Goal: Contribute content: Contribute content

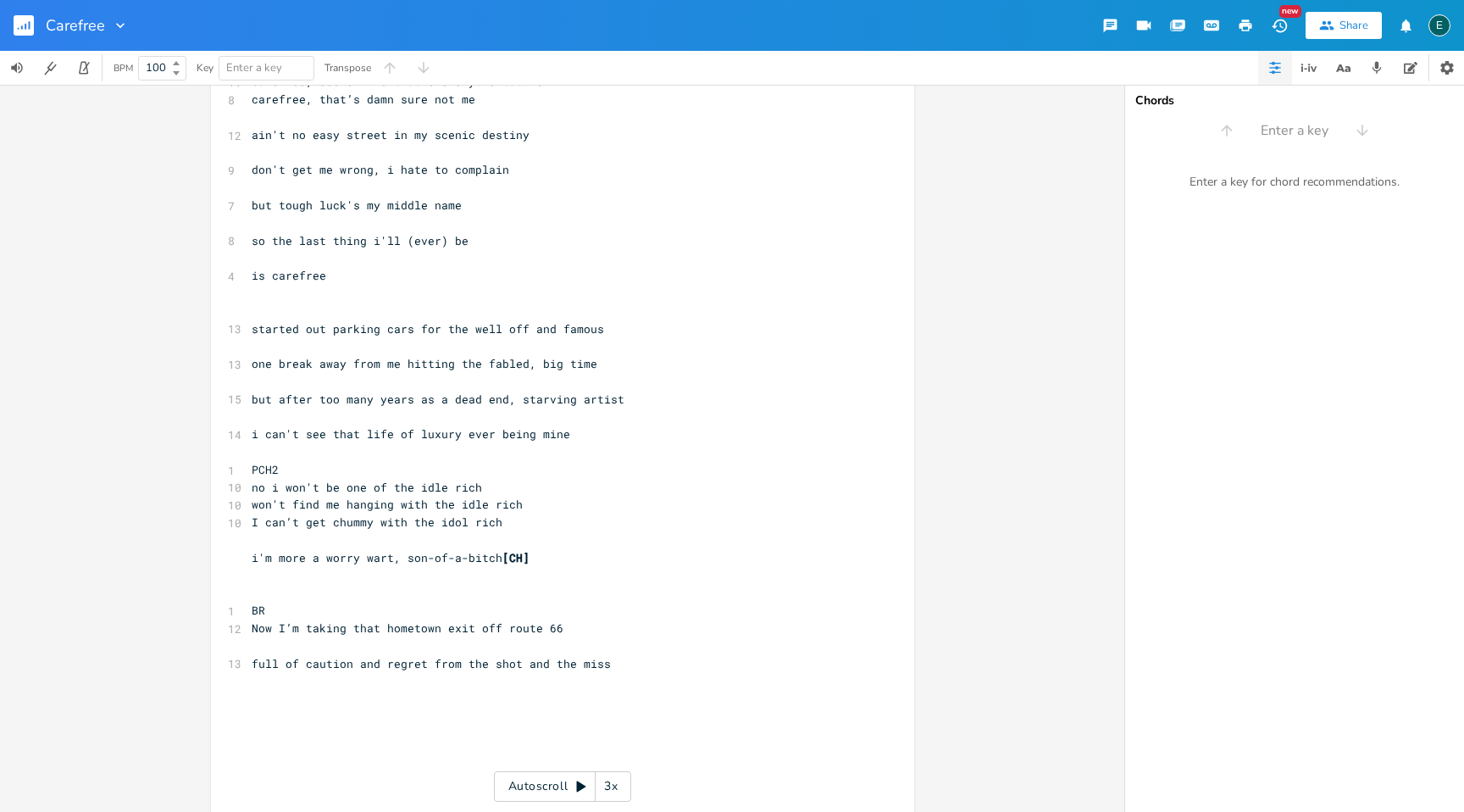
scroll to position [395, 0]
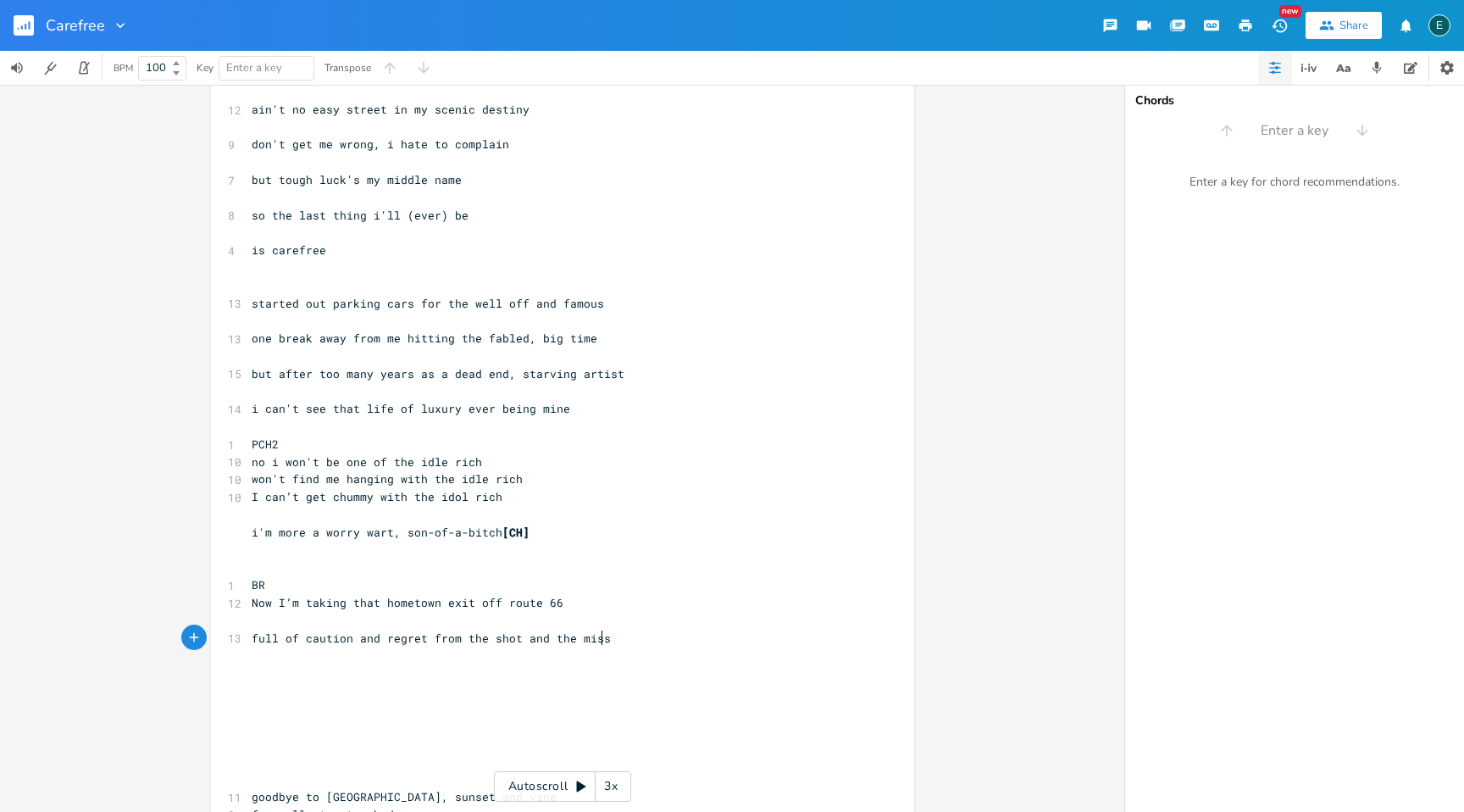
type textarea "LOREMIPS d sit a consectet adipisc elit se doeiu tem inc u la etdol magna ali e…"
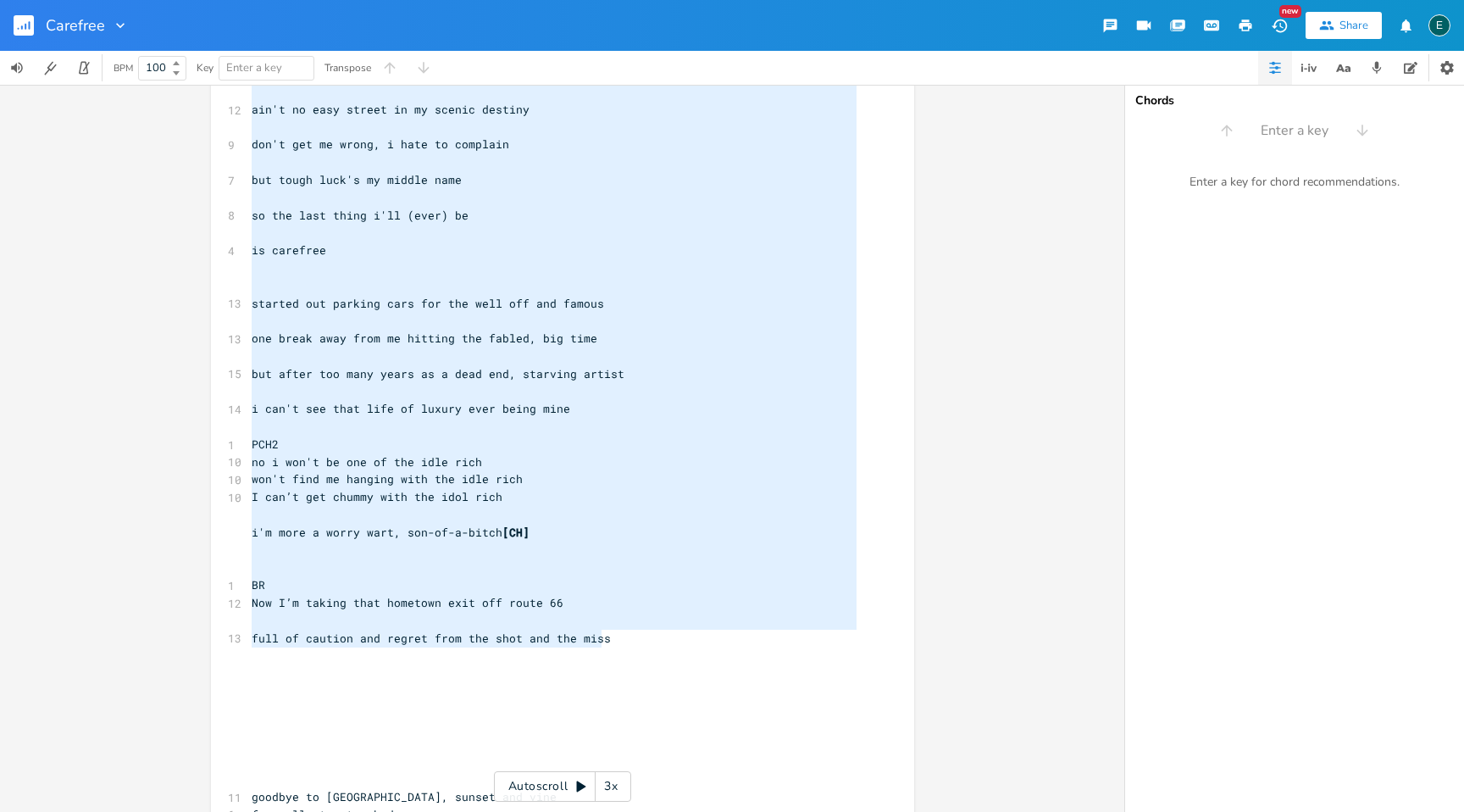
scroll to position [106, 0]
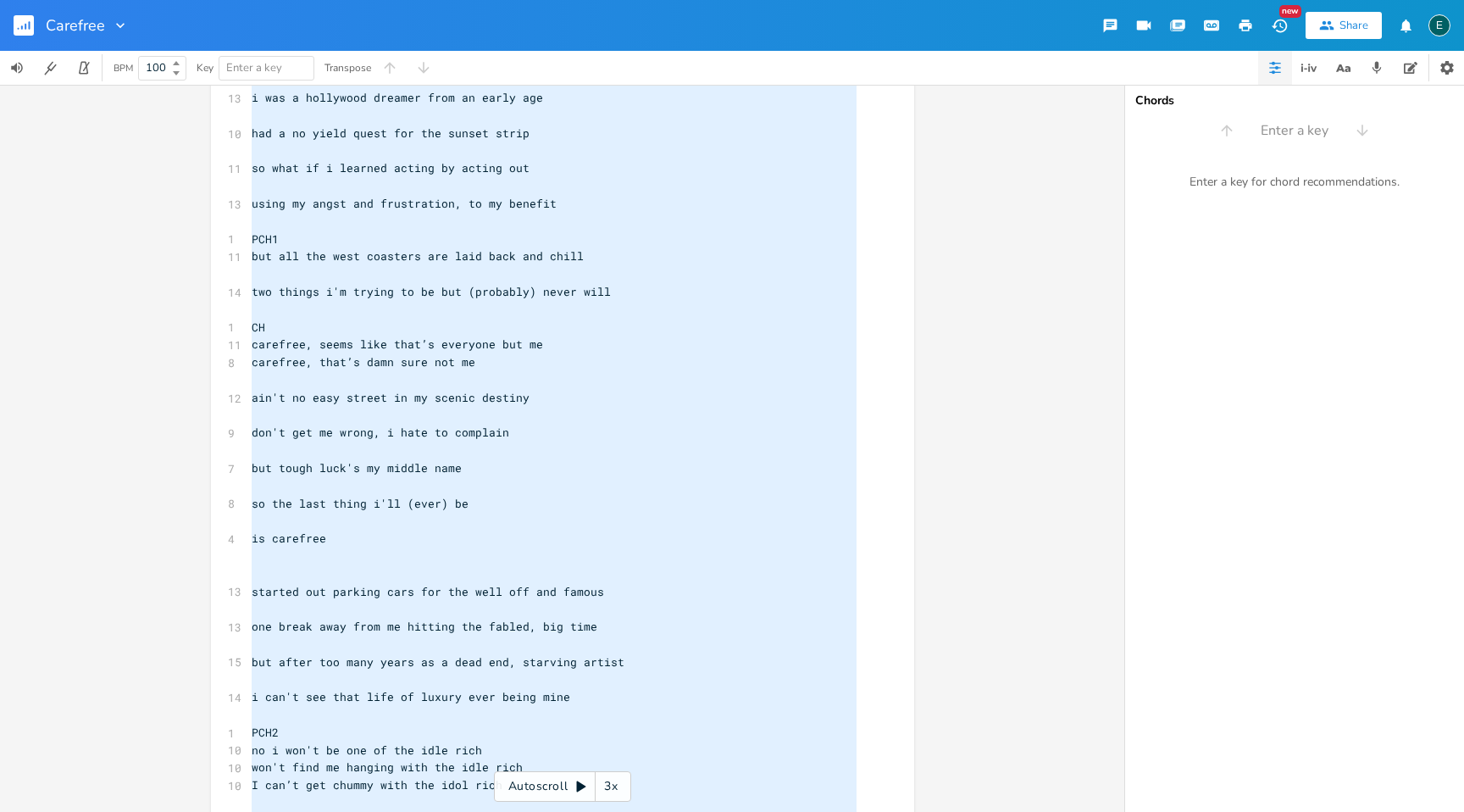
drag, startPoint x: 649, startPoint y: 645, endPoint x: 21, endPoint y: -135, distance: 1001.4
click at [21, 0] on html "Carefree New Share E BPM 100 Key Enter a key Transpose x ​ ​ CAREFREE ​ 13 i wa…" at bounding box center [732, 406] width 1464 height 812
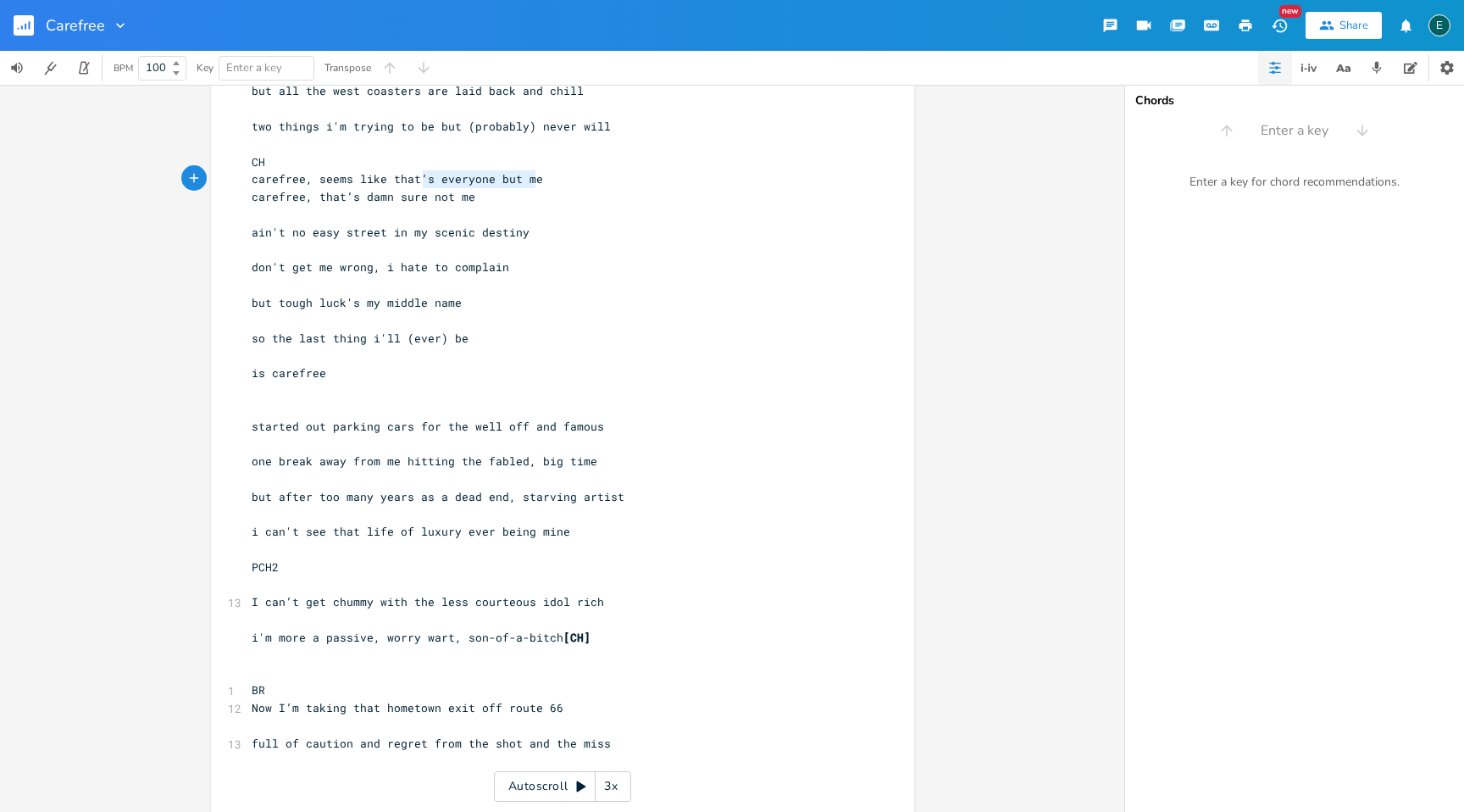
type textarea "carefree, seems like that’s everyone but me"
drag, startPoint x: 540, startPoint y: 180, endPoint x: 208, endPoint y: 188, distance: 332.1
click at [211, 188] on div "x ​ ​ CAREFREE ​ i was a hollywood dreamer from an early age ​ had a no yield q…" at bounding box center [562, 396] width 703 height 1148
click at [567, 211] on pre "​" at bounding box center [554, 215] width 612 height 18
type textarea "carefree, seems like that’s everyone but me"
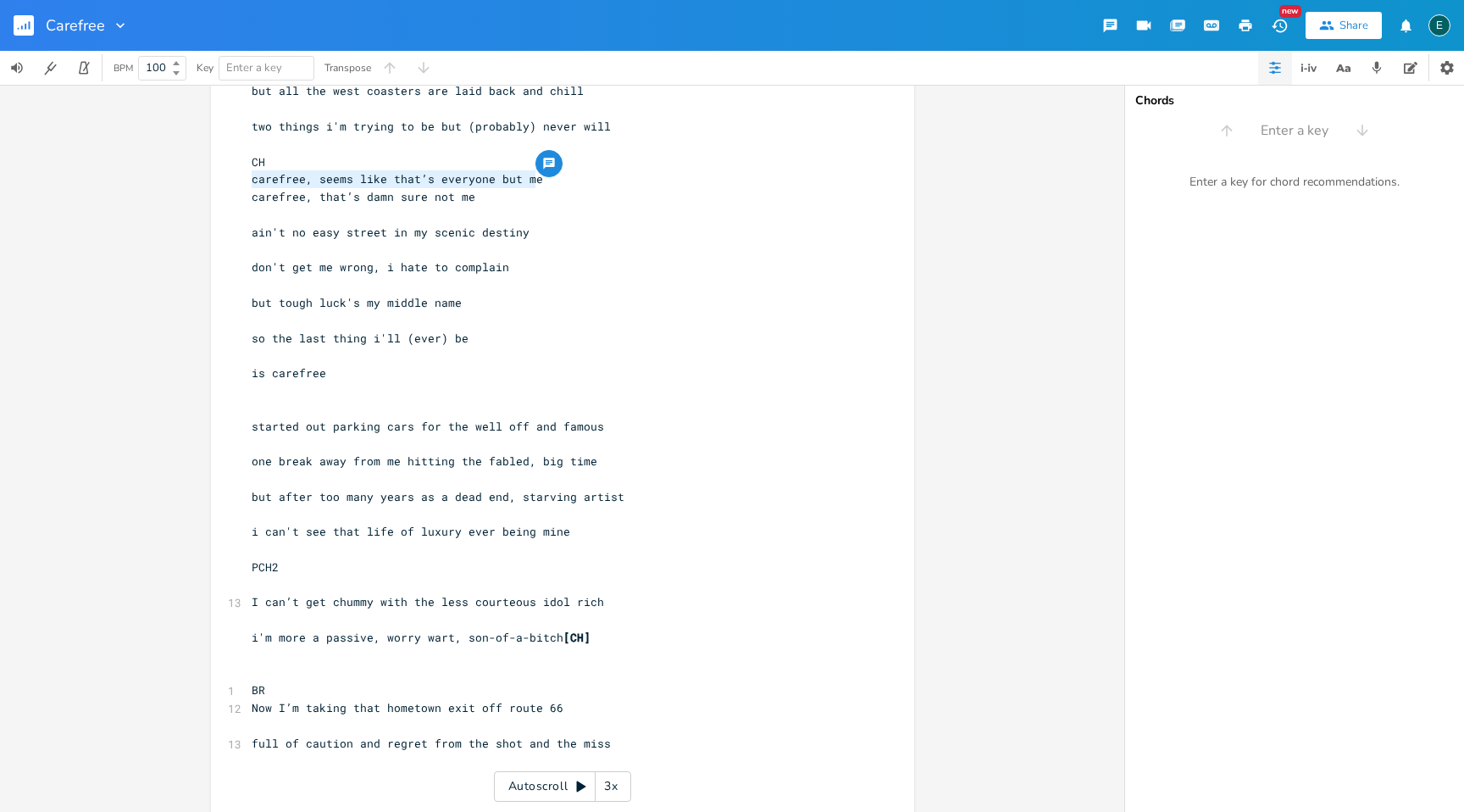
drag, startPoint x: 534, startPoint y: 180, endPoint x: 231, endPoint y: 175, distance: 303.0
click at [231, 175] on div "carefree, seems like that’s everyone but me x ​ ​ CAREFREE ​ i was a hollywood …" at bounding box center [562, 396] width 703 height 1148
click at [268, 687] on pre "BR" at bounding box center [554, 690] width 612 height 18
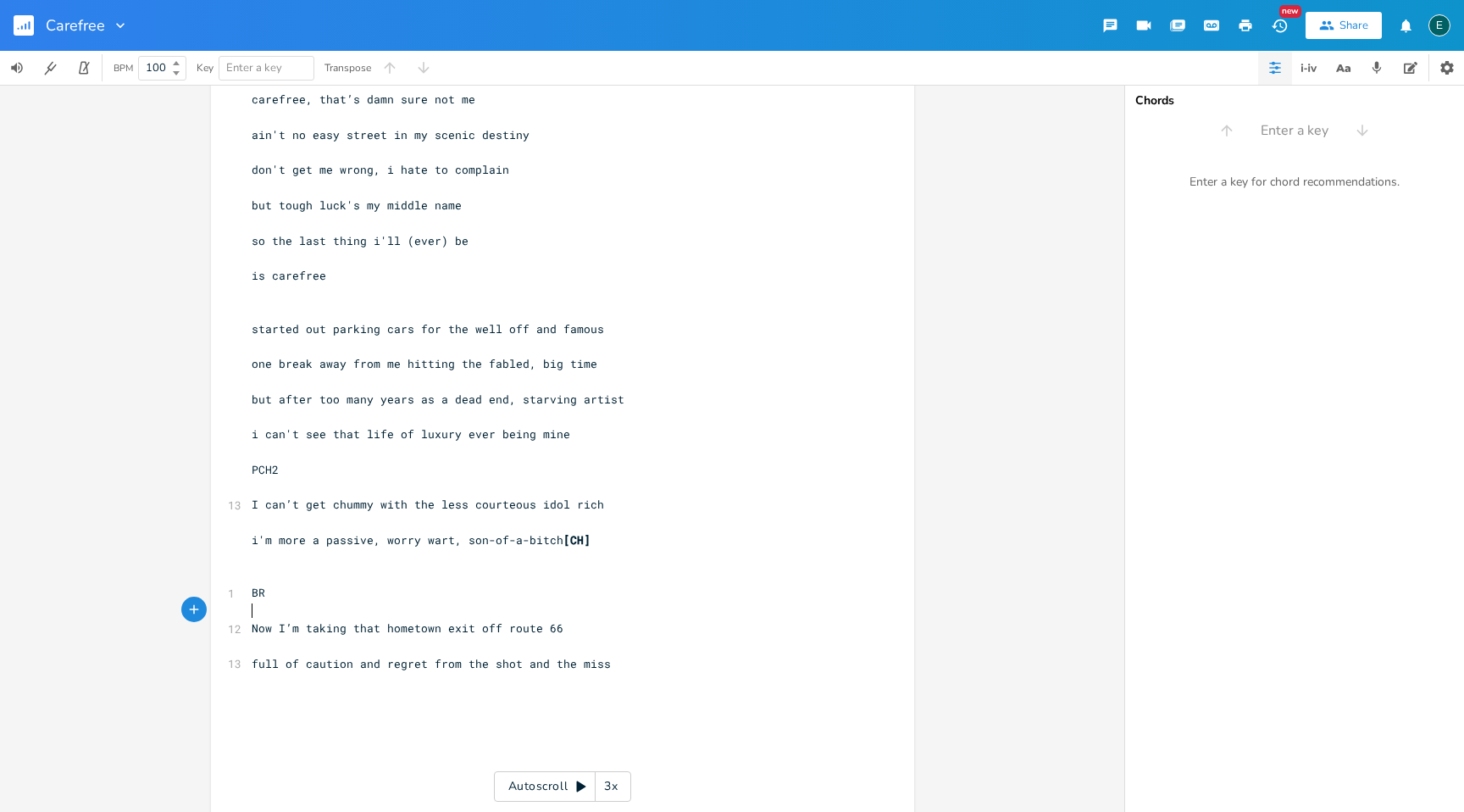
scroll to position [457, 0]
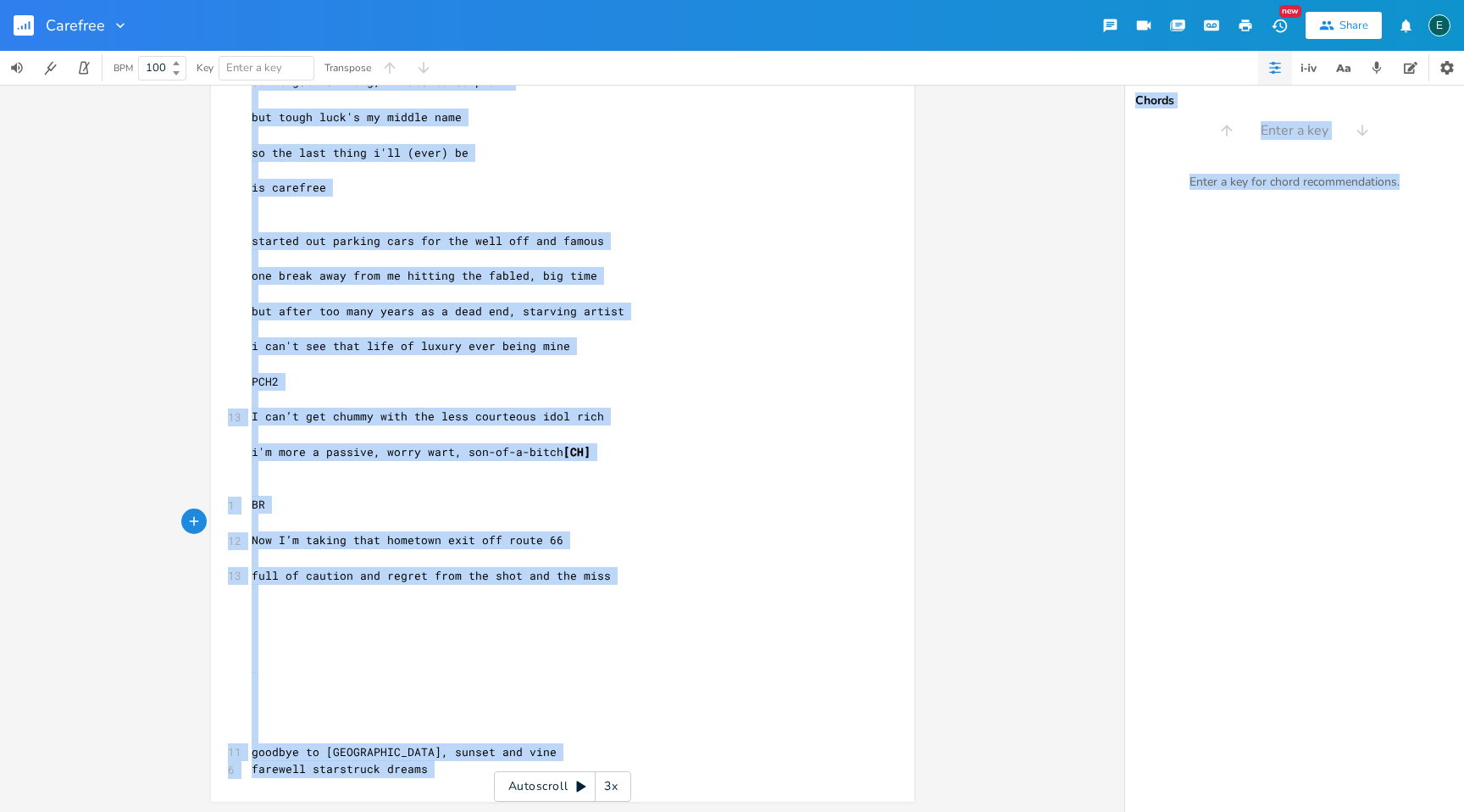
drag, startPoint x: 1118, startPoint y: 683, endPoint x: 472, endPoint y: 809, distance: 658.2
click at [479, 811] on div "x ​ ​ CAREFREE ​ i was a hollywood dreamer from an early age ​ had a no yield q…" at bounding box center [732, 448] width 1464 height 727
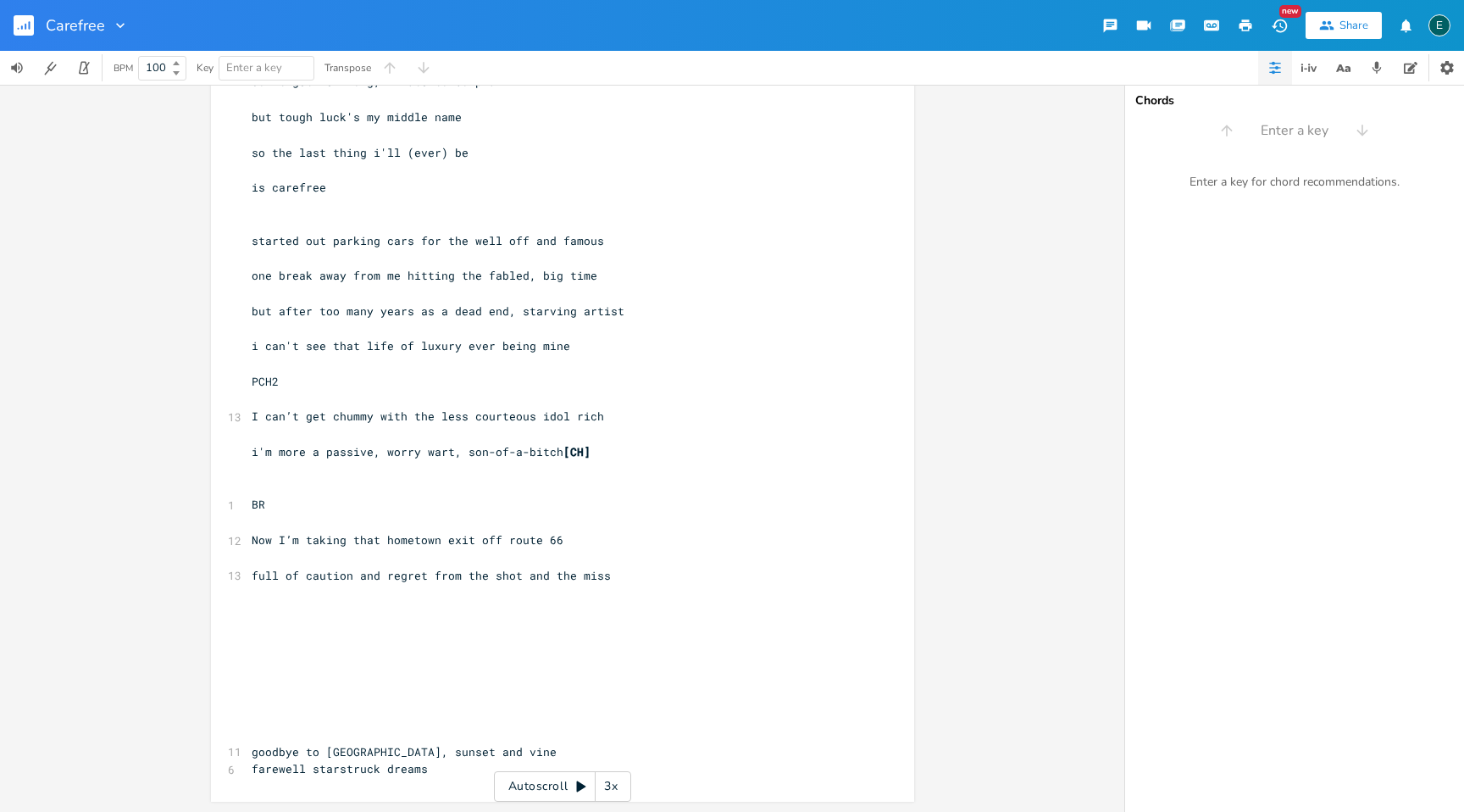
scroll to position [0, 0]
click at [280, 741] on pre "​" at bounding box center [554, 735] width 612 height 18
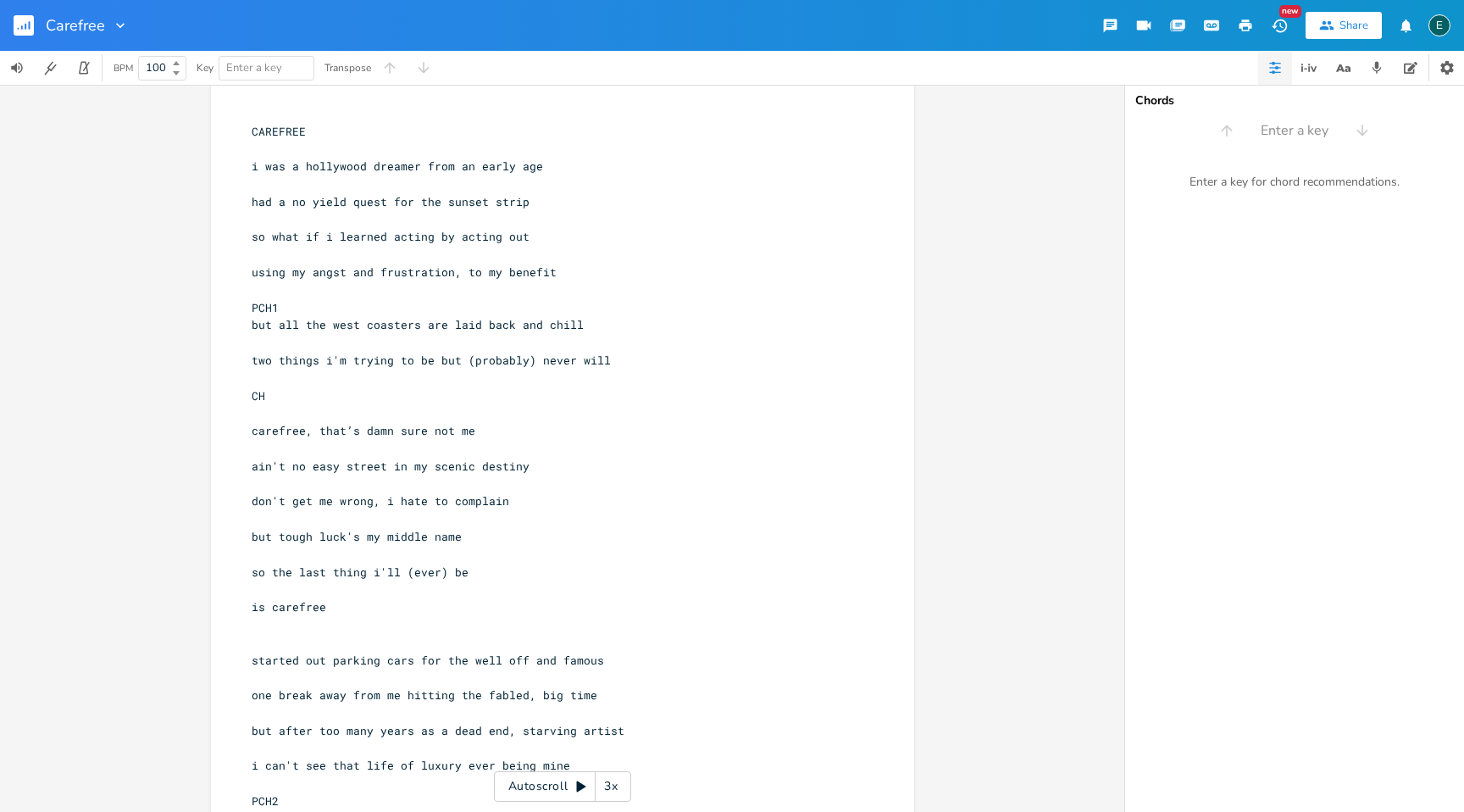
scroll to position [39, 0]
click at [239, 164] on div "x ​ ​ CAREFREE ​ i was a hollywood dreamer from an early age ​ had a no yield q…" at bounding box center [562, 638] width 703 height 1164
click at [252, 165] on span "i was a hollywood dreamer from an early age" at bounding box center [397, 165] width 292 height 15
click at [252, 201] on span "had a no yield quest for the sunset strip" at bounding box center [391, 200] width 278 height 15
click at [248, 237] on pre "so what if i learned acting by acting out" at bounding box center [554, 236] width 612 height 18
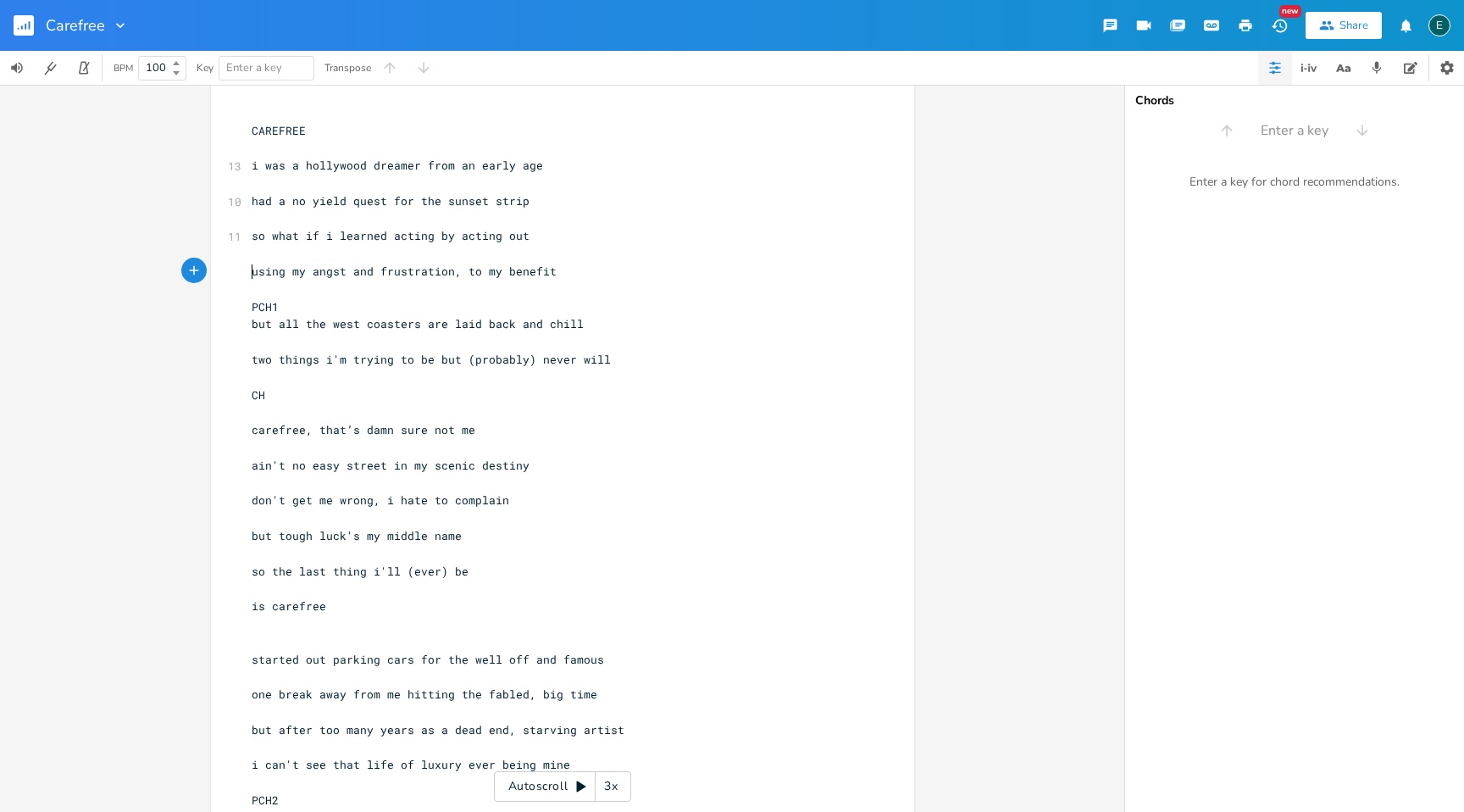
click at [252, 272] on span "using my angst and frustration, to my benefit" at bounding box center [404, 271] width 305 height 15
click at [248, 328] on pre "but all the west coasters are laid back and chill" at bounding box center [554, 325] width 612 height 18
click at [286, 311] on pre "PCH1" at bounding box center [554, 307] width 612 height 18
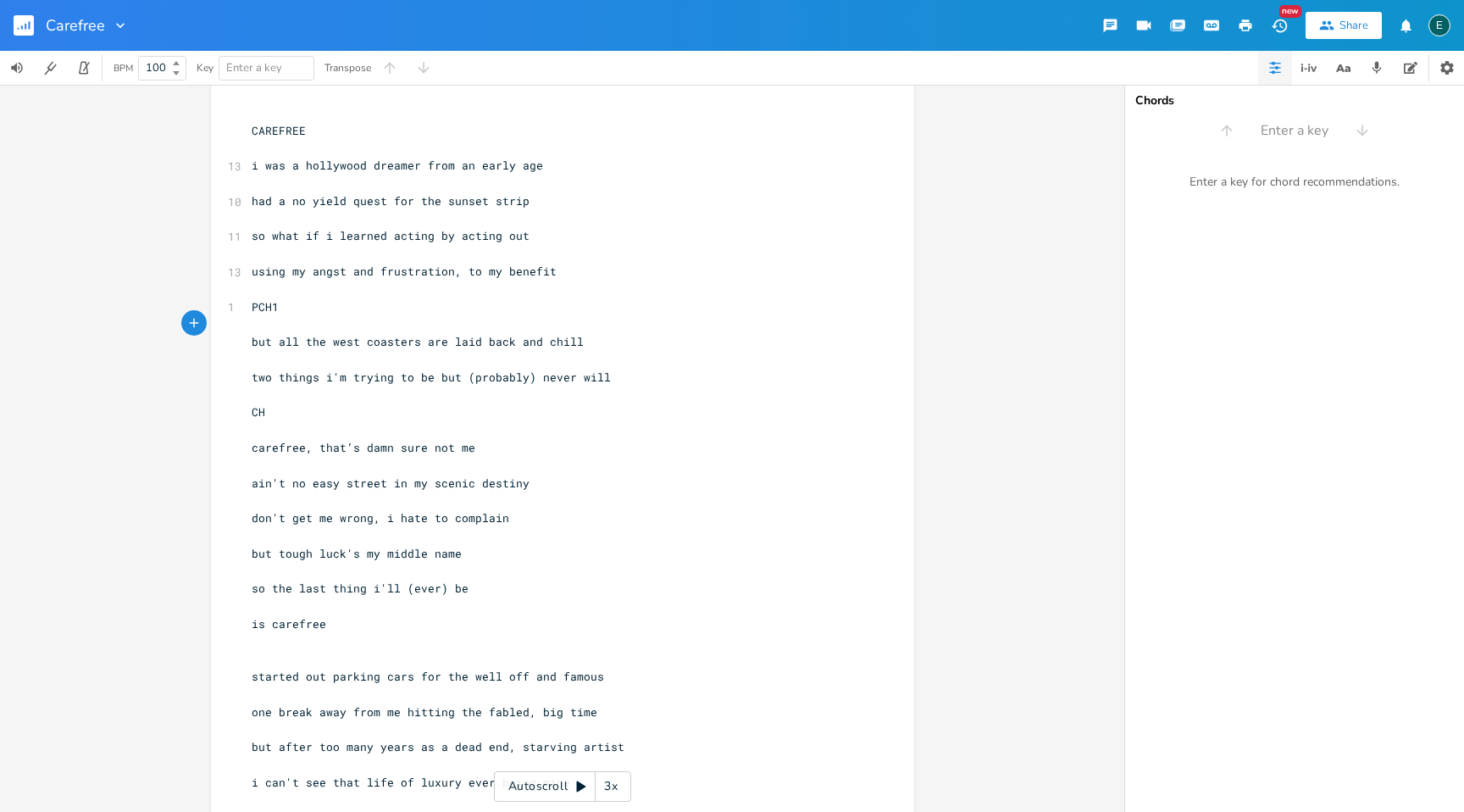
click at [248, 342] on pre "but all the west coasters are laid back and chill" at bounding box center [554, 342] width 612 height 18
click at [252, 377] on span "two things i'm trying to be but (probably) never will" at bounding box center [431, 376] width 359 height 15
click at [252, 448] on span "carefree, that’s damn sure not me" at bounding box center [364, 447] width 224 height 15
click at [252, 485] on span "ain't no easy street in my scenic destiny" at bounding box center [391, 483] width 278 height 15
click at [252, 519] on span "don't get me wrong, i hate to complain" at bounding box center [380, 517] width 257 height 15
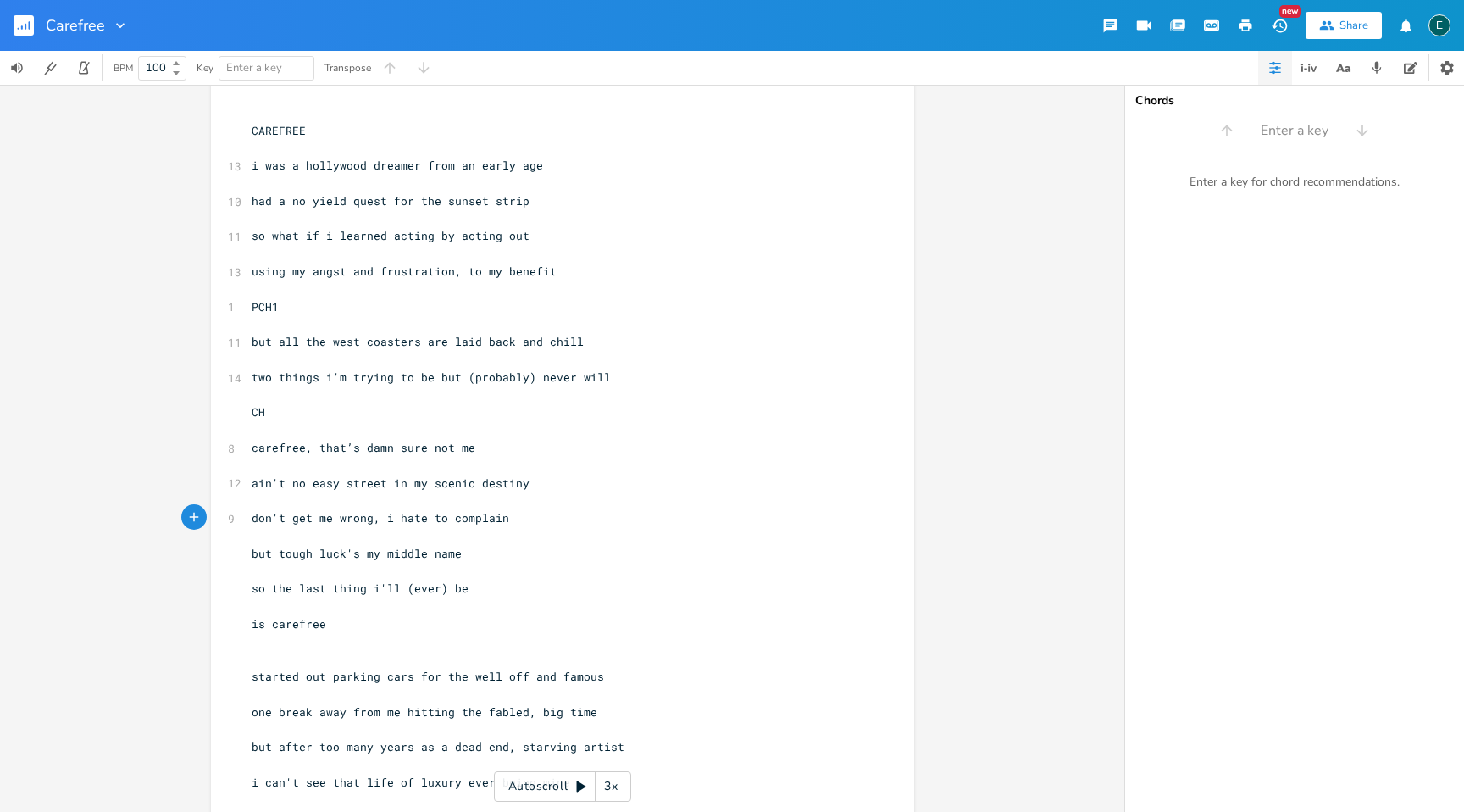
click at [248, 554] on pre "but tough luck's my middle name" at bounding box center [554, 554] width 612 height 18
click at [252, 594] on span "so the last thing i'll (ever) be" at bounding box center [360, 587] width 217 height 15
click at [252, 628] on span "is carefree" at bounding box center [289, 624] width 75 height 15
click at [248, 627] on pre "is carefree" at bounding box center [554, 625] width 612 height 18
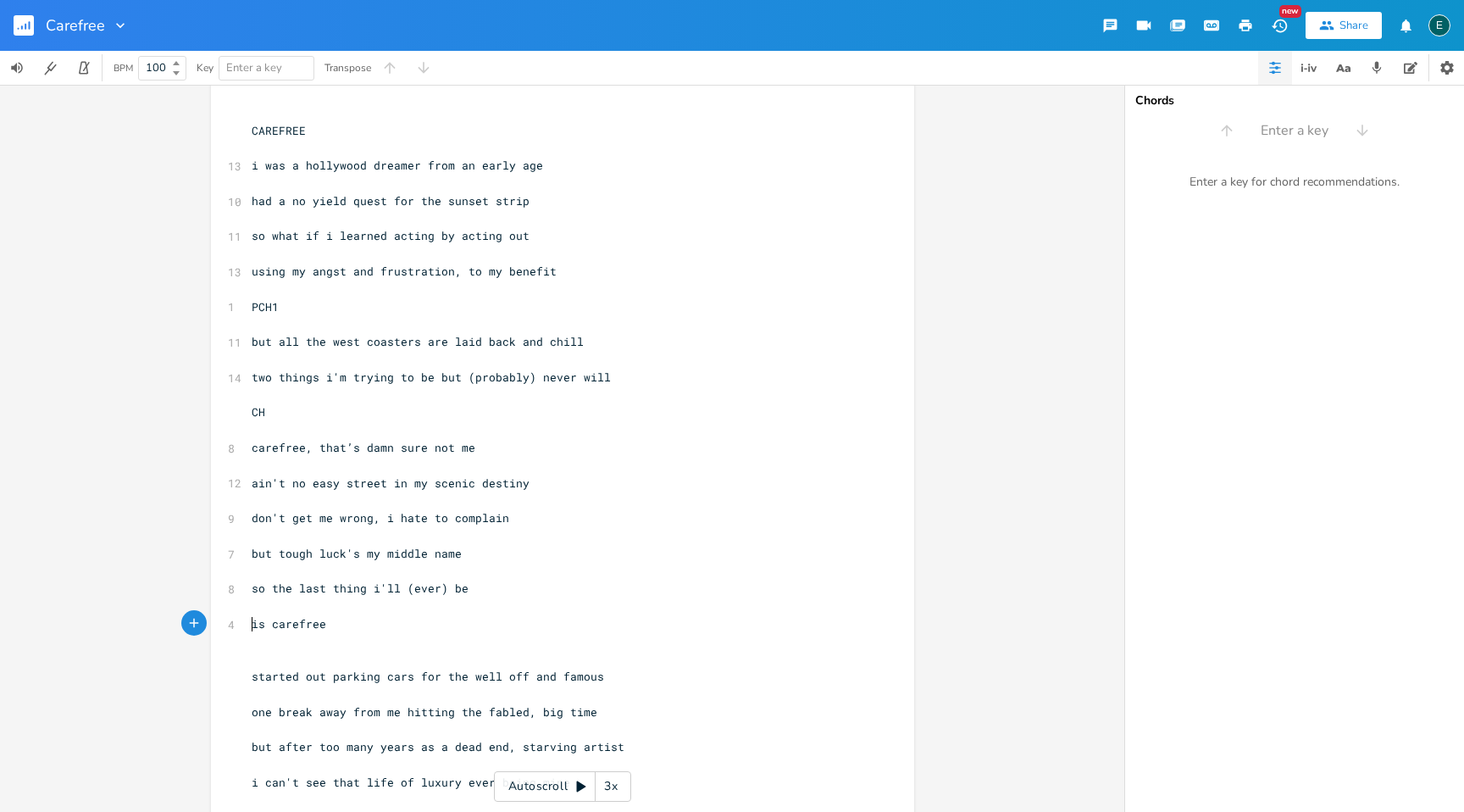
click at [248, 678] on pre "started out parking cars for the well off and famous" at bounding box center [554, 677] width 612 height 18
click at [248, 712] on pre "one break away from me hitting the fabled, big time" at bounding box center [554, 712] width 612 height 18
click at [252, 751] on span "but after too many years as a dead end, starving artist" at bounding box center [438, 747] width 373 height 15
click at [444, 716] on span "one break away from me hitting the fabled, big time" at bounding box center [425, 711] width 346 height 15
click at [252, 750] on span "but after too many years as a dead end, starving artist" at bounding box center [438, 747] width 373 height 15
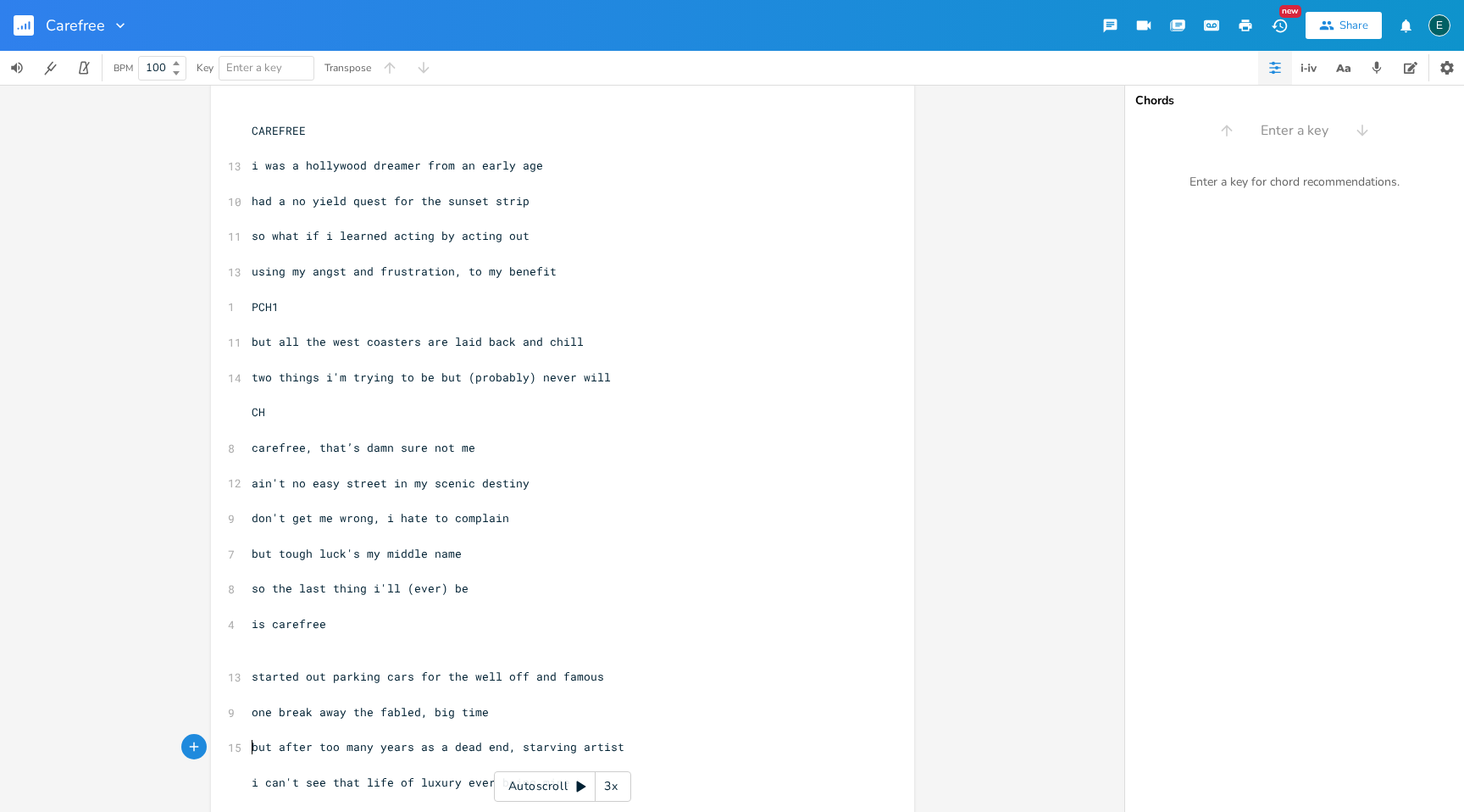
click at [366, 750] on span "but after too many years as a dead end, starving artist" at bounding box center [438, 747] width 373 height 15
click at [242, 782] on div "x ​ ​ CAREFREE ​ 13 i was a hollywood dreamer from an early age ​ [DEMOGRAPHIC_…" at bounding box center [562, 647] width 703 height 1182
click at [248, 781] on pre "i can't see that life of luxury ever being mine" at bounding box center [554, 783] width 612 height 18
click at [260, 784] on span "i can't see that life of luxury ever being mine" at bounding box center [411, 782] width 318 height 15
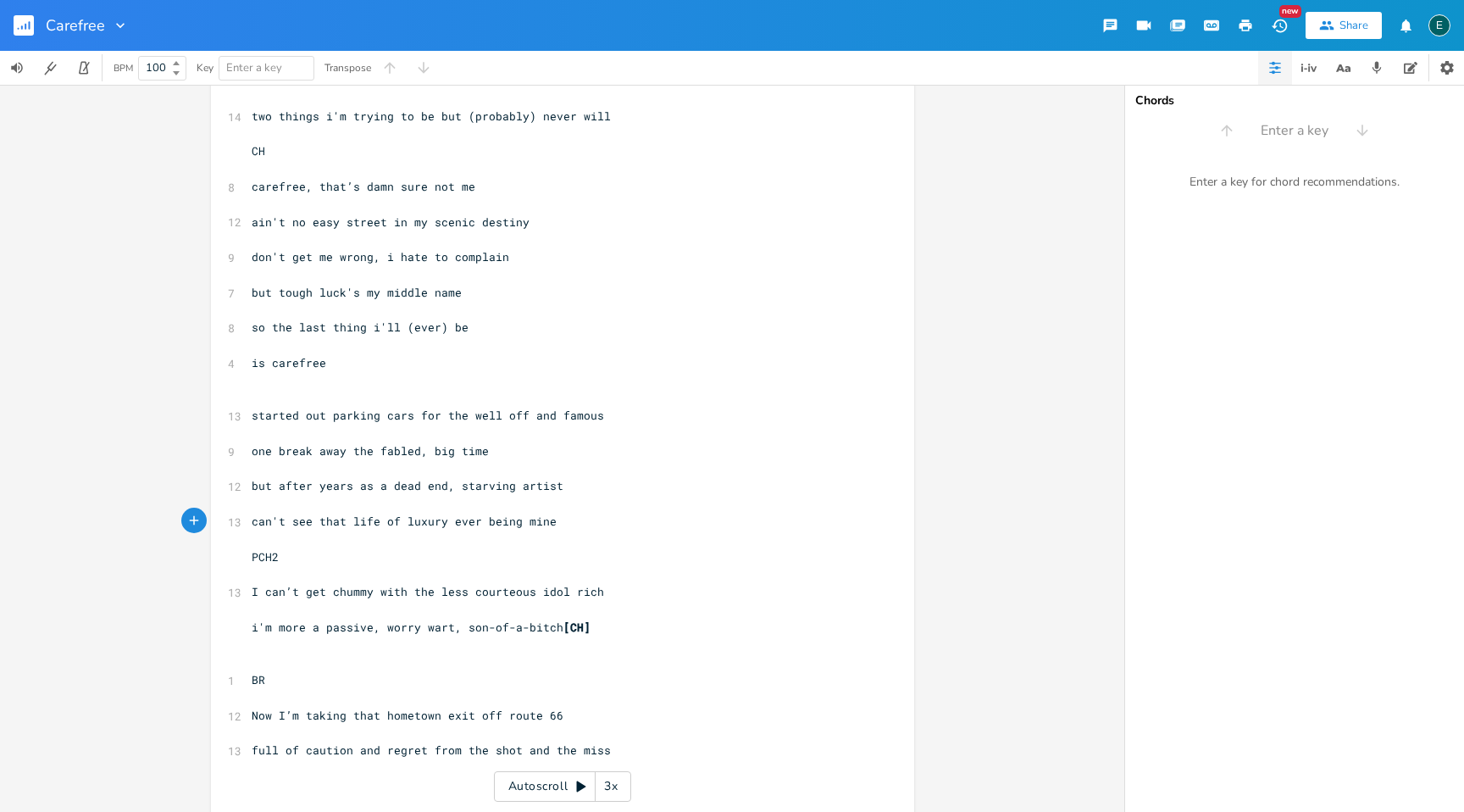
scroll to position [299, 0]
click at [252, 628] on span "i'm more a passive, worry wart, son-of-a-bitch [CH]" at bounding box center [421, 627] width 339 height 15
click at [417, 652] on pre "​" at bounding box center [554, 647] width 612 height 18
click at [564, 634] on span "[CH]" at bounding box center [577, 627] width 27 height 15
type textarea "("
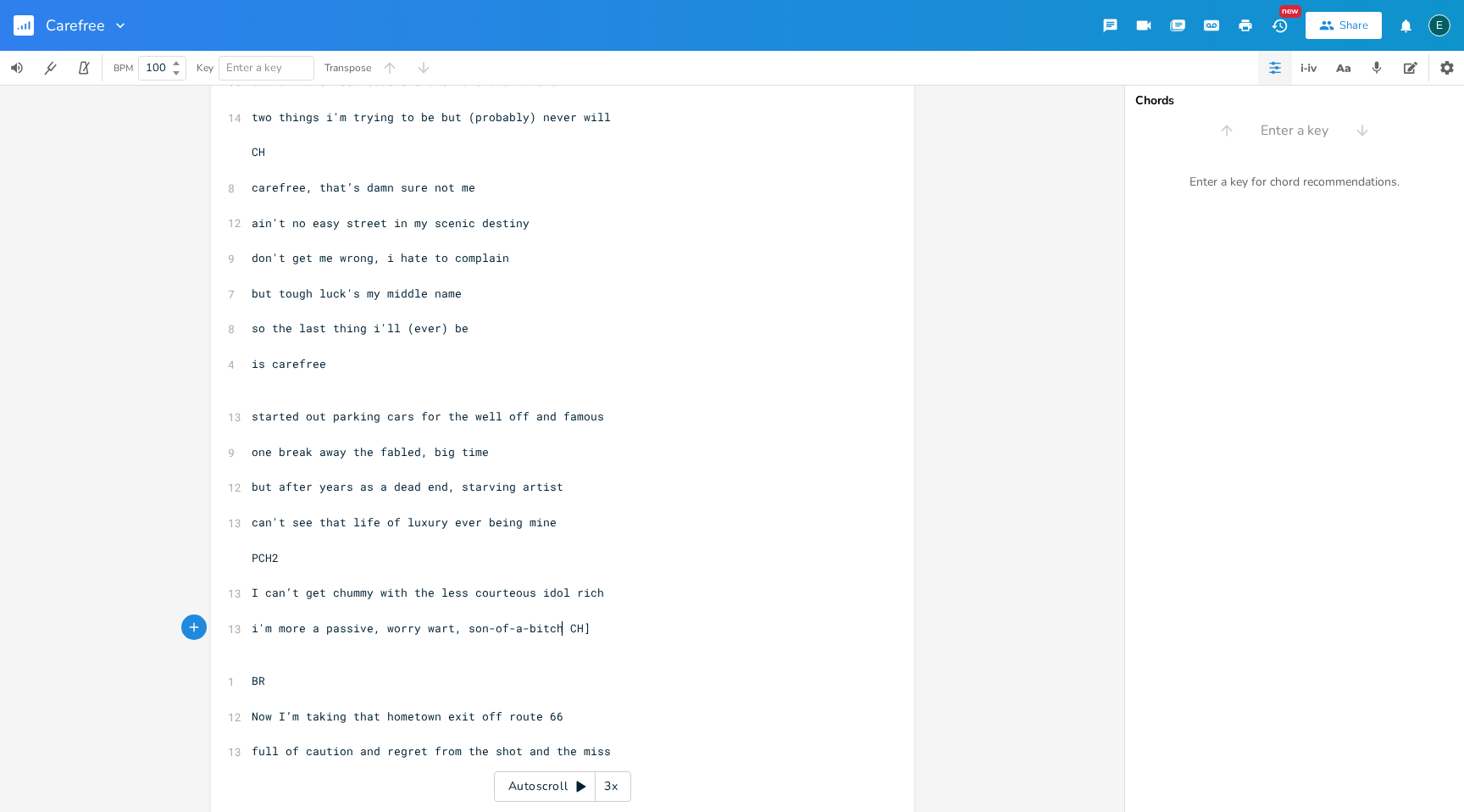
scroll to position [0, 2]
click at [588, 628] on pre "i'm more a passive, worry wart, son-of-a-bitch (CH]" at bounding box center [554, 628] width 612 height 18
type textarea ")"
click at [740, 660] on pre "​" at bounding box center [554, 663] width 612 height 18
click at [476, 756] on span "full of caution and regret from the shot and the miss" at bounding box center [431, 750] width 359 height 15
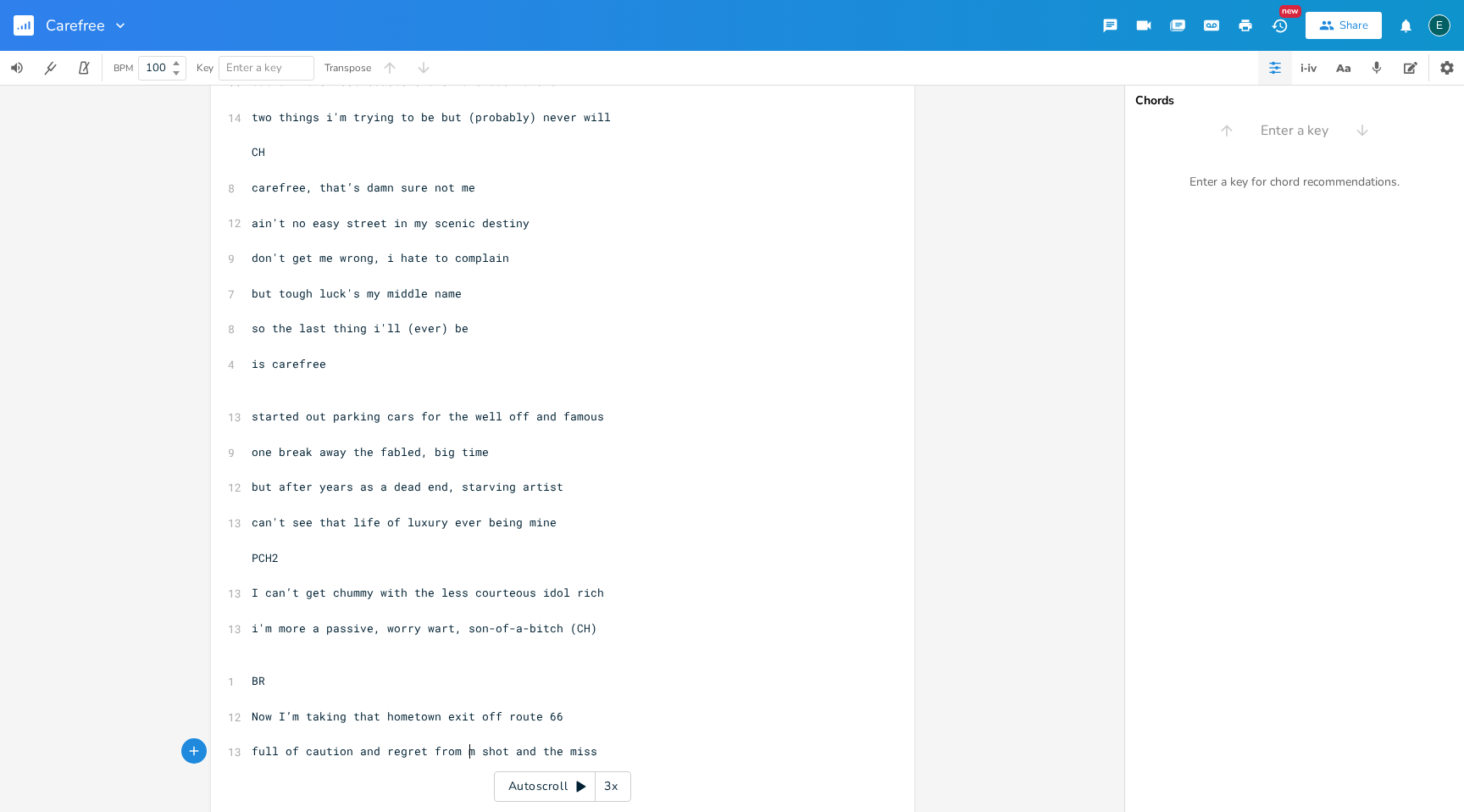
type textarea "my"
click at [561, 752] on span "full of caution and regret from my shot and the miss" at bounding box center [428, 750] width 353 height 15
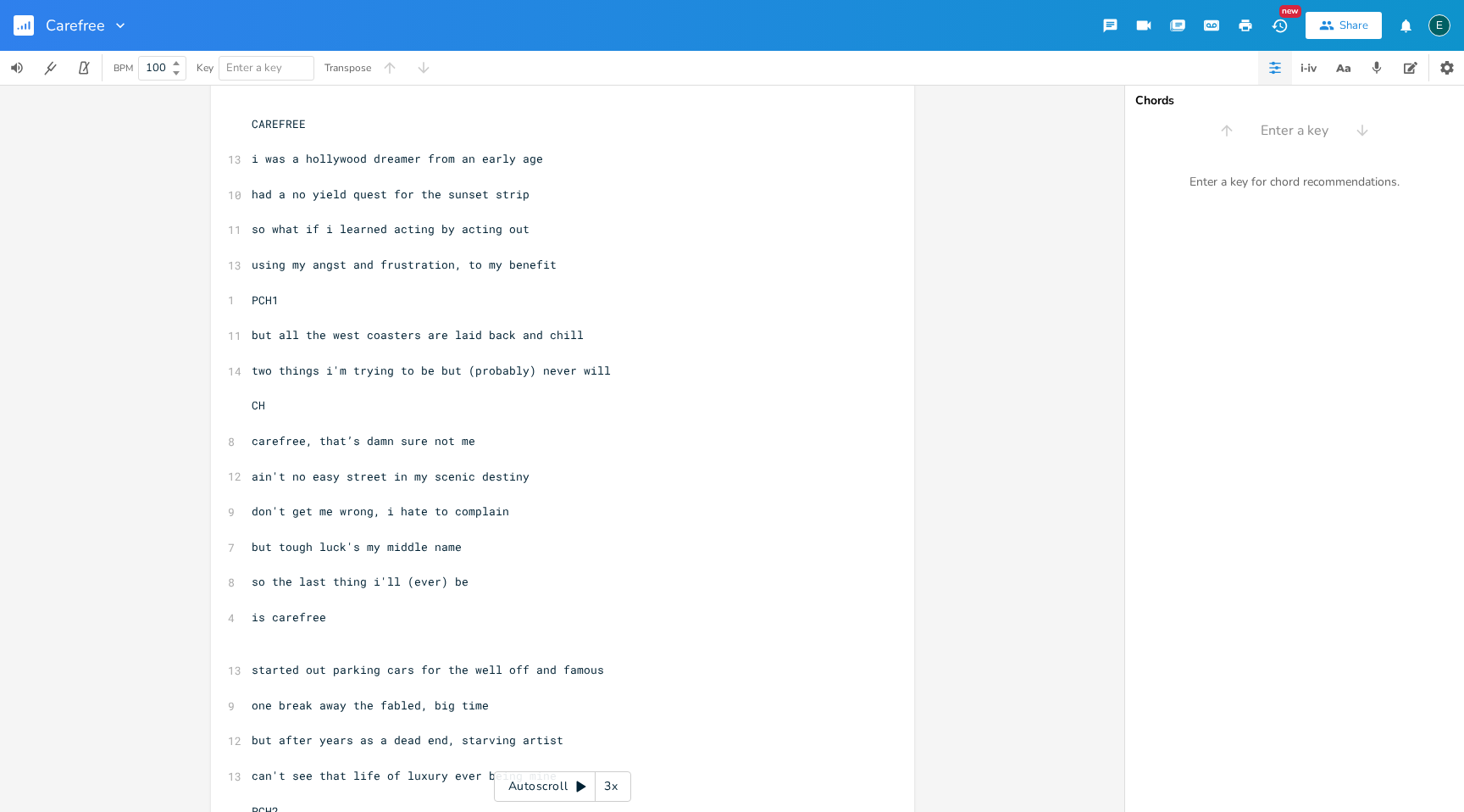
scroll to position [0, 0]
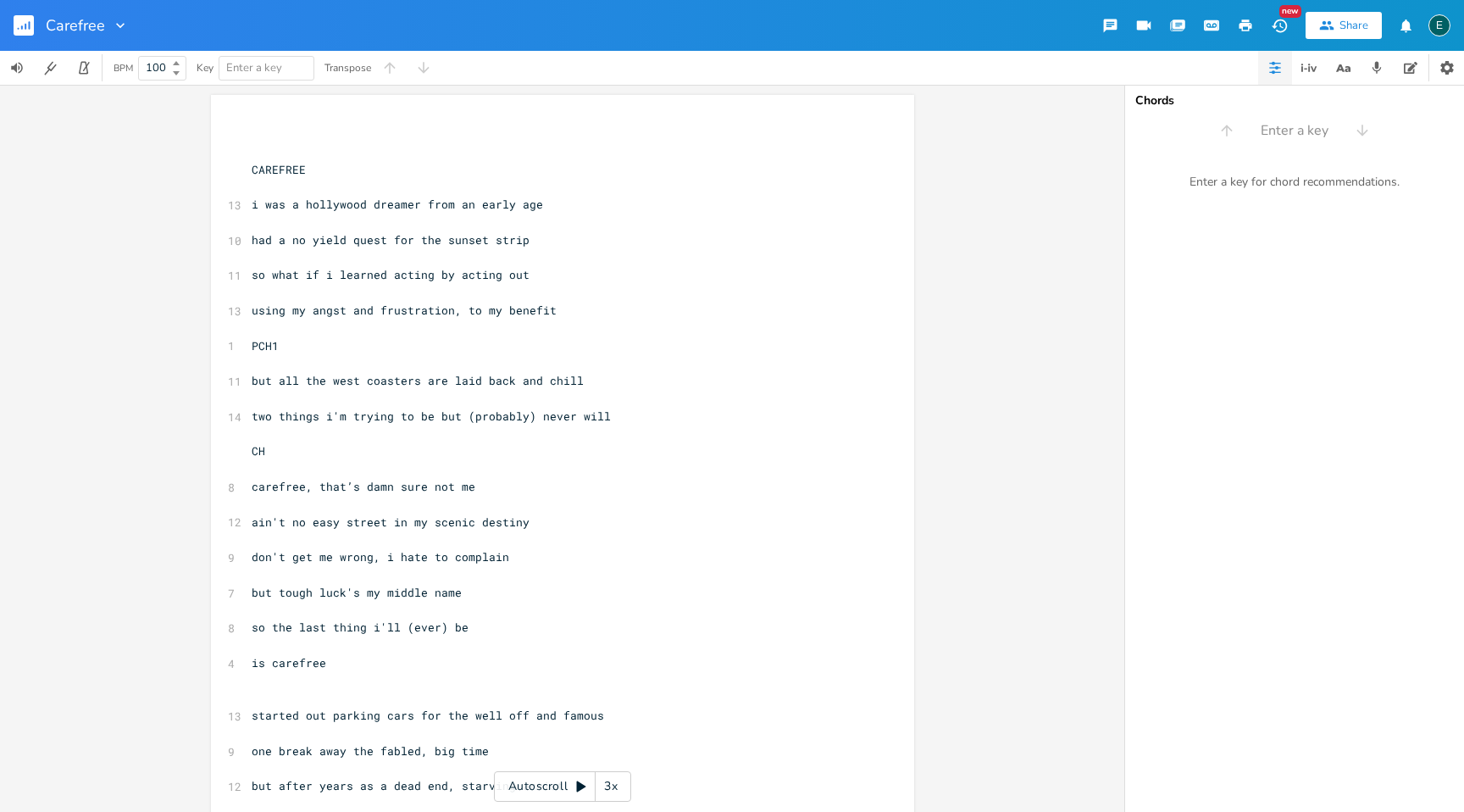
click at [445, 386] on span "but all the west coasters are laid back and chill" at bounding box center [417, 380] width 332 height 15
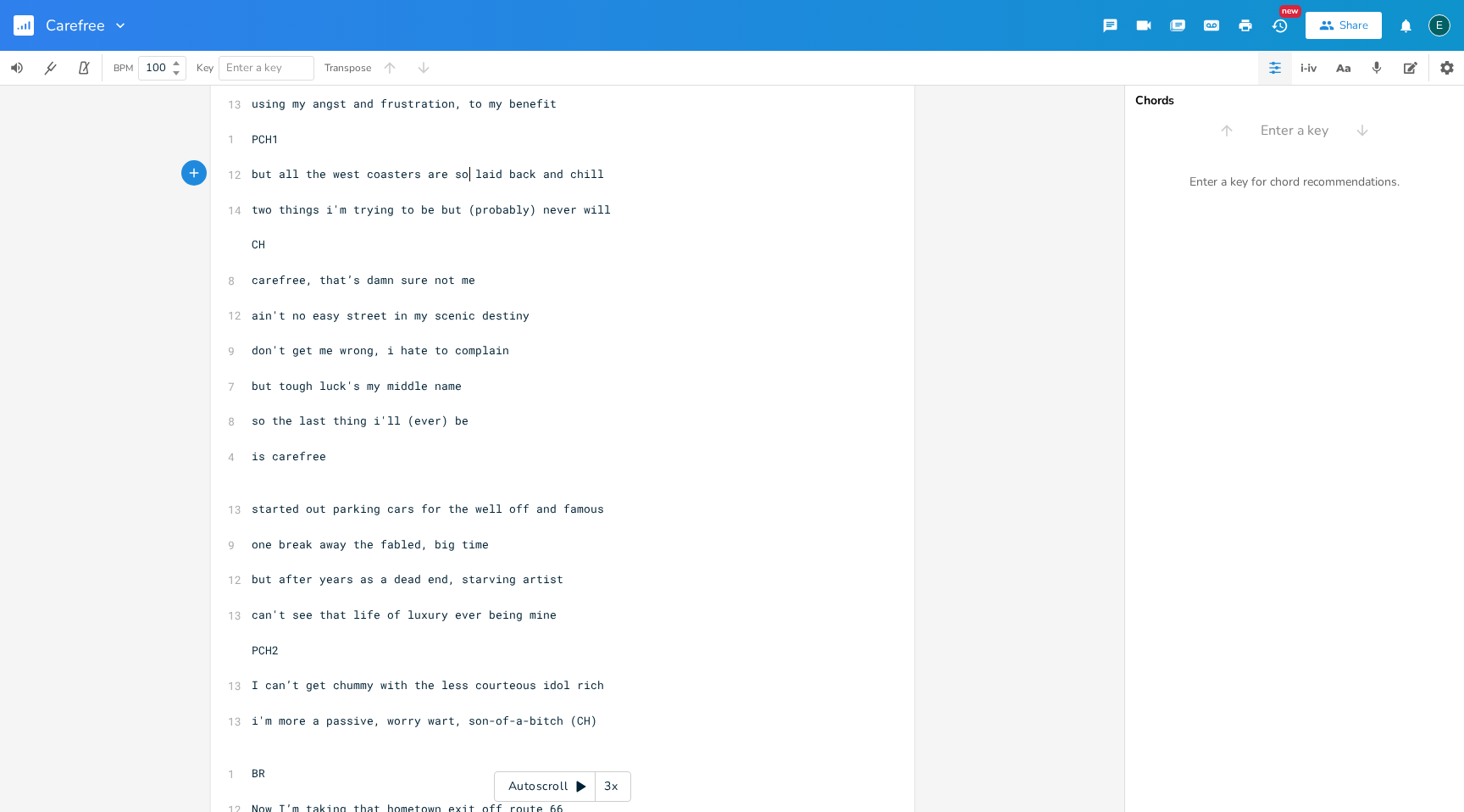
scroll to position [215, 0]
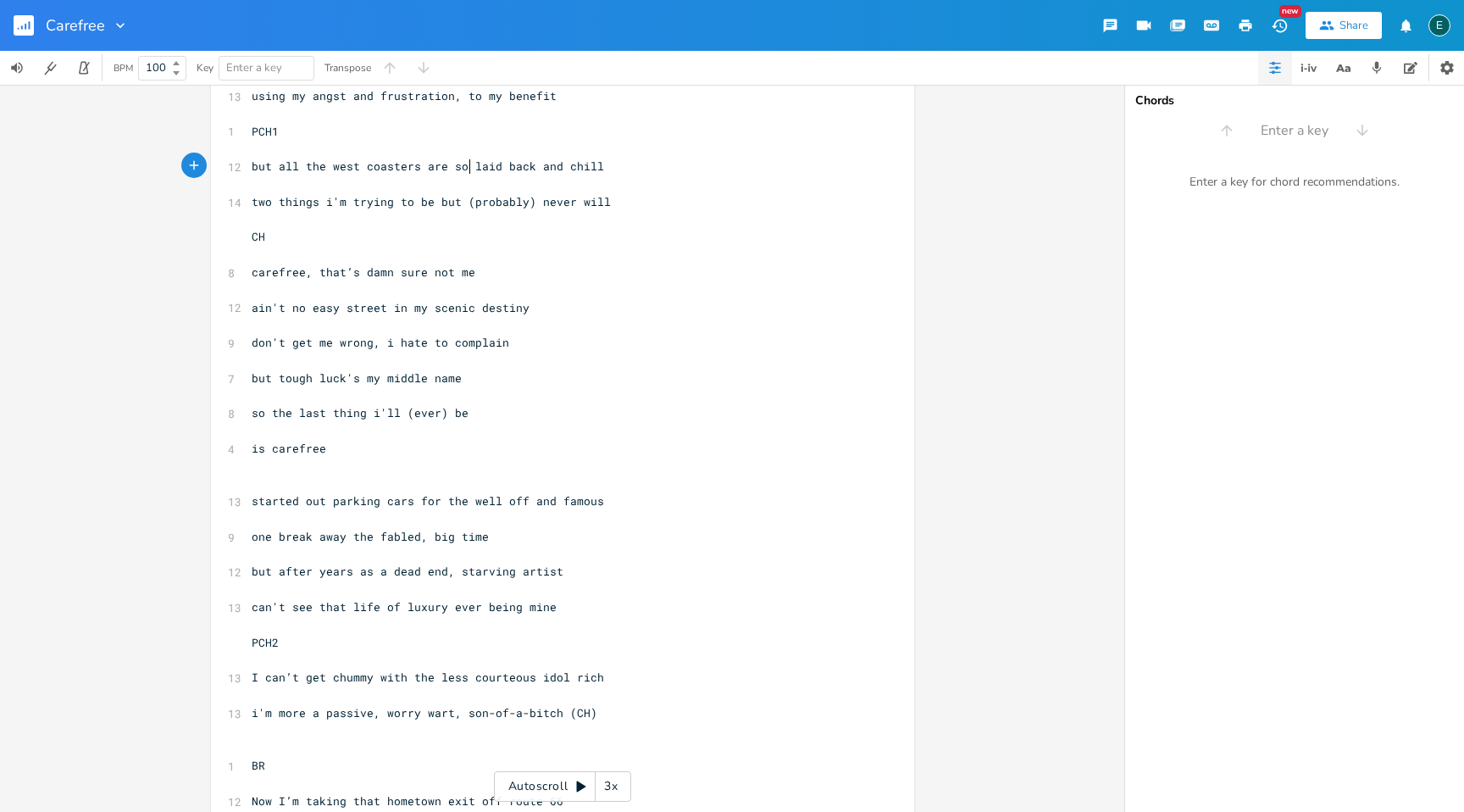
type textarea "so"
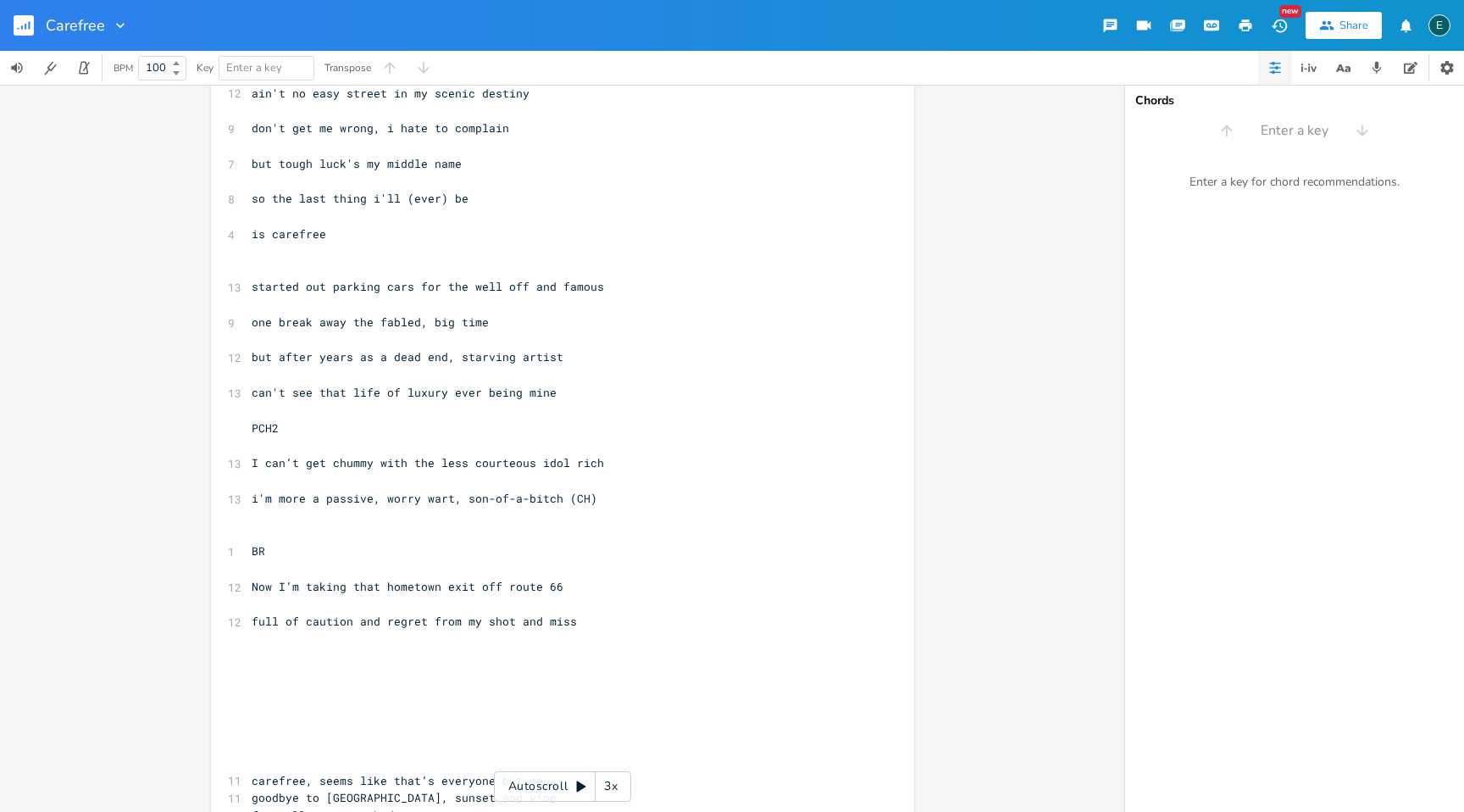
scroll to position [476, 0]
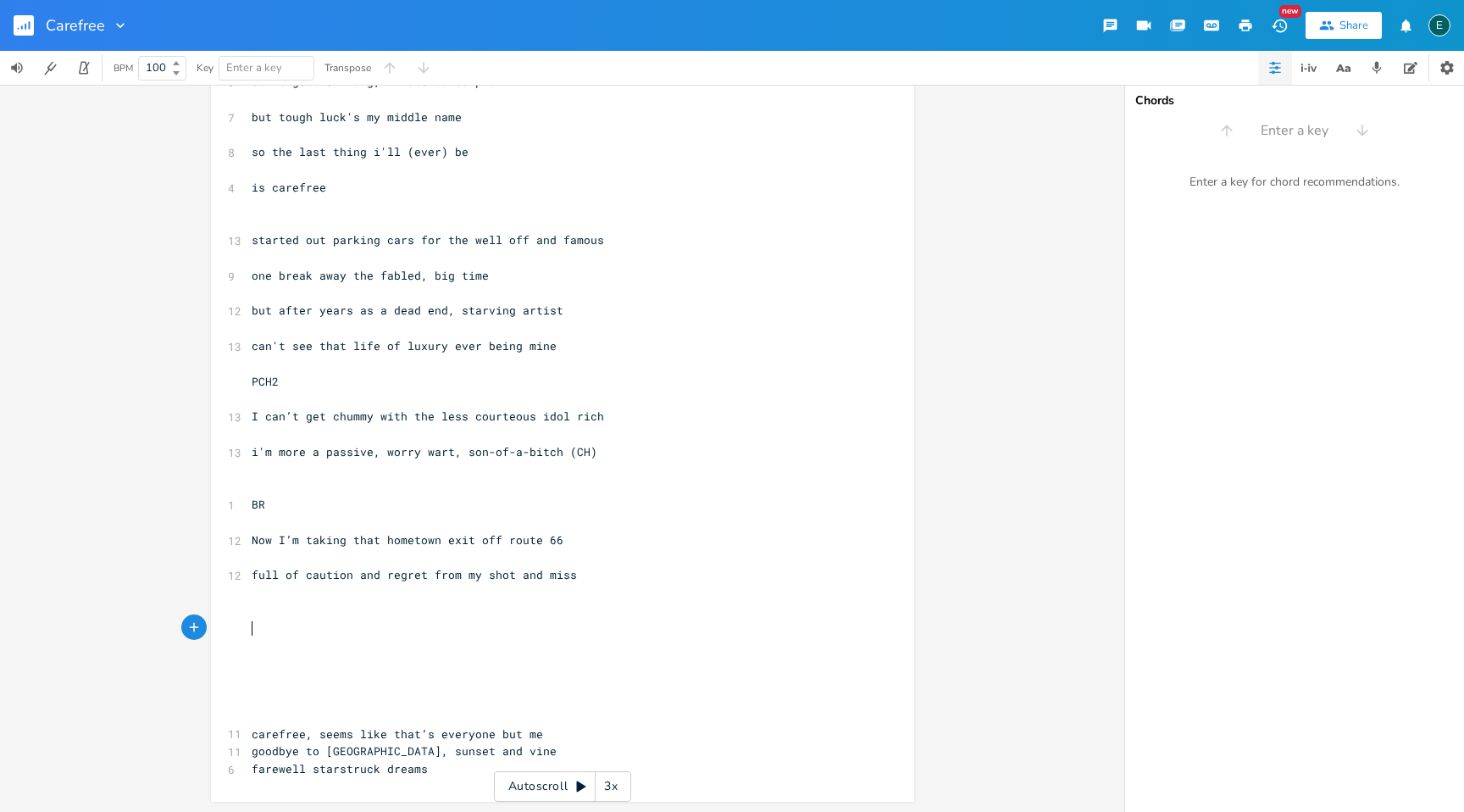
click at [285, 629] on pre "​" at bounding box center [554, 628] width 612 height 18
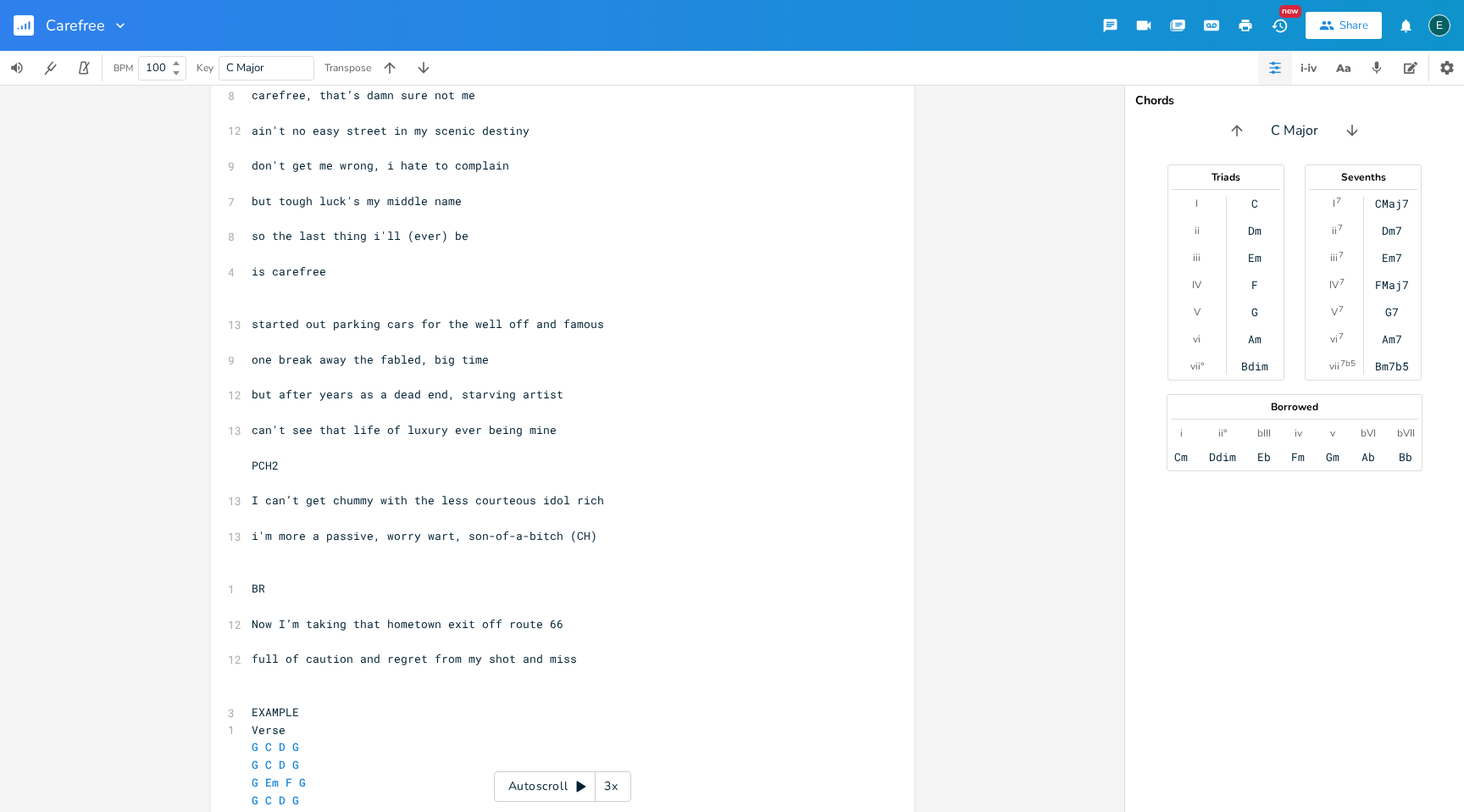
scroll to position [396, 0]
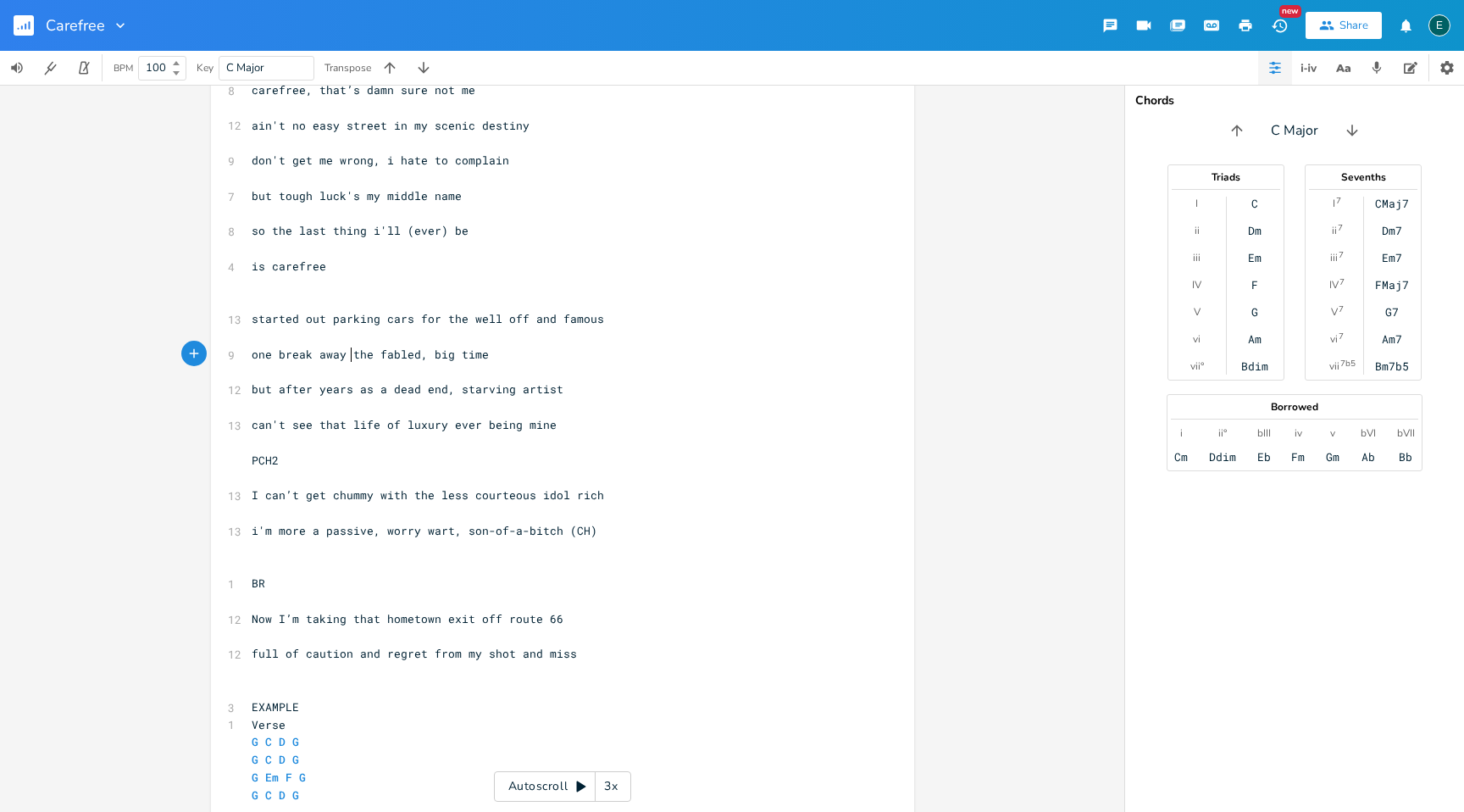
click at [347, 356] on span "one break away the fabled, big time" at bounding box center [370, 354] width 237 height 15
type textarea "from"
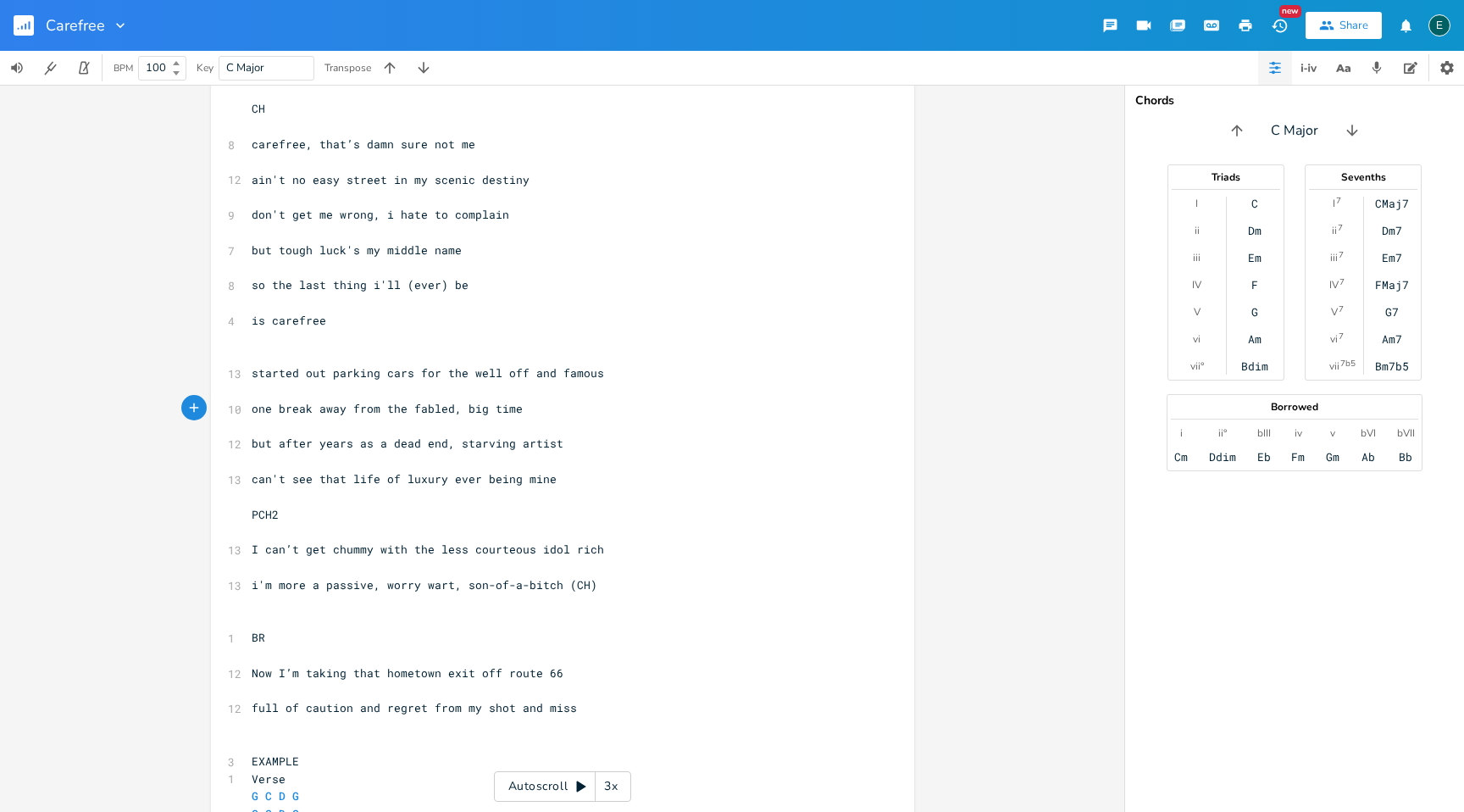
scroll to position [344, 0]
click at [290, 622] on pre "​" at bounding box center [554, 618] width 612 height 18
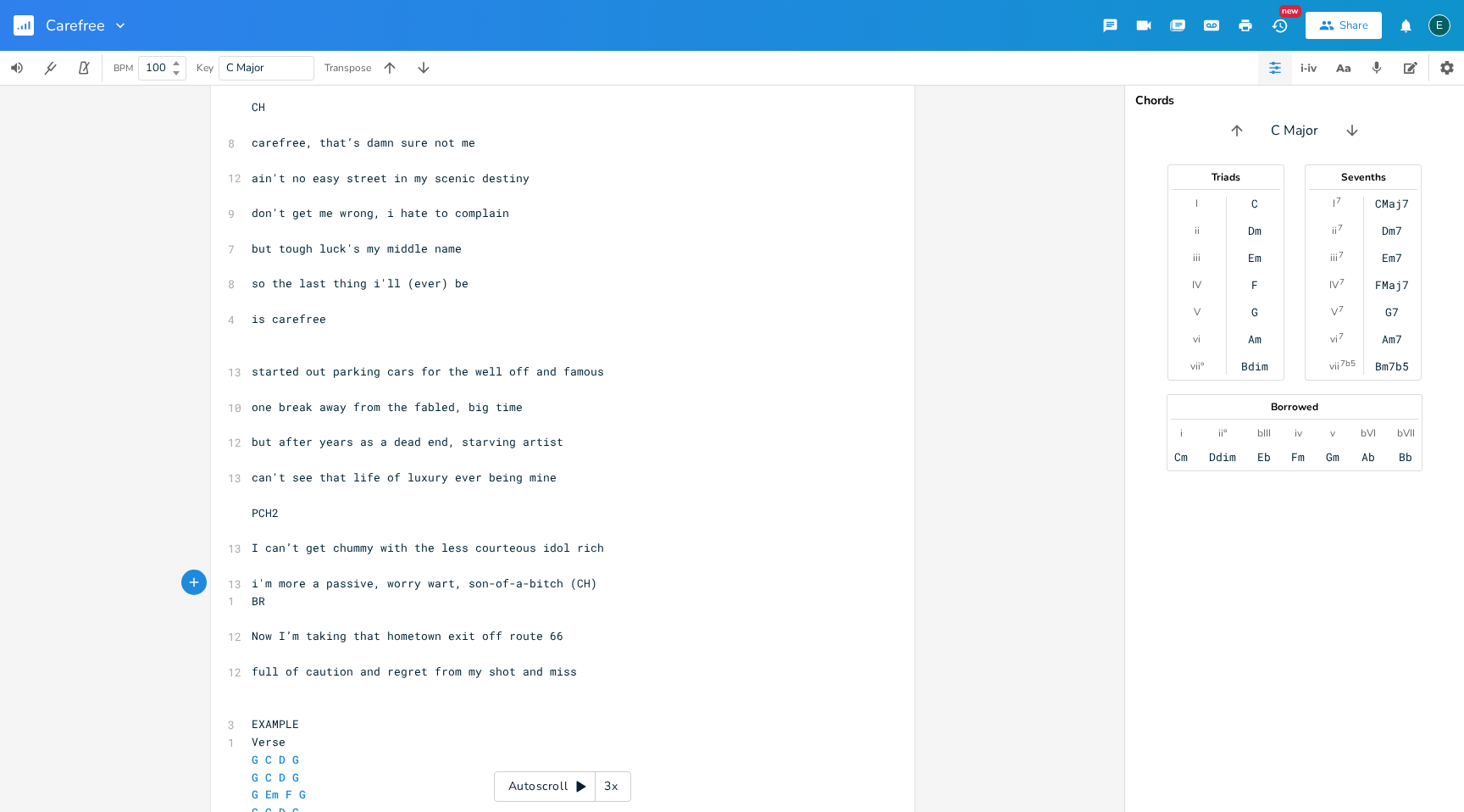
click at [266, 494] on pre "​" at bounding box center [554, 496] width 612 height 18
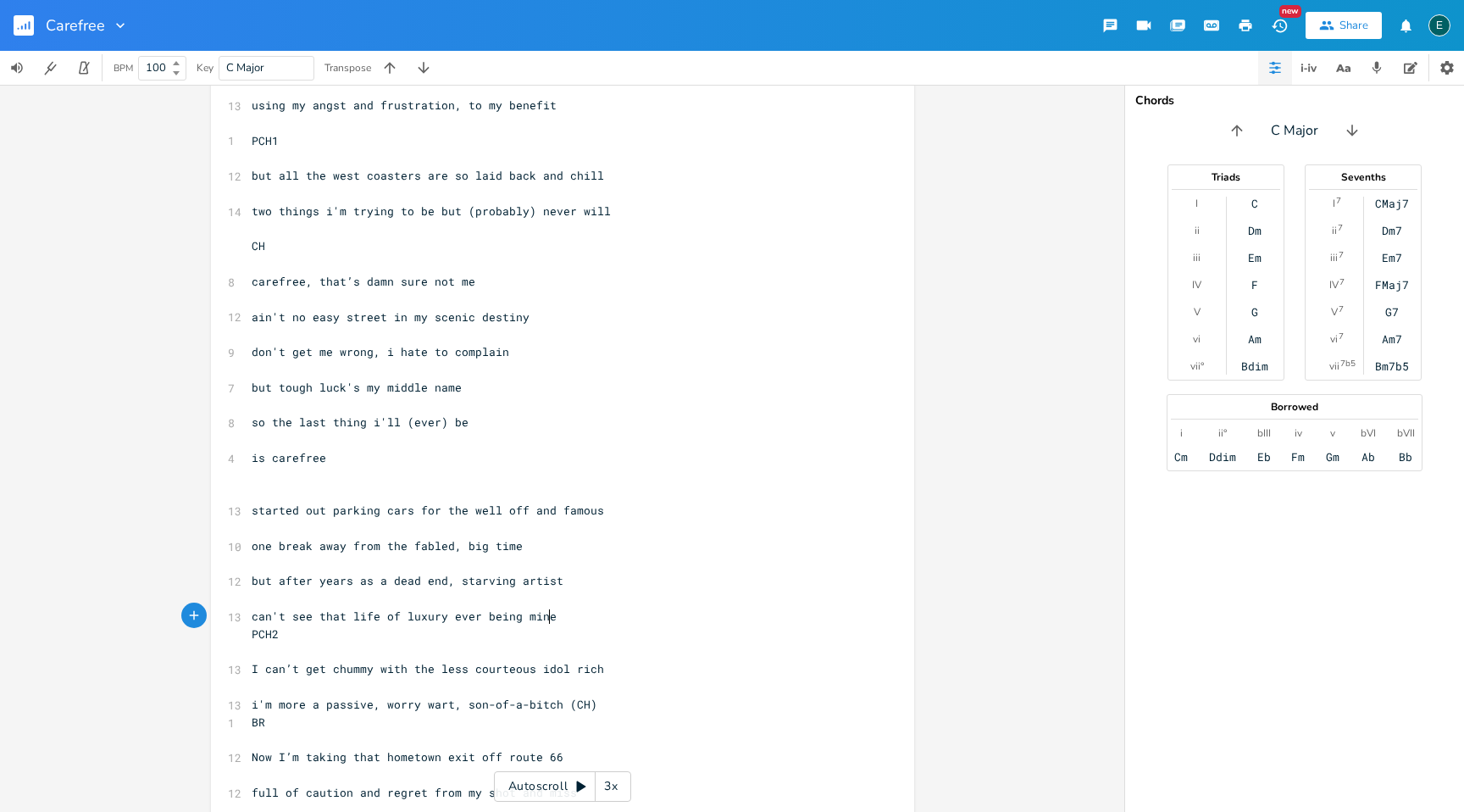
scroll to position [202, 0]
click at [258, 227] on pre "​" at bounding box center [554, 233] width 612 height 18
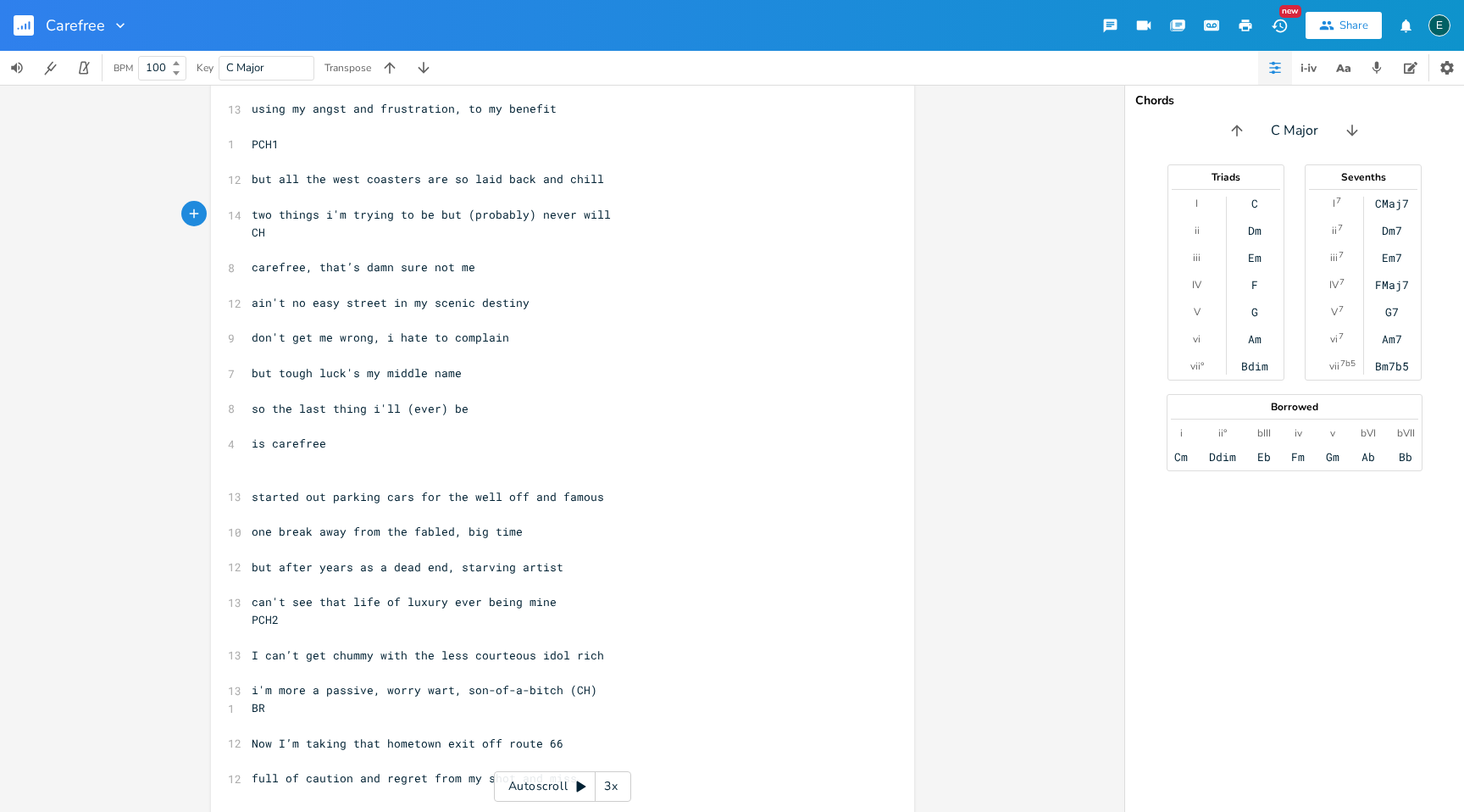
click at [257, 125] on pre "​" at bounding box center [554, 127] width 612 height 18
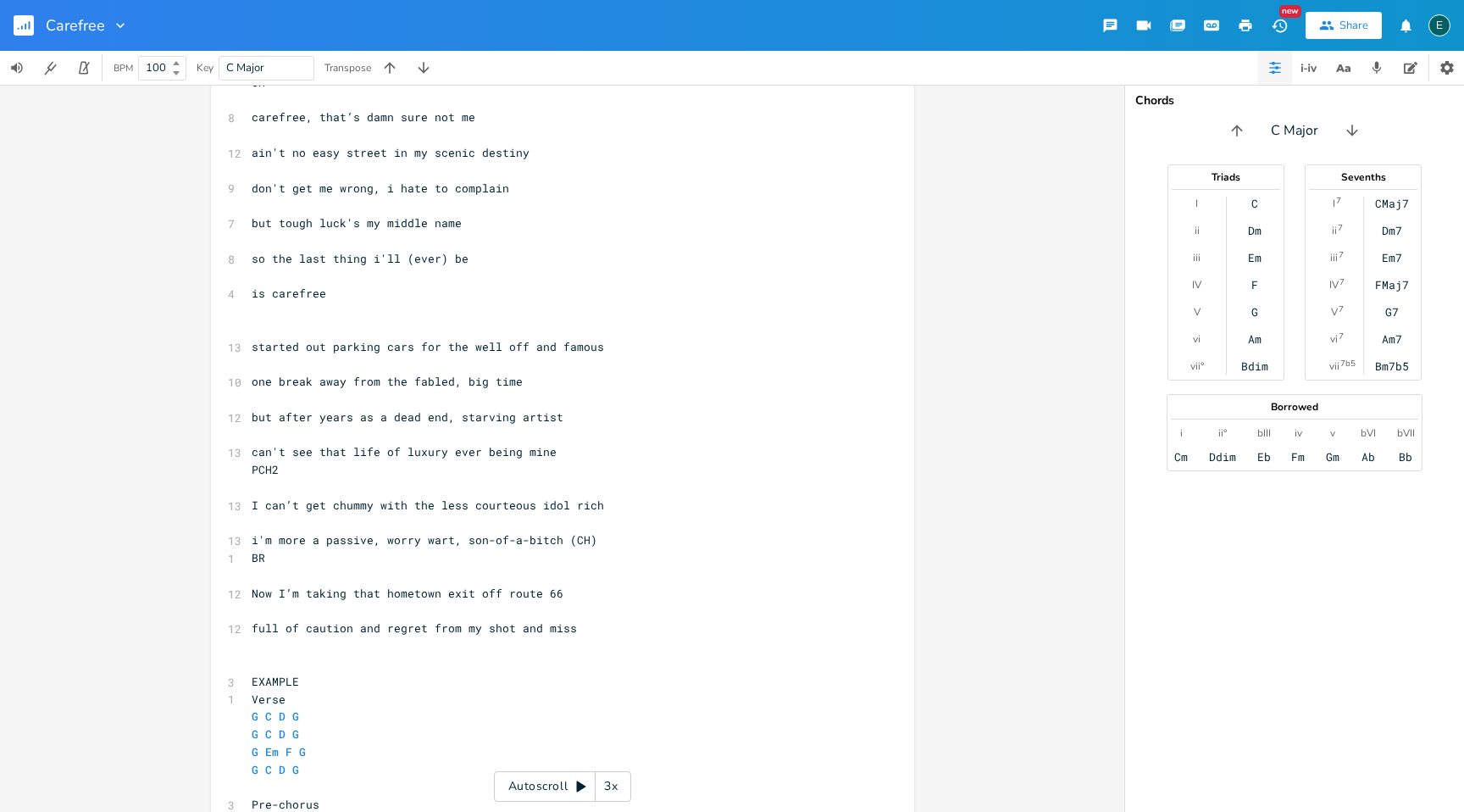
scroll to position [346, 0]
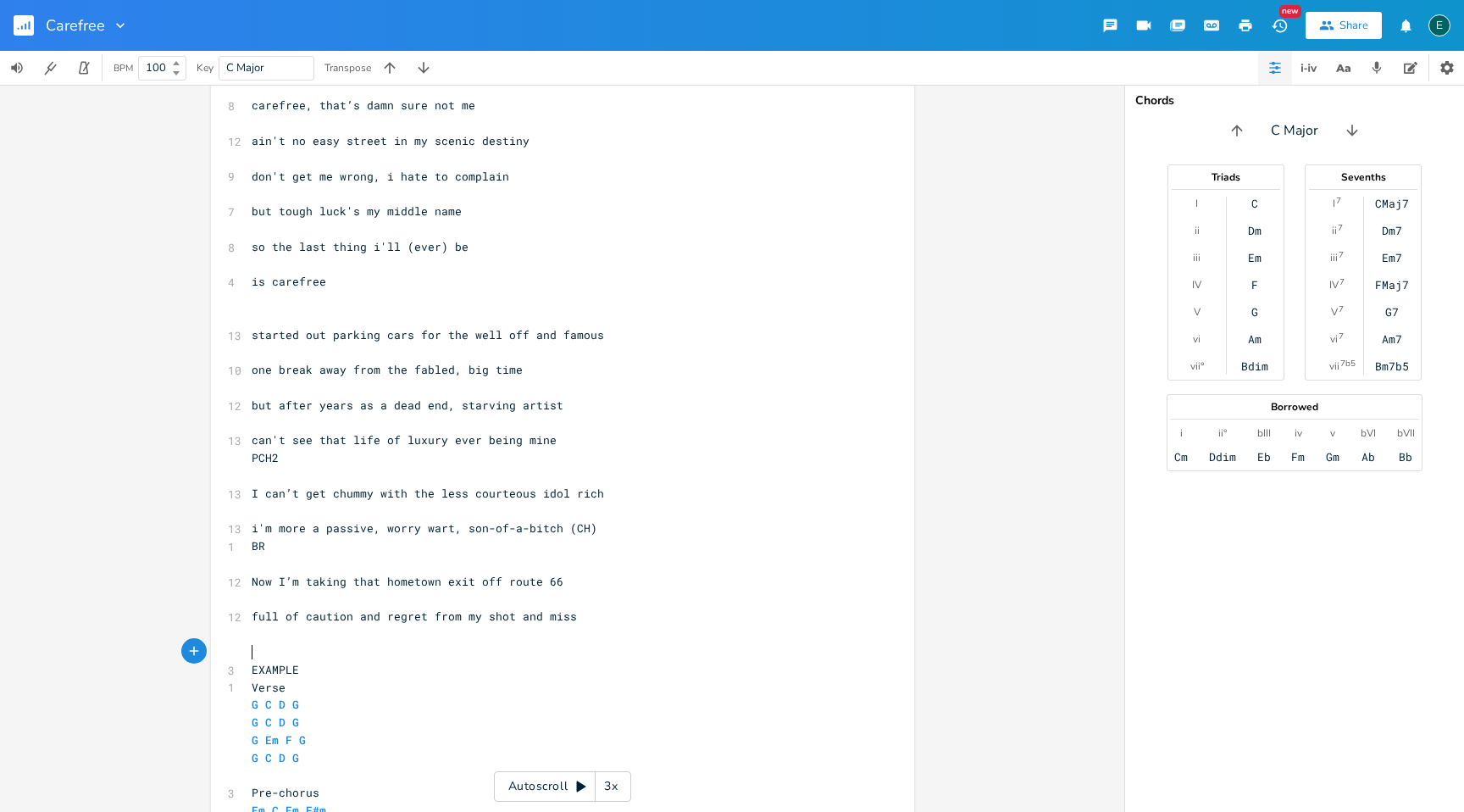
click at [270, 651] on pre "​" at bounding box center [554, 652] width 612 height 18
click at [257, 742] on pre "​" at bounding box center [554, 740] width 612 height 18
click at [302, 785] on pre "​" at bounding box center [554, 793] width 612 height 18
click at [266, 485] on pre "I can’t get chummy with the less courteous idol rich" at bounding box center [554, 494] width 612 height 18
click at [264, 476] on pre "​" at bounding box center [554, 476] width 612 height 18
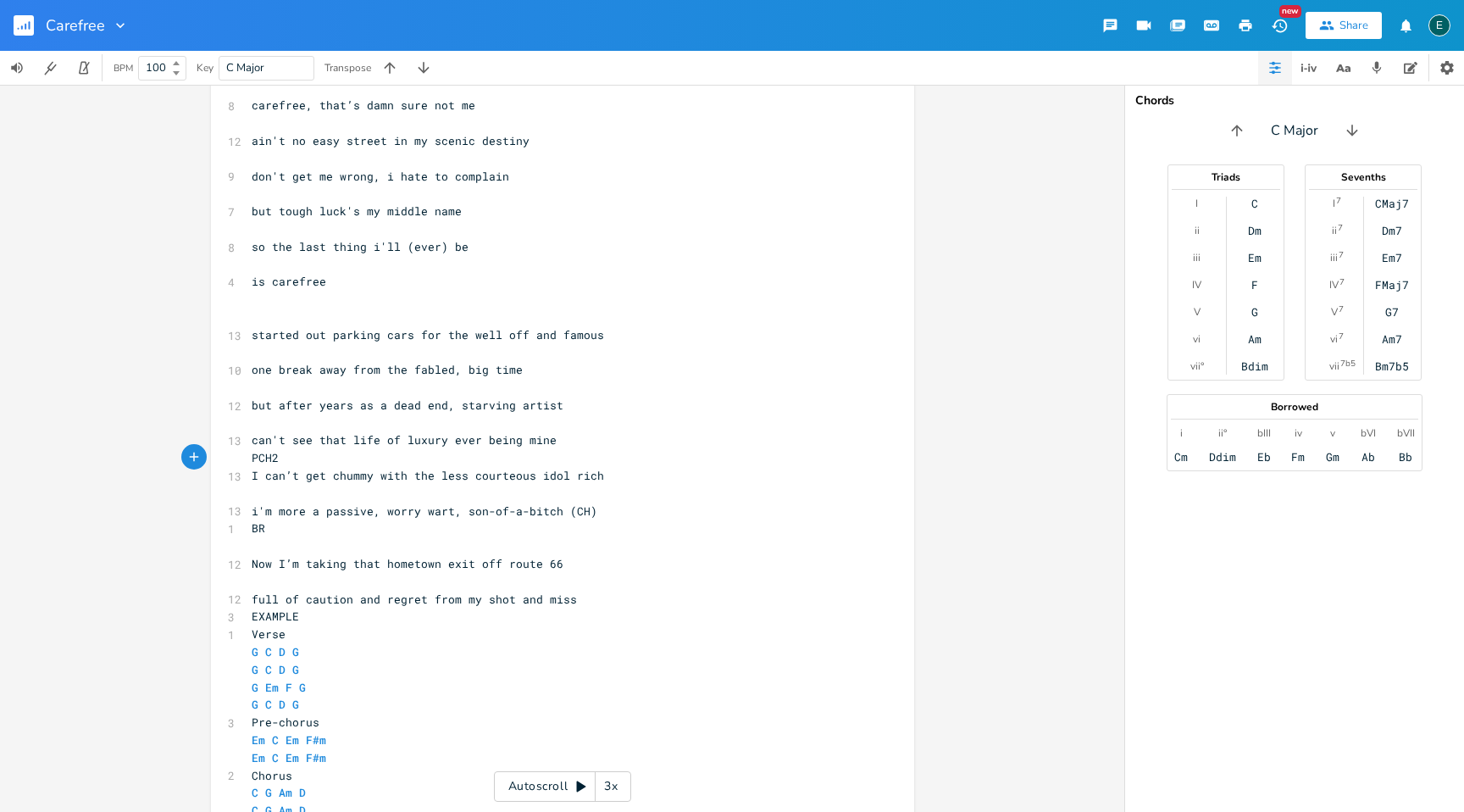
click at [256, 540] on pre "​" at bounding box center [554, 546] width 612 height 18
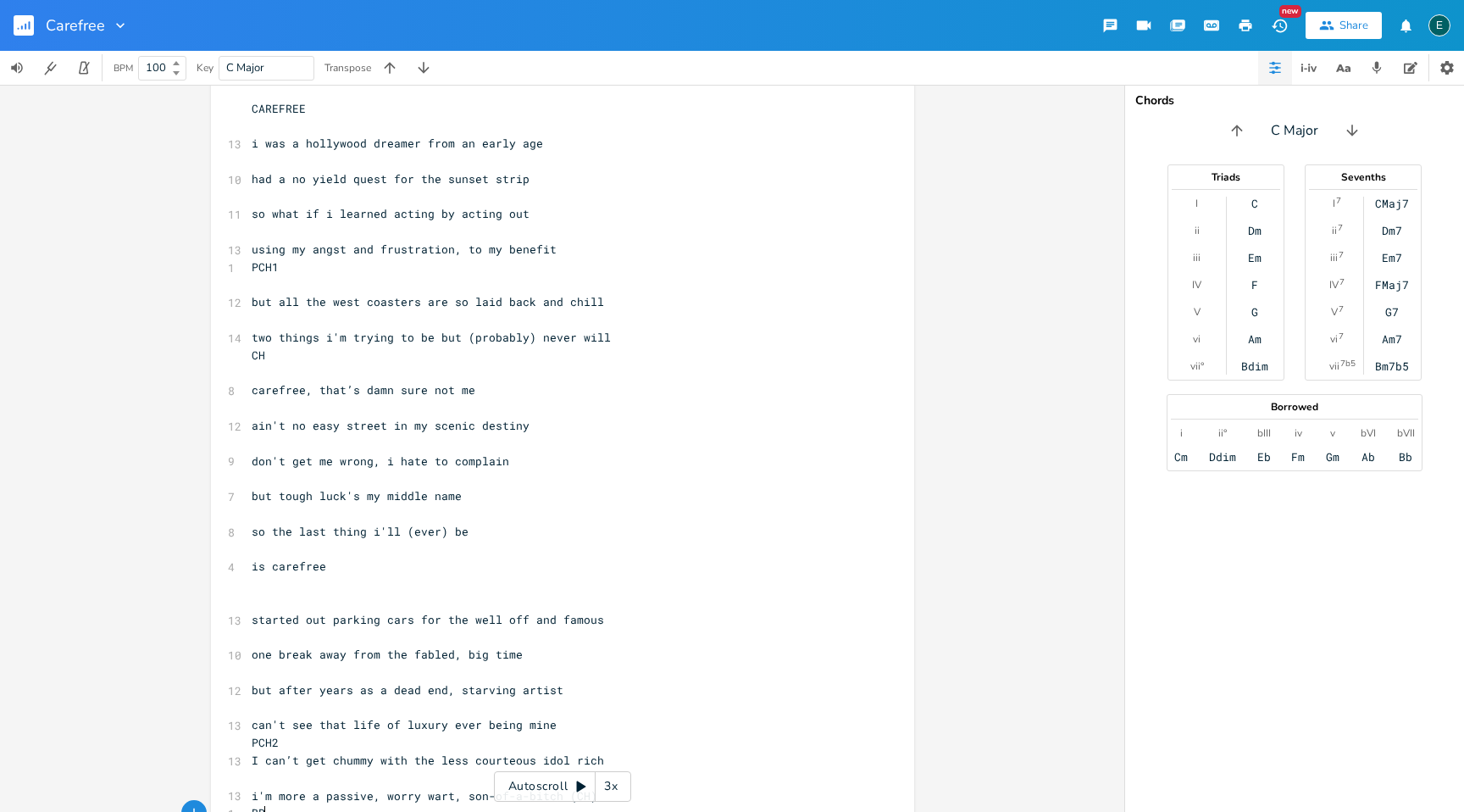
scroll to position [60, 0]
click at [293, 376] on pre "​" at bounding box center [554, 375] width 612 height 18
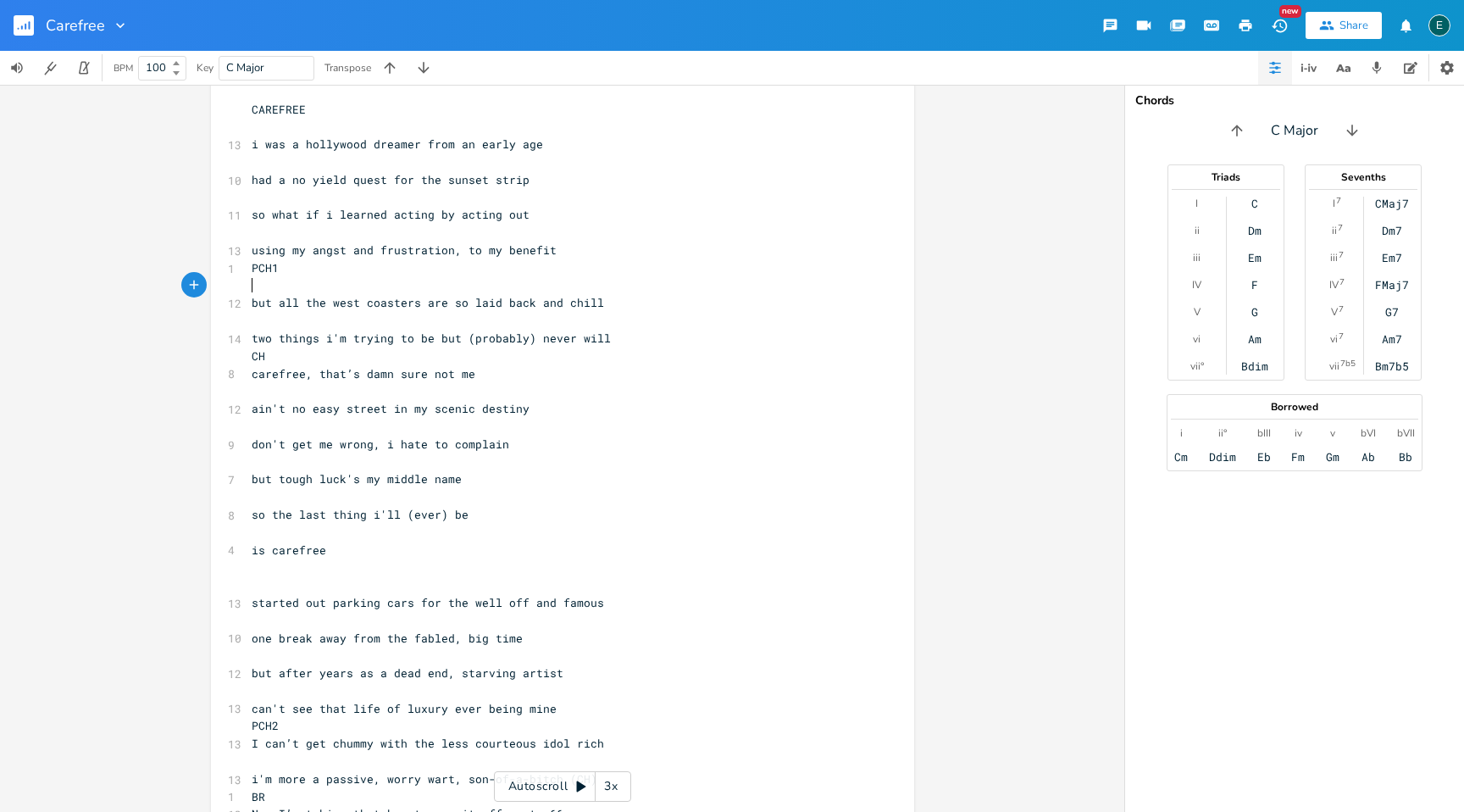
click at [250, 290] on pre "​" at bounding box center [554, 286] width 612 height 18
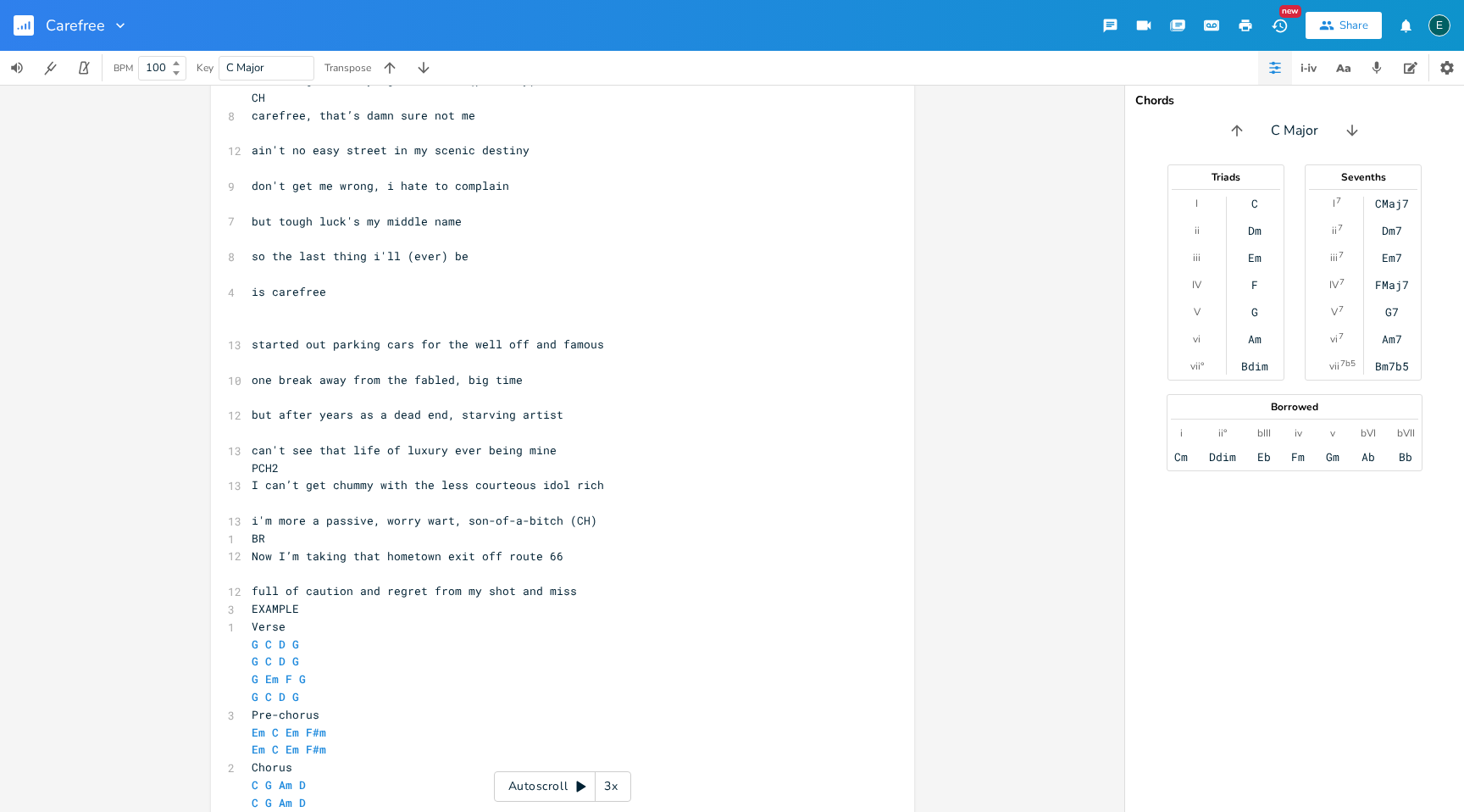
scroll to position [301, 0]
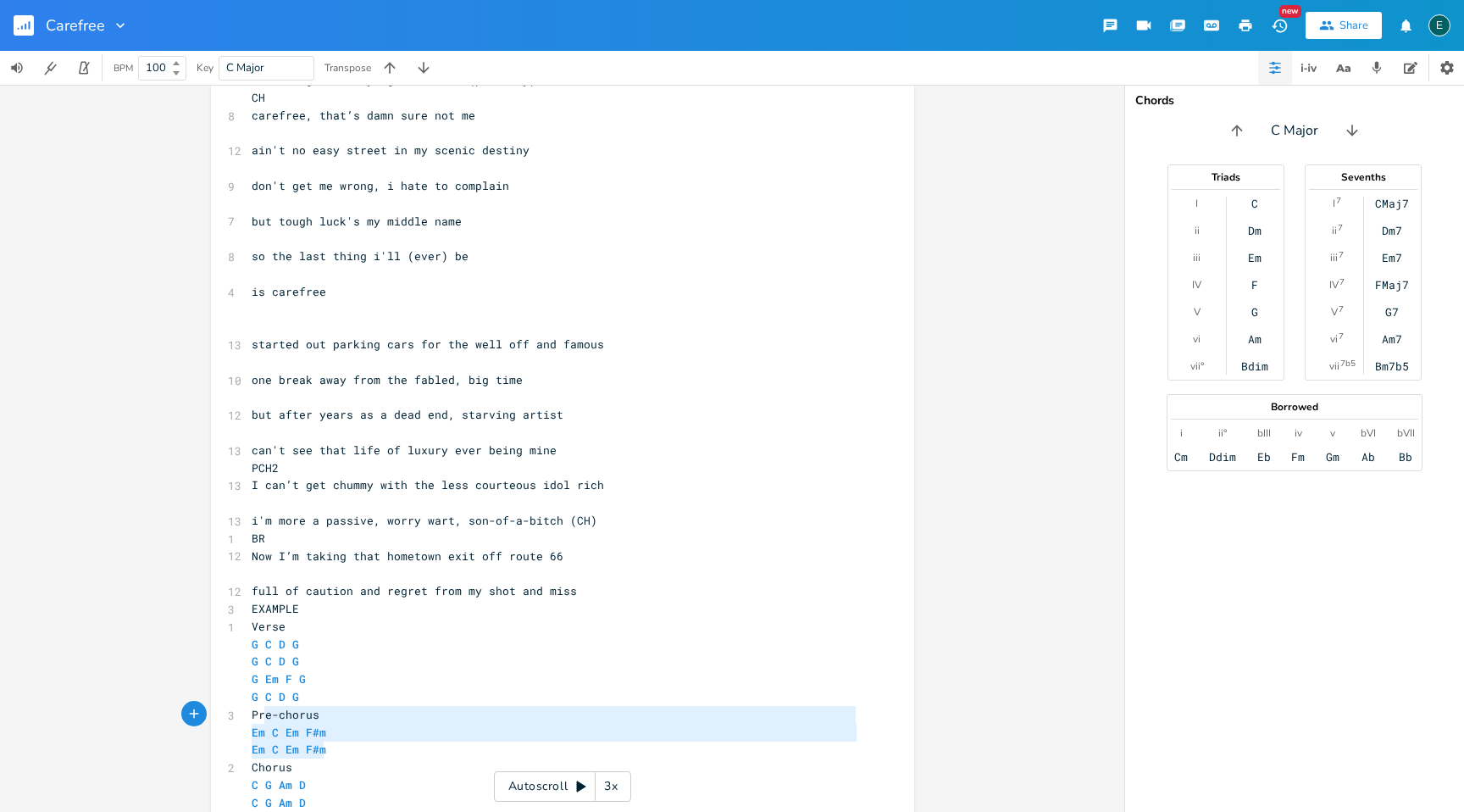
type textarea "Pre-chorus Em C Em F#m Em C Em F#m"
drag, startPoint x: 325, startPoint y: 751, endPoint x: 225, endPoint y: 714, distance: 106.6
click at [248, 714] on div "​ ​ CAREFREE ​ 13 i was a hollywood dreamer from an early age ​ [DEMOGRAPHIC_DA…" at bounding box center [554, 415] width 612 height 1180
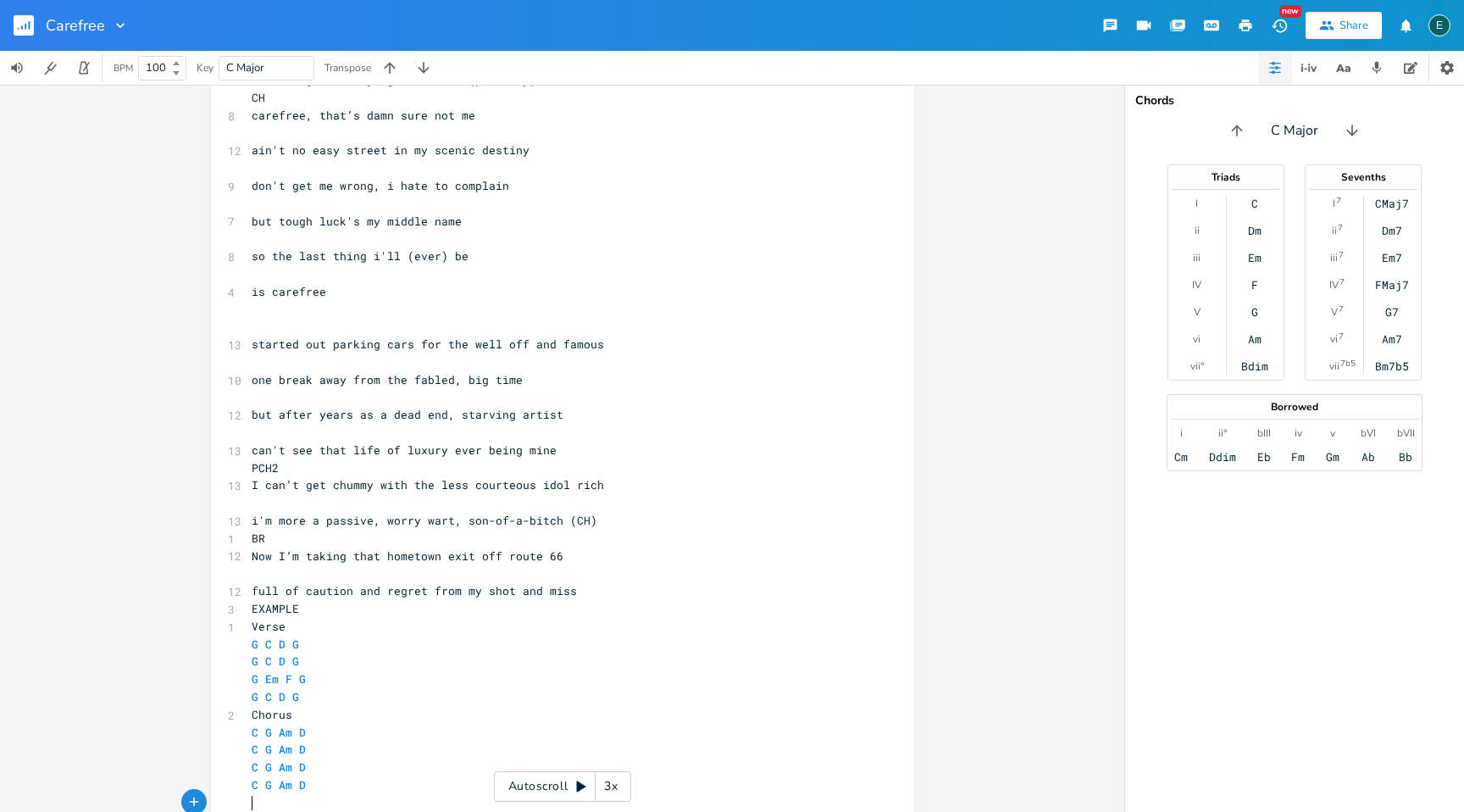
click at [273, 801] on pre "​" at bounding box center [554, 803] width 612 height 18
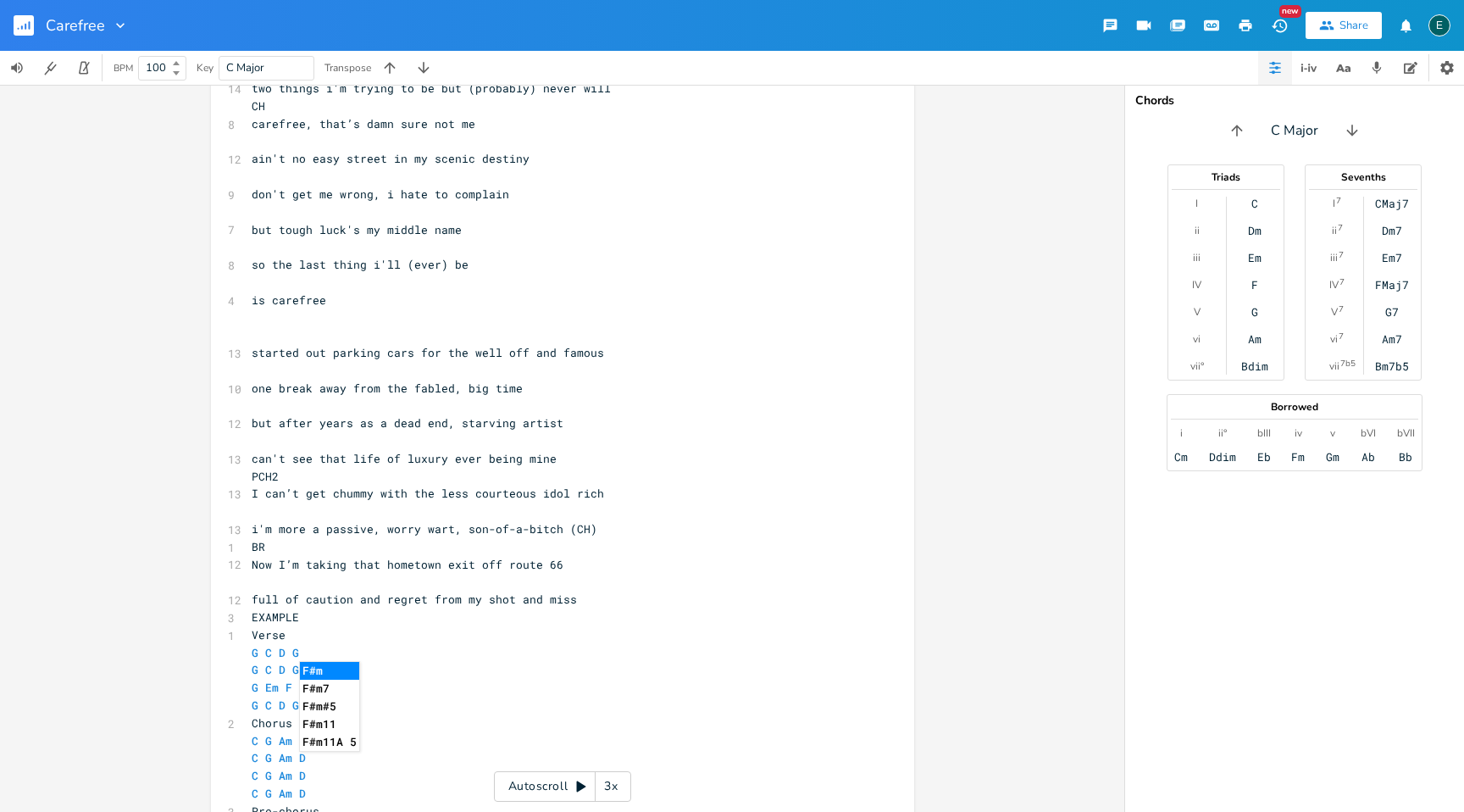
scroll to position [292, 0]
click at [1377, 61] on icon "button" at bounding box center [1377, 67] width 15 height 15
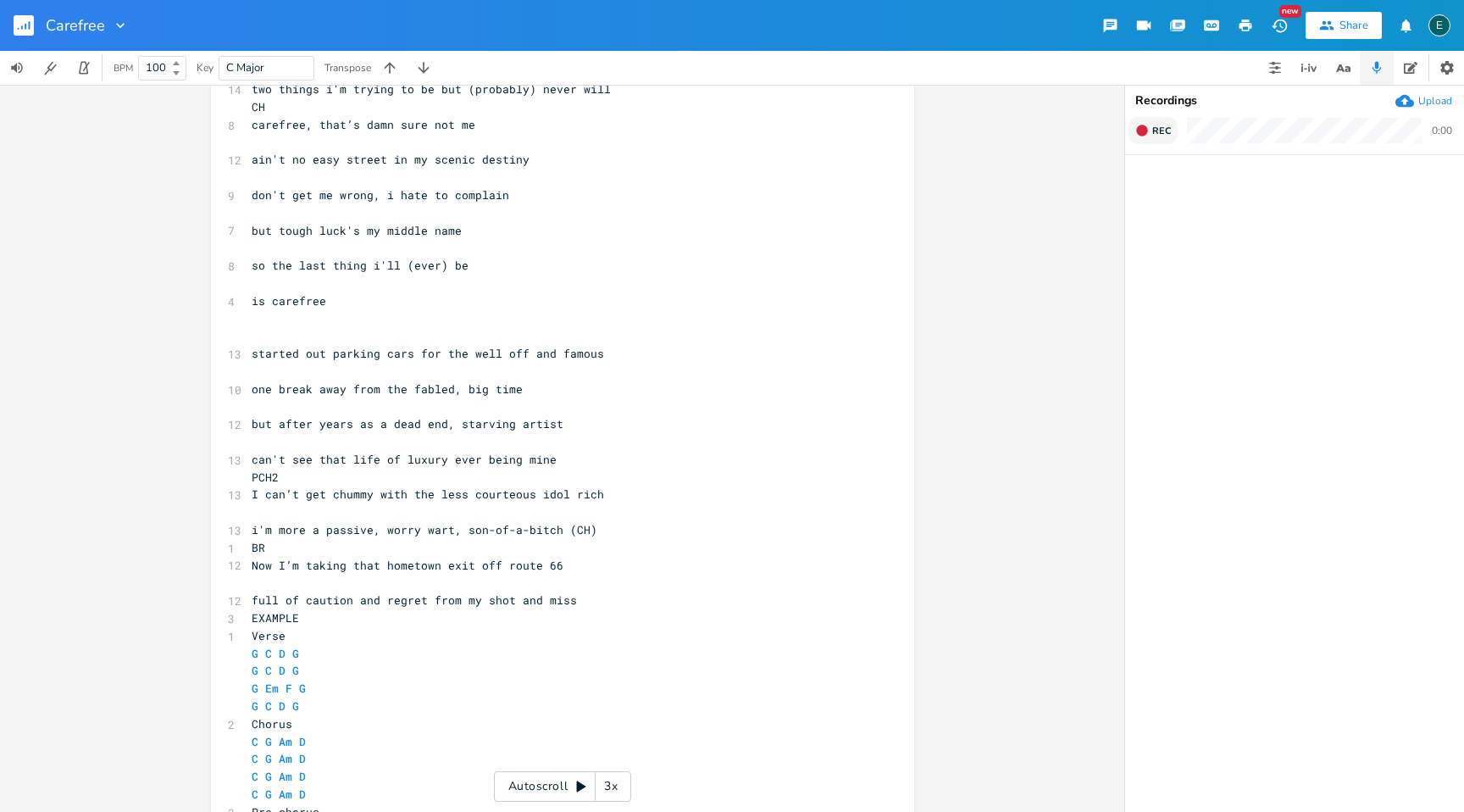
click at [1131, 131] on button "Rec" at bounding box center [1153, 131] width 49 height 27
click at [1137, 136] on icon "button" at bounding box center [1142, 130] width 14 height 14
click at [1440, 191] on icon "button" at bounding box center [1446, 192] width 17 height 17
click at [1137, 130] on icon "button" at bounding box center [1142, 130] width 11 height 11
click at [1137, 130] on icon "button" at bounding box center [1142, 130] width 14 height 14
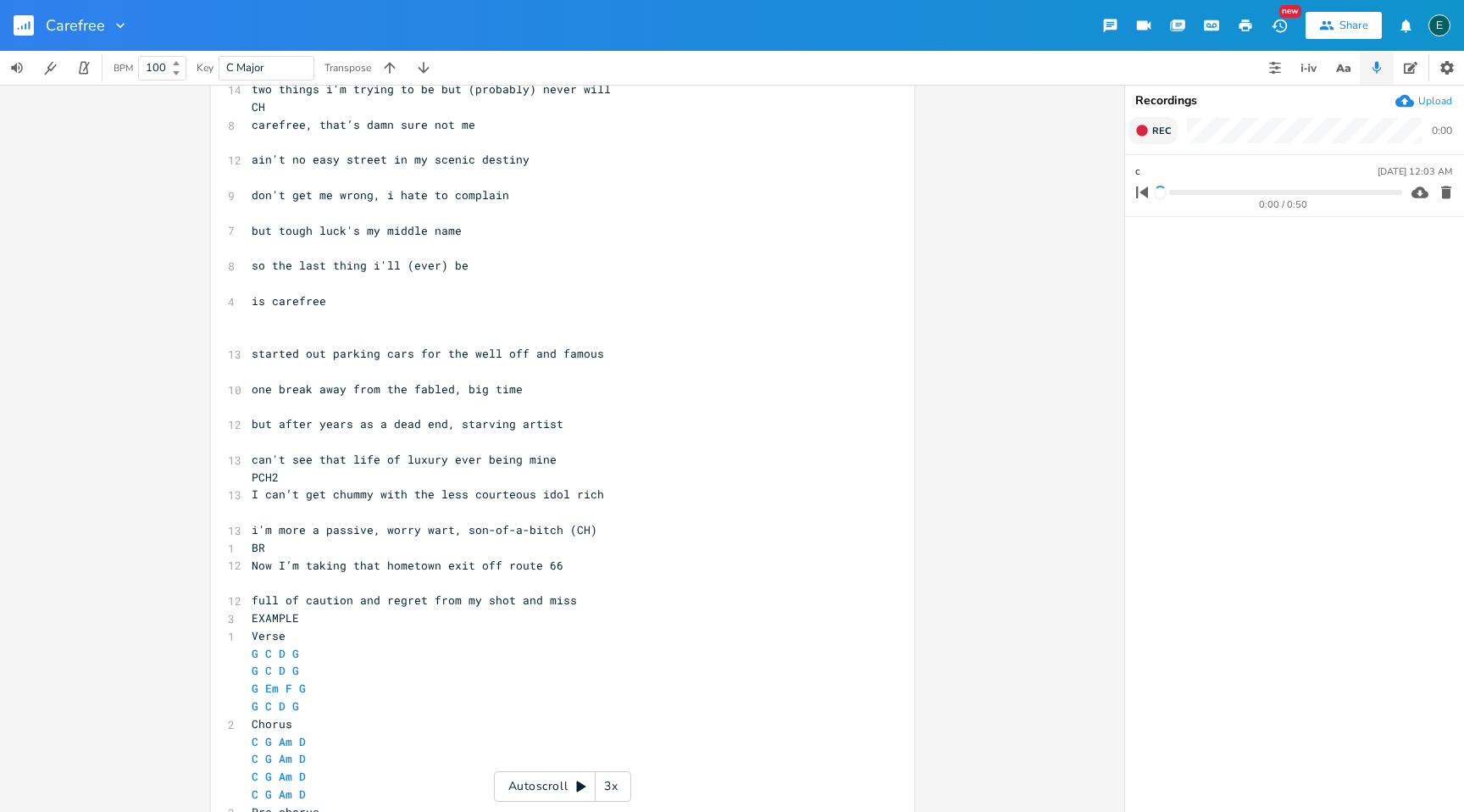
type input "ch"
click at [1191, 264] on ul "ch [DATE] 12:03 AM 0:00 / 0:50" at bounding box center [1295, 483] width 339 height 656
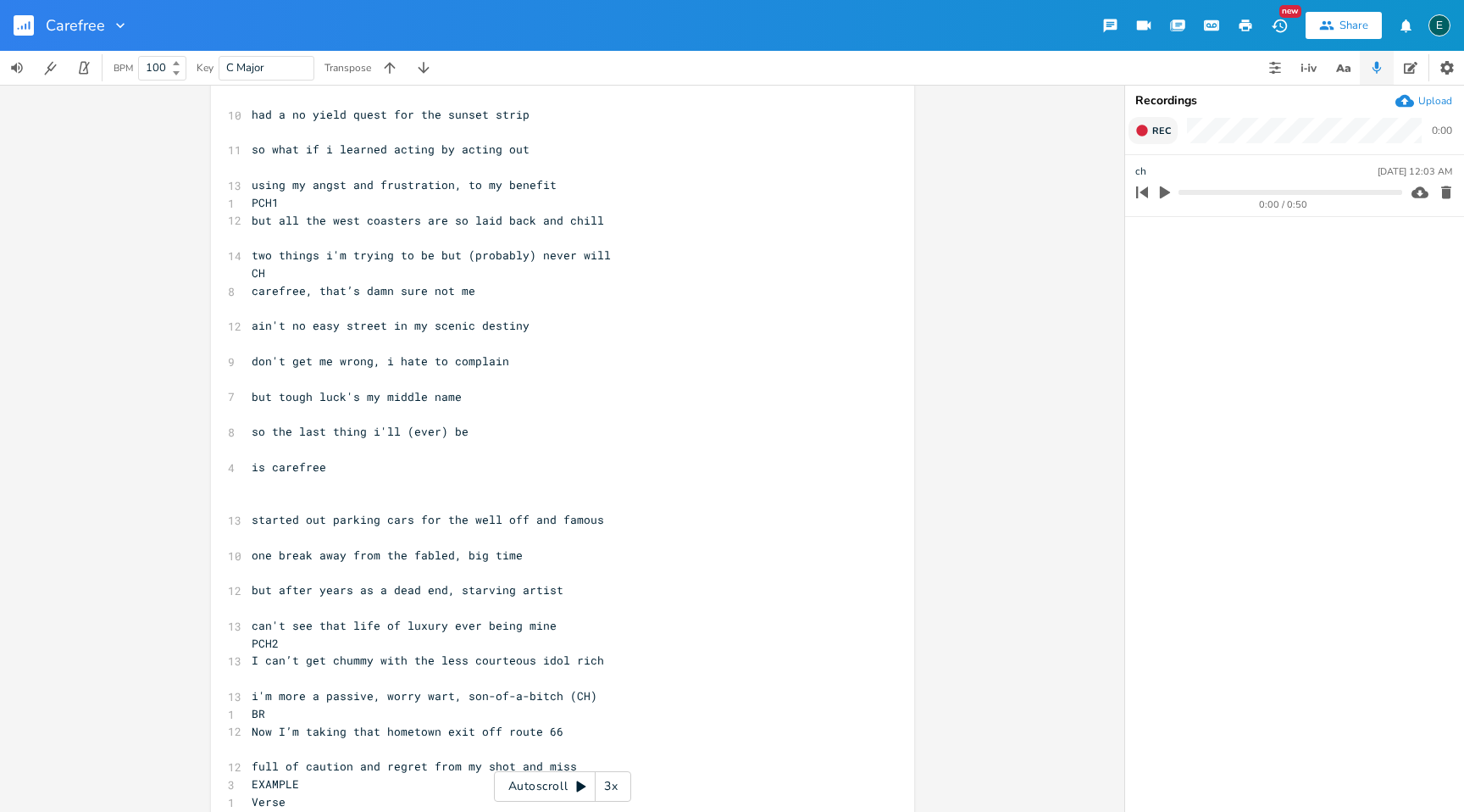
scroll to position [0, 0]
click at [292, 278] on pre "CH" at bounding box center [554, 274] width 612 height 18
type textarea "AM"
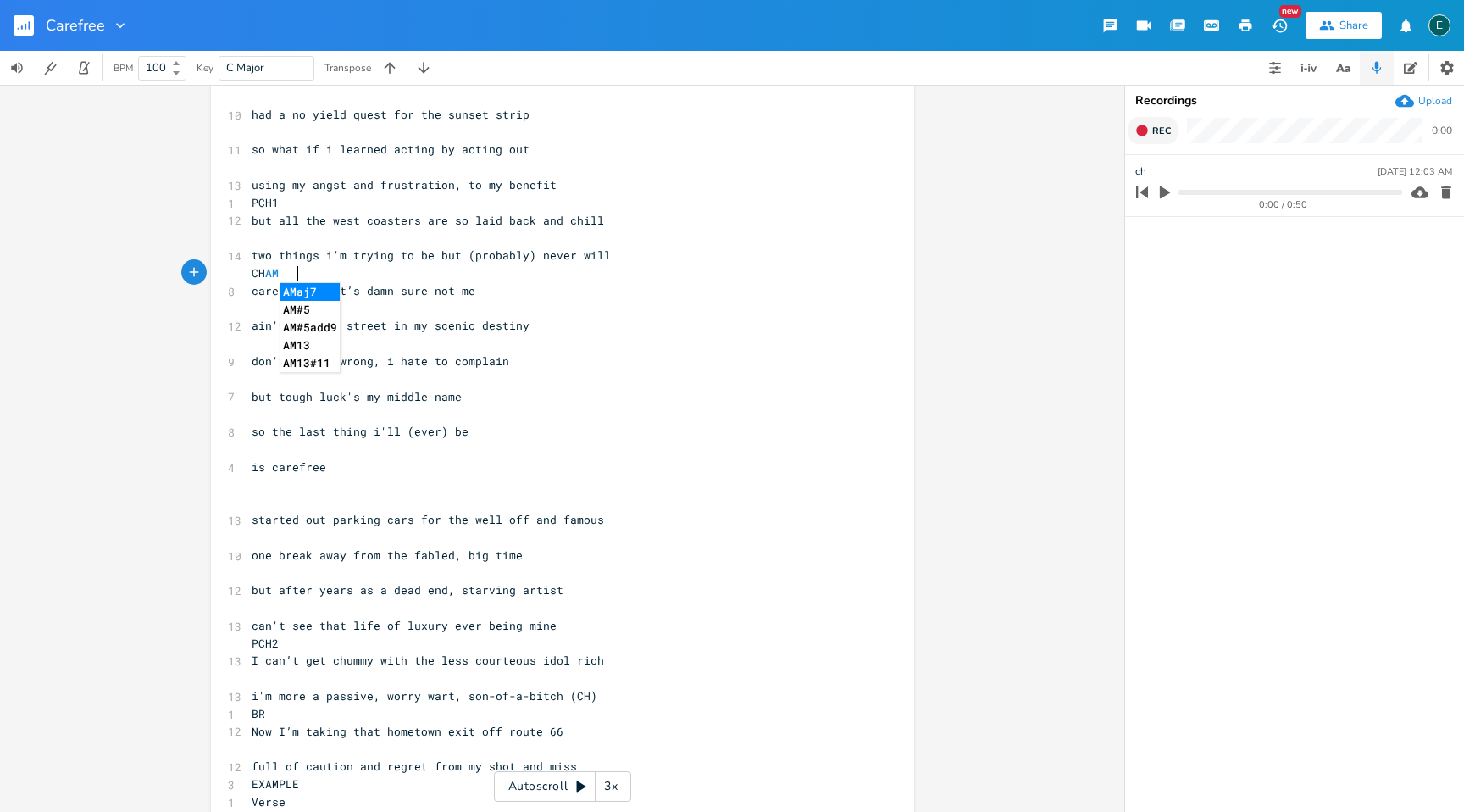
click at [531, 285] on pre "carefree, that’s damn sure not me" at bounding box center [554, 291] width 612 height 18
click at [303, 273] on pre "CH AM" at bounding box center [554, 274] width 612 height 18
type textarea "C G"
click at [255, 306] on pre "​" at bounding box center [554, 309] width 612 height 18
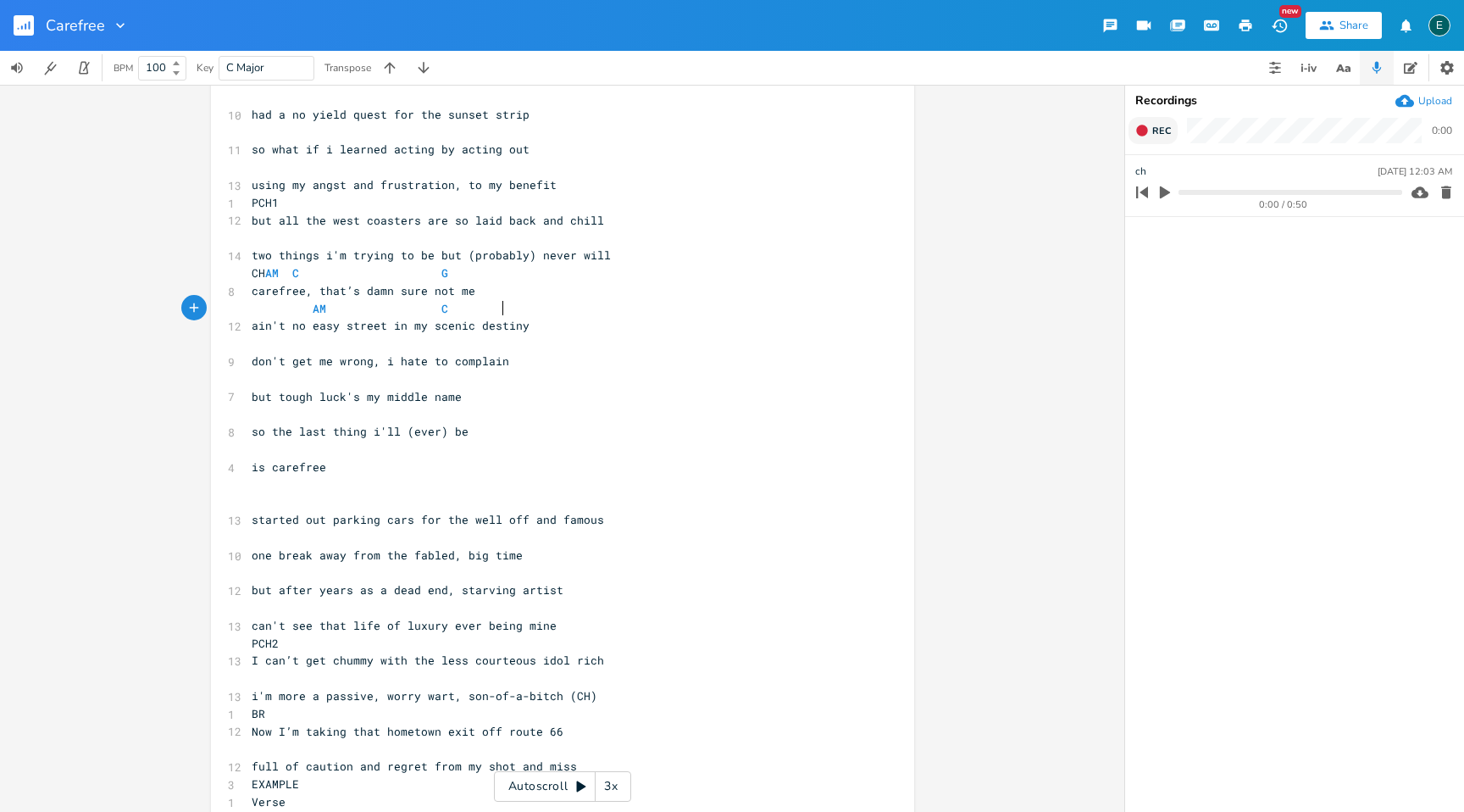
scroll to position [0, 129]
type textarea "AM C G"
click at [264, 343] on pre "​" at bounding box center [554, 344] width 612 height 18
type textarea "D AM"
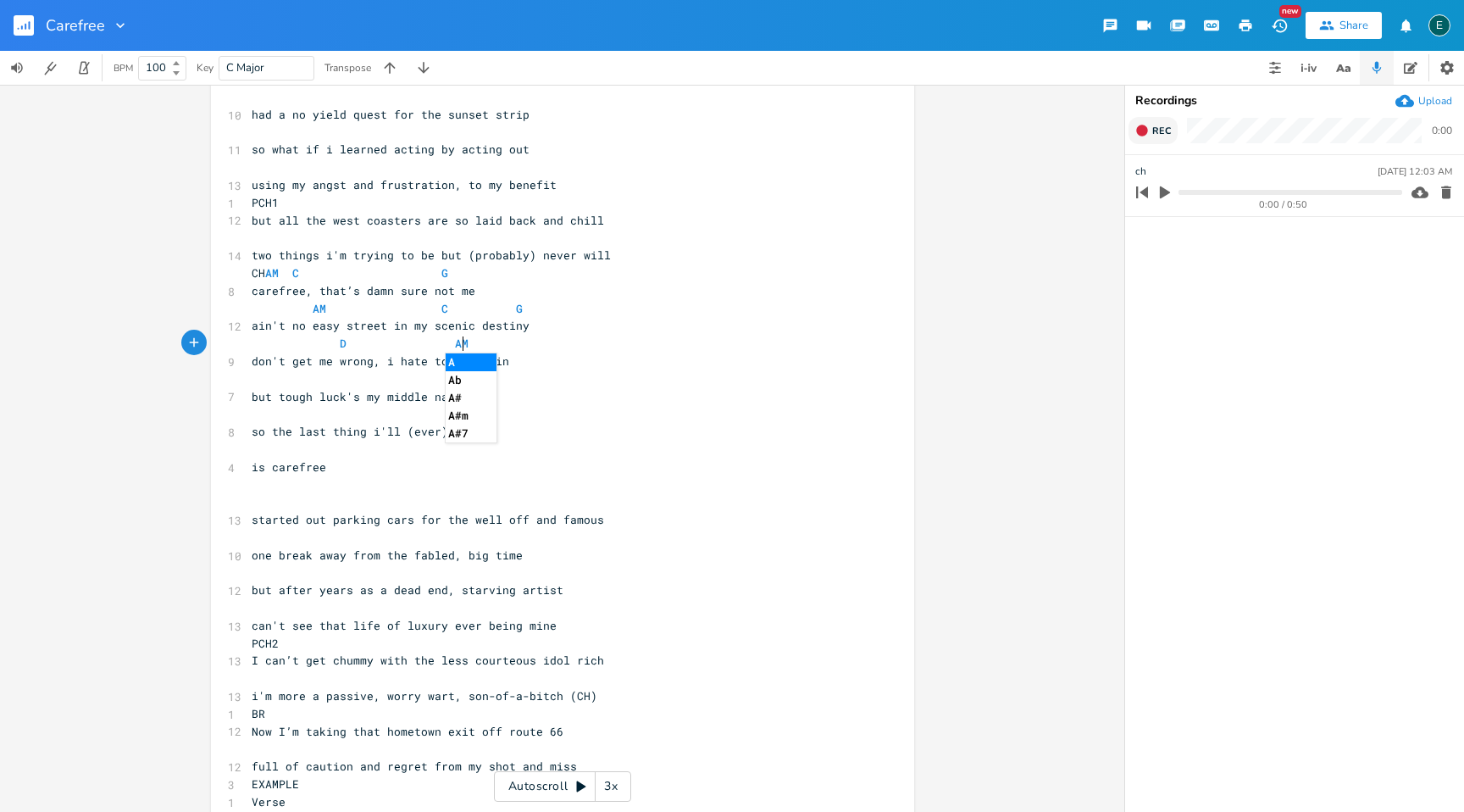
scroll to position [0, 109]
click at [259, 384] on pre "​" at bounding box center [554, 379] width 612 height 18
type textarea "D AM"
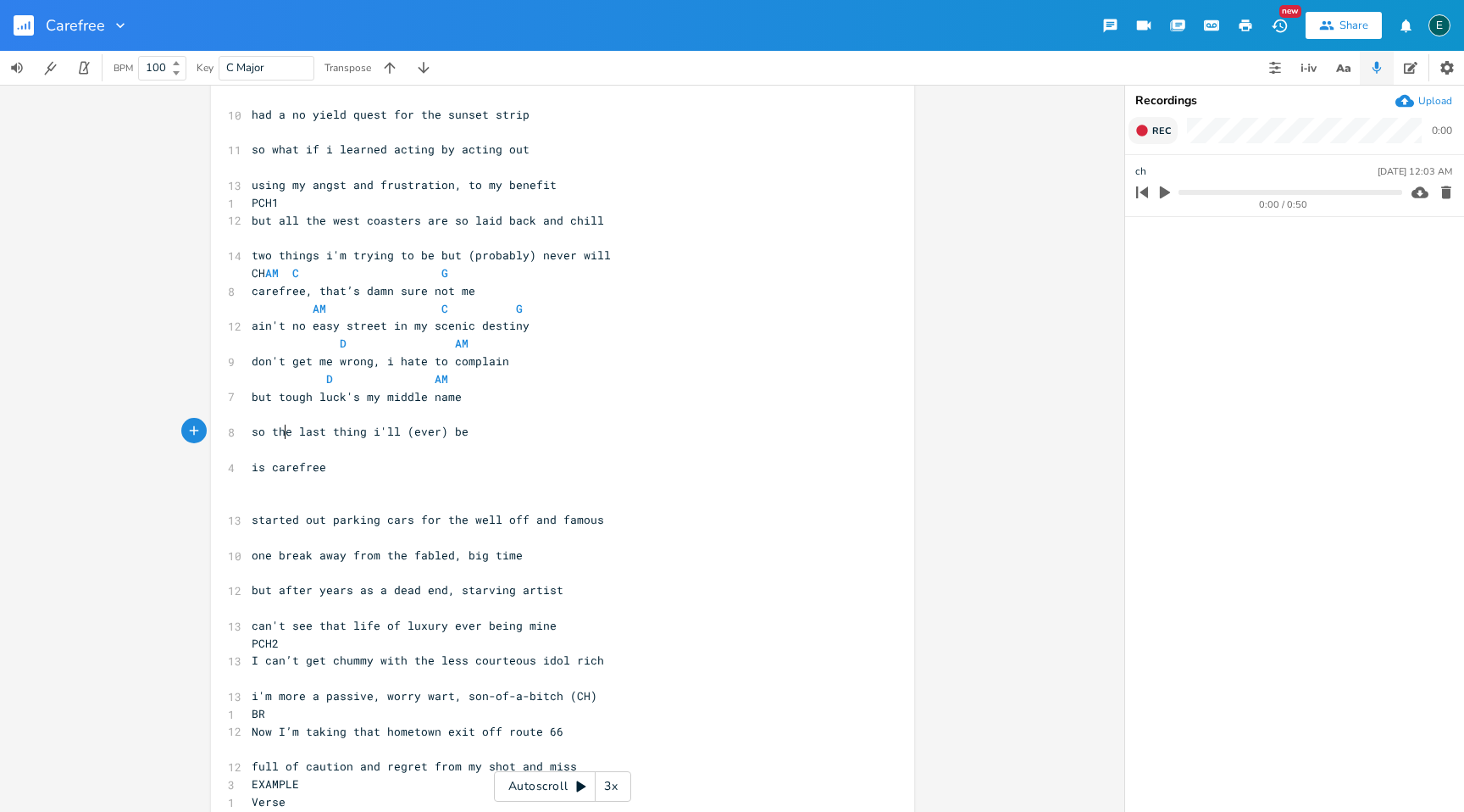
click at [278, 424] on span "so the last thing i'll (ever) be" at bounding box center [360, 431] width 217 height 15
type textarea "the"
click at [278, 424] on span "so the last thing i'll (ever) be" at bounding box center [360, 431] width 217 height 15
click at [273, 415] on pre "​" at bounding box center [554, 414] width 612 height 18
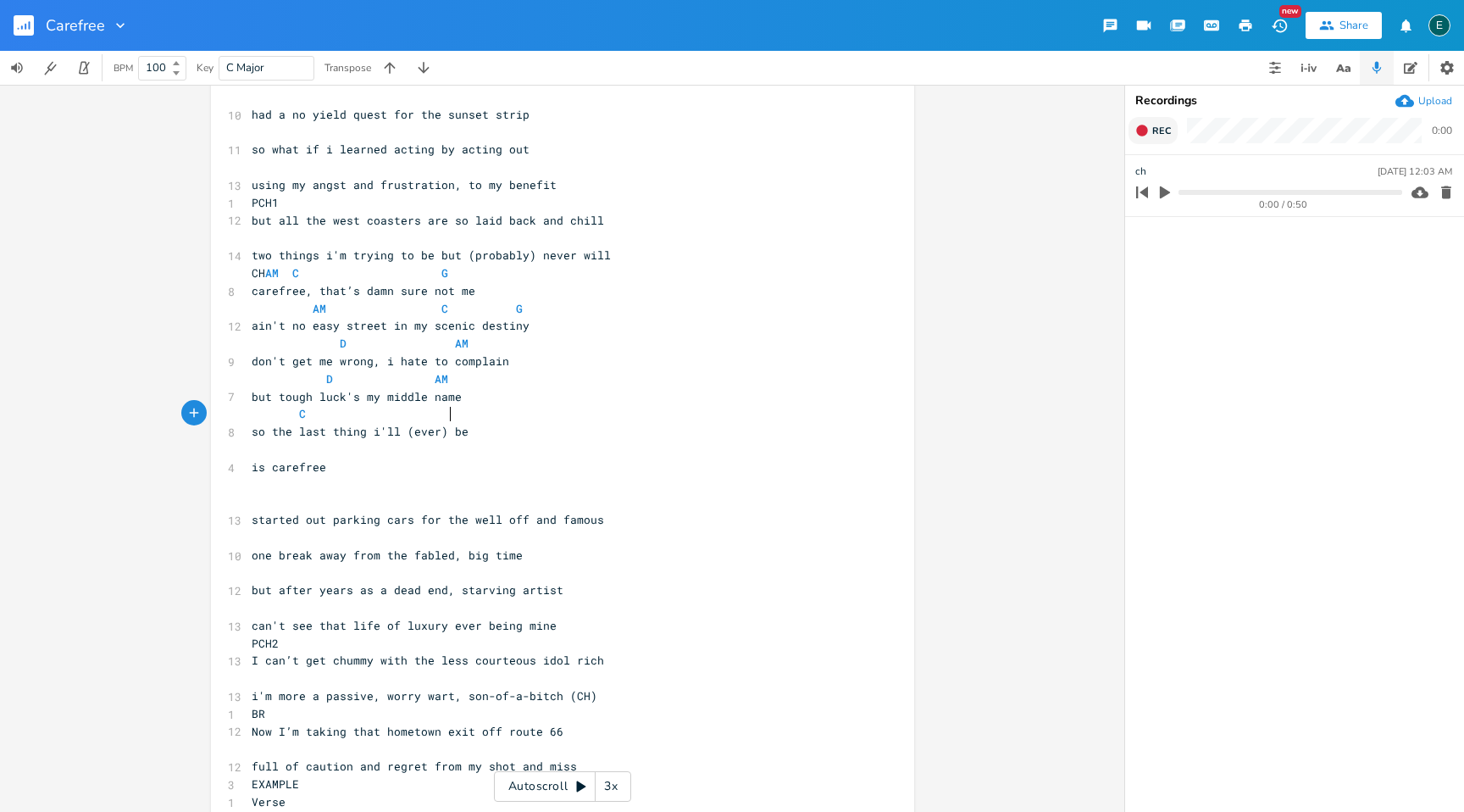
type textarea "C G"
click at [256, 446] on pre "​" at bounding box center [554, 450] width 612 height 18
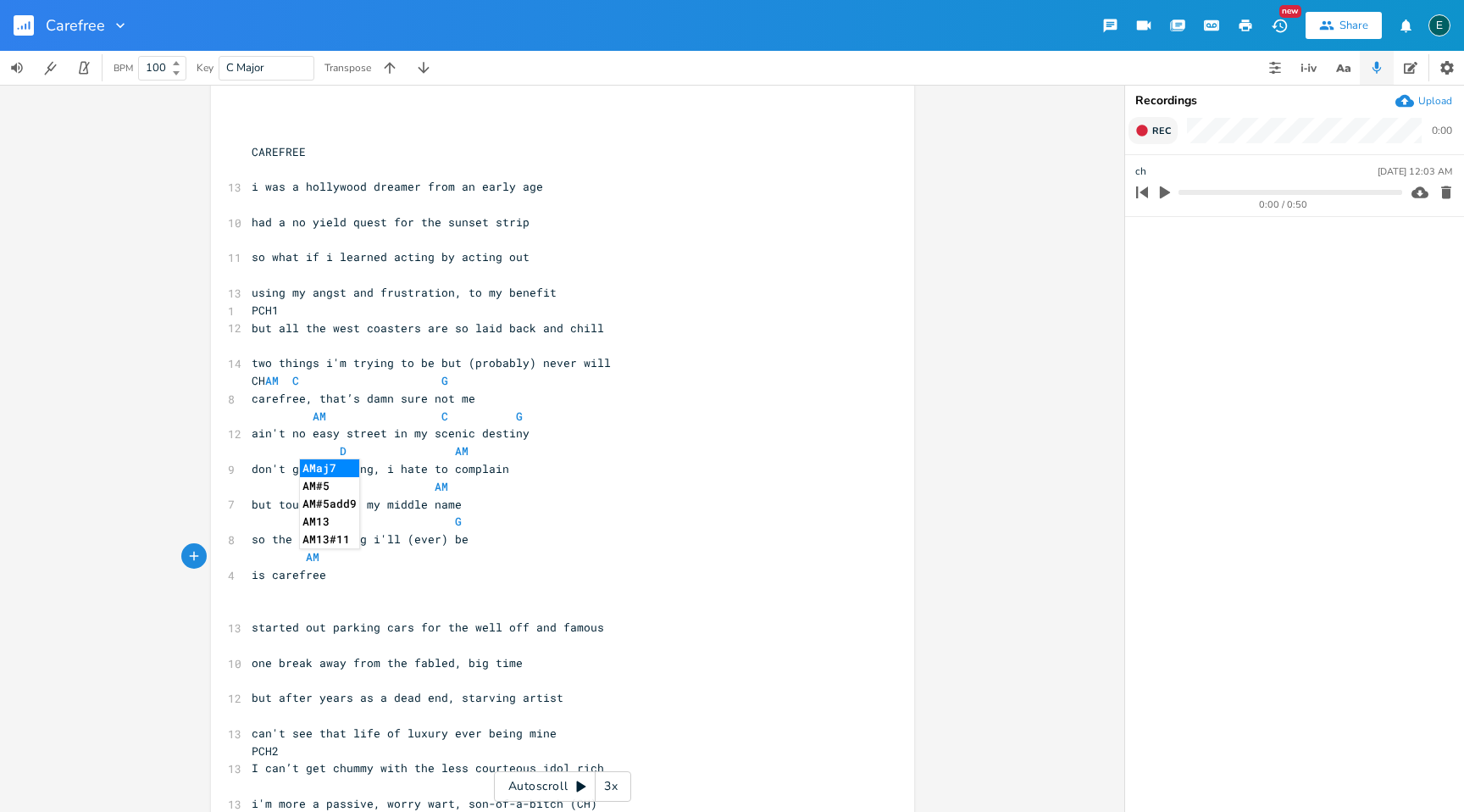
scroll to position [0, 0]
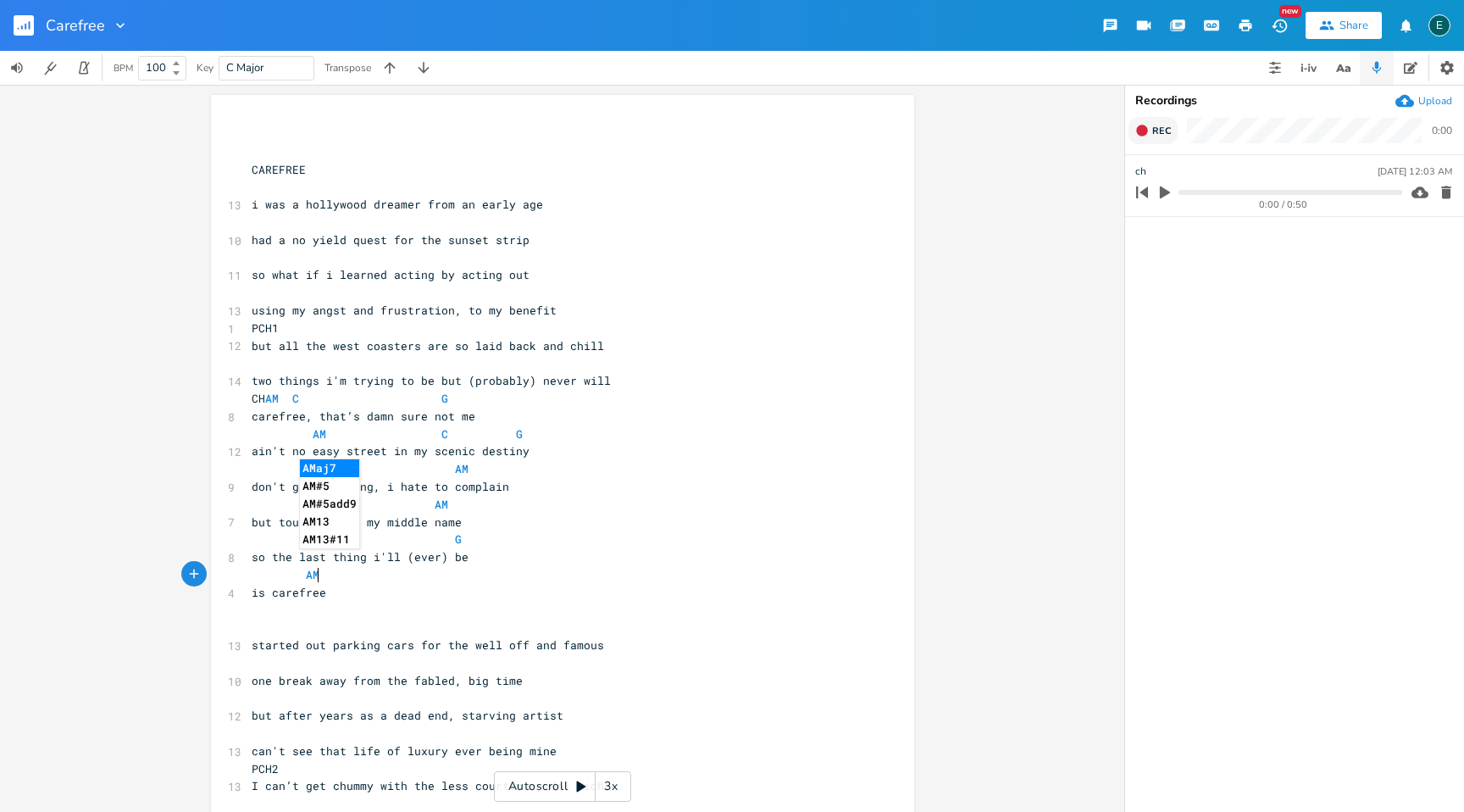
type textarea "AM"
click at [1144, 129] on icon "button" at bounding box center [1142, 130] width 11 height 11
click at [1144, 128] on rect "button" at bounding box center [1143, 131] width 9 height 9
type input "VS"
click at [311, 193] on pre "​" at bounding box center [554, 187] width 612 height 18
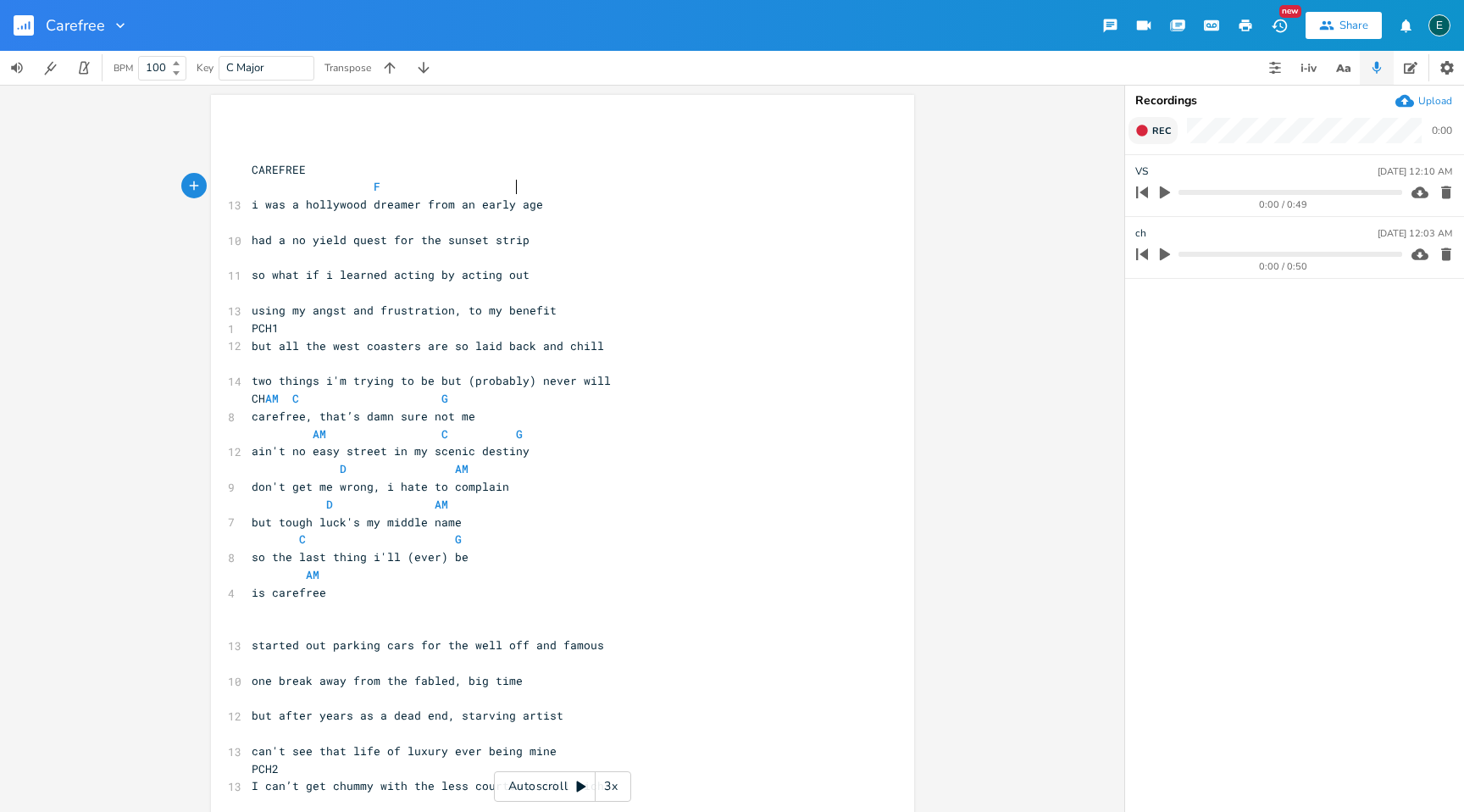
scroll to position [0, 118]
type textarea "F C"
click at [260, 226] on pre "​" at bounding box center [554, 223] width 612 height 18
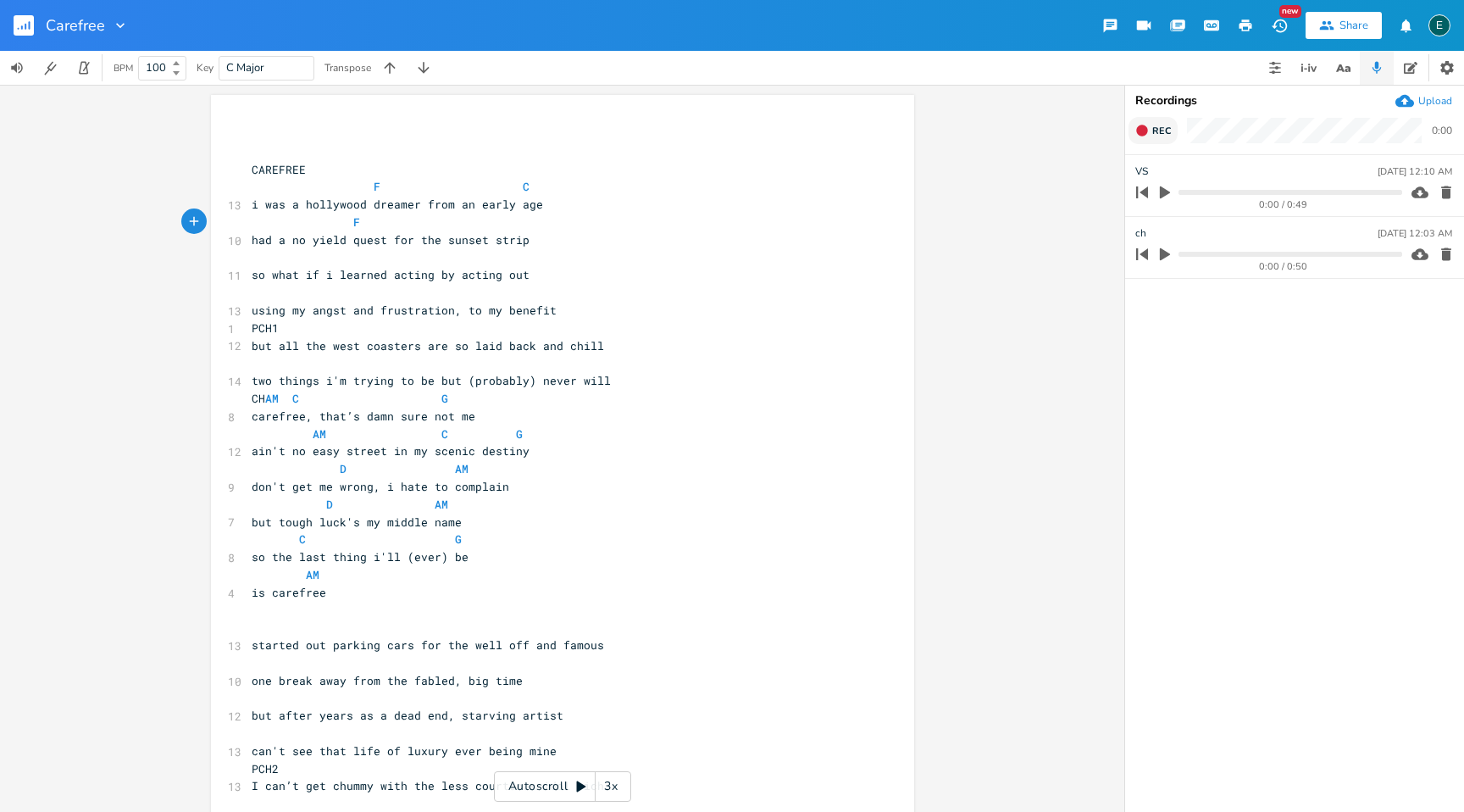
type textarea "F G"
click at [271, 256] on pre "​" at bounding box center [554, 258] width 612 height 18
type textarea "F C"
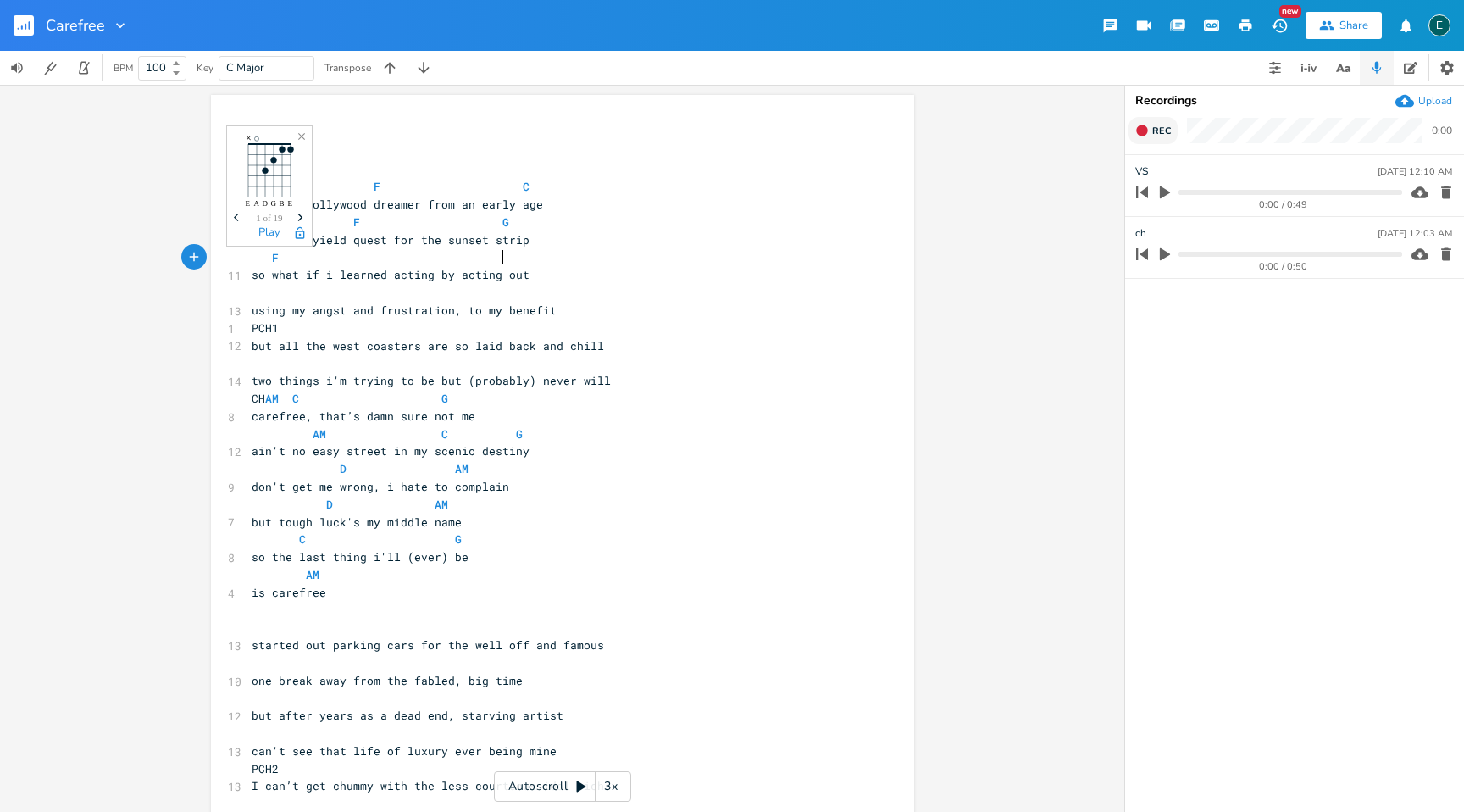
scroll to position [0, 111]
click at [268, 298] on pre "​" at bounding box center [554, 293] width 612 height 18
type textarea "G F"
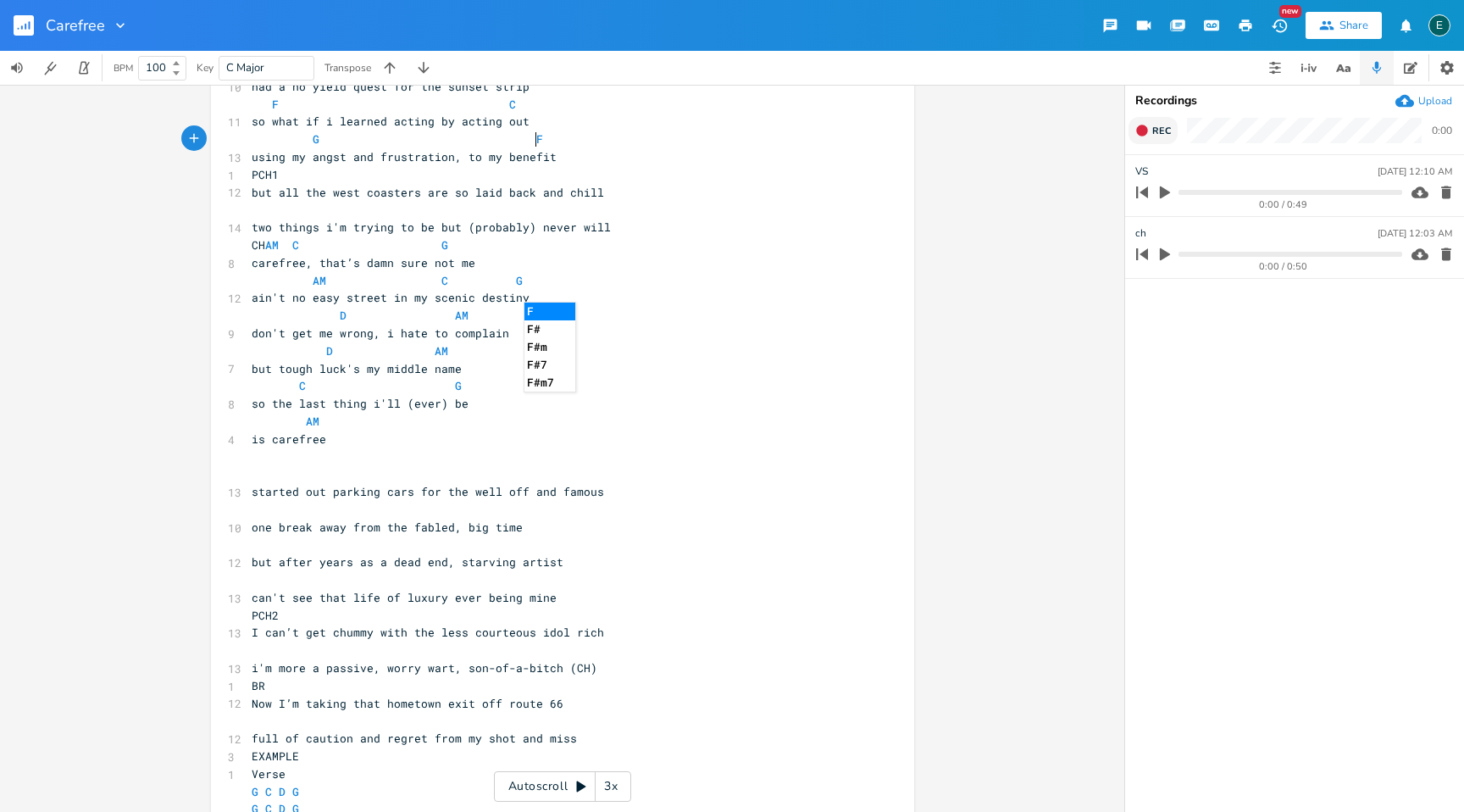
scroll to position [152, 0]
click at [718, 356] on pre "D AM" at bounding box center [554, 353] width 612 height 18
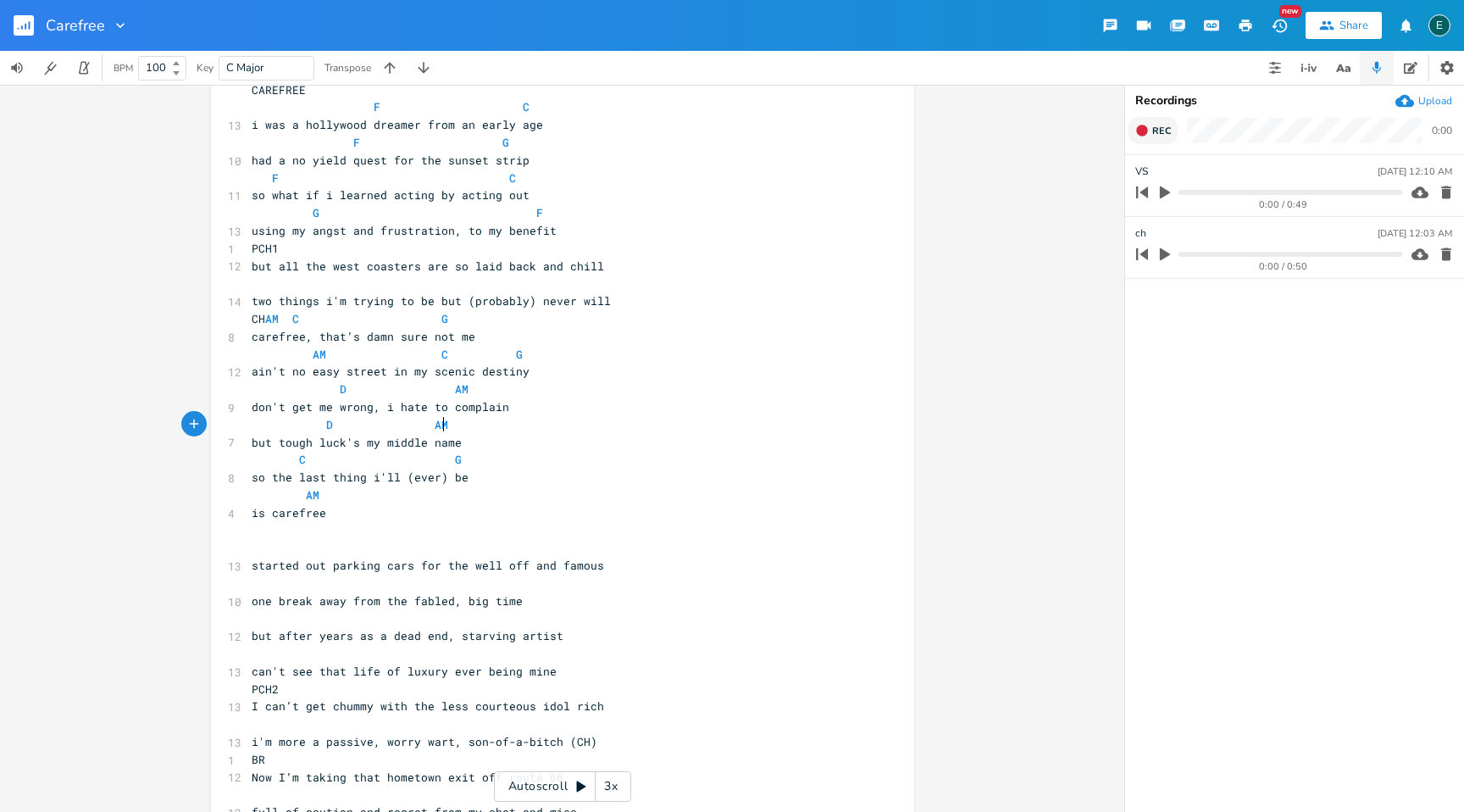
scroll to position [94, 0]
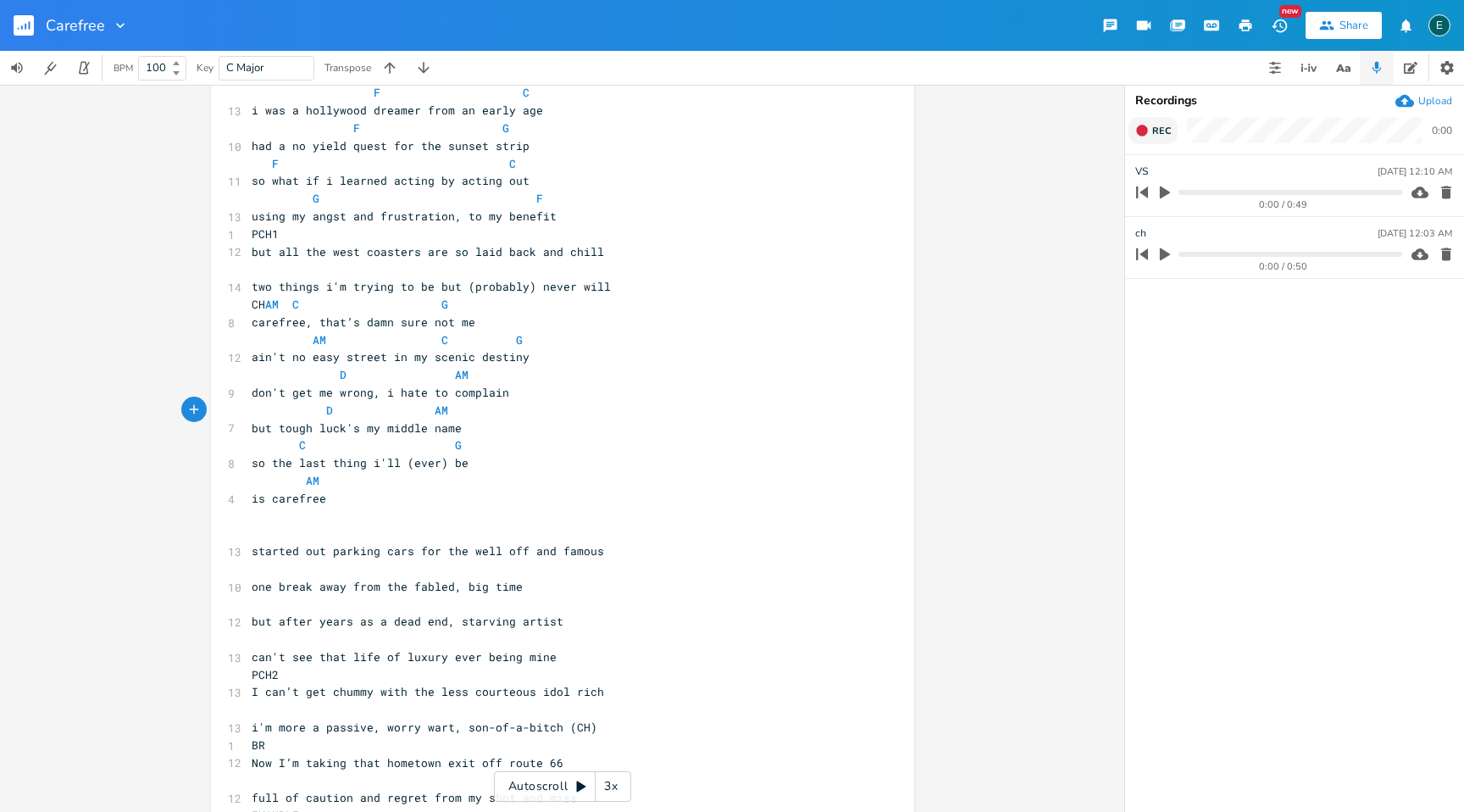
click at [1133, 127] on button "Rec" at bounding box center [1153, 131] width 49 height 27
click at [1133, 127] on button "End" at bounding box center [1153, 131] width 50 height 27
click at [1446, 194] on icon "button" at bounding box center [1446, 193] width 10 height 13
click at [276, 237] on pre "PCH1" at bounding box center [554, 235] width 612 height 18
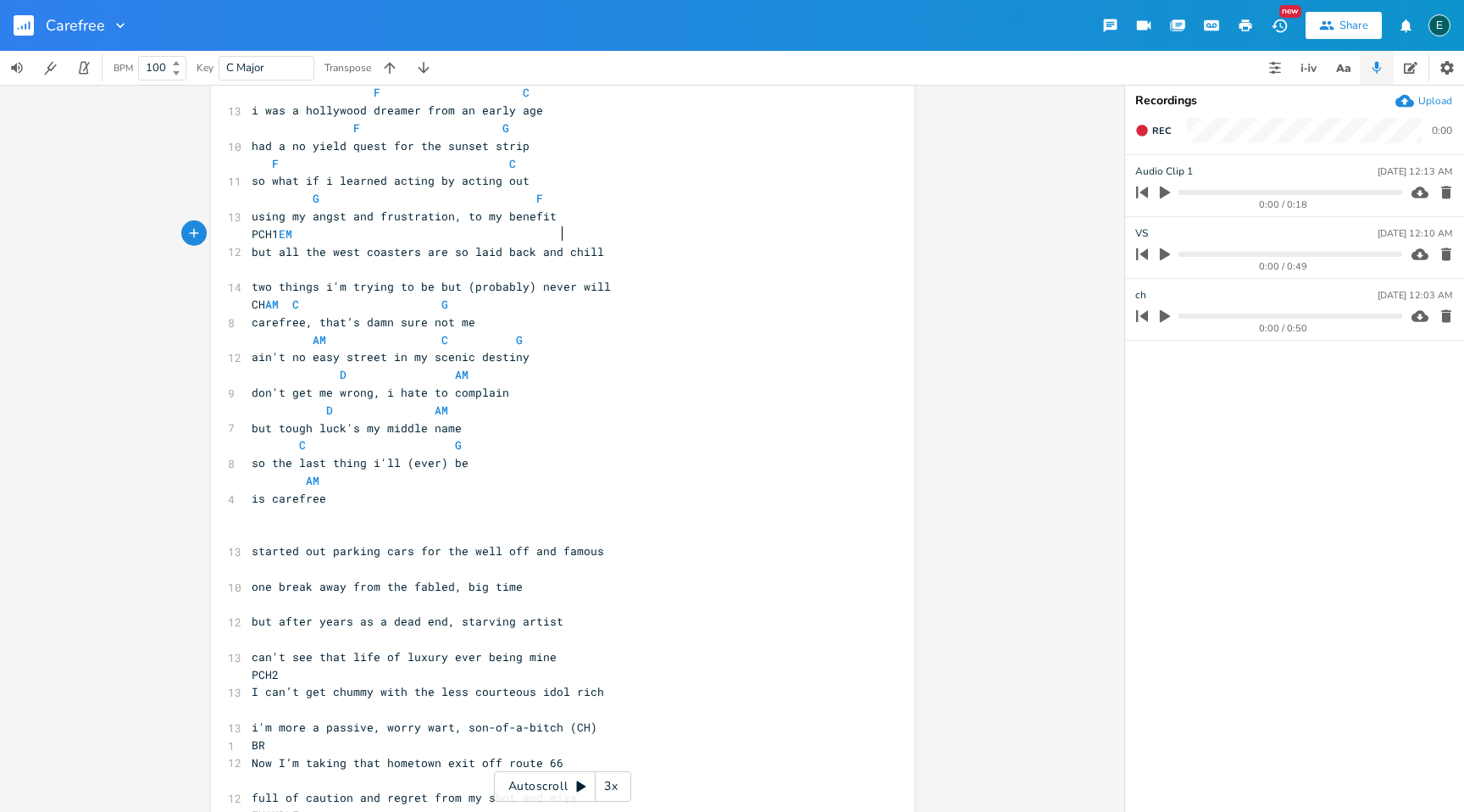
scroll to position [0, 135]
type textarea "EM DM"
click at [256, 268] on pre "​" at bounding box center [554, 269] width 612 height 18
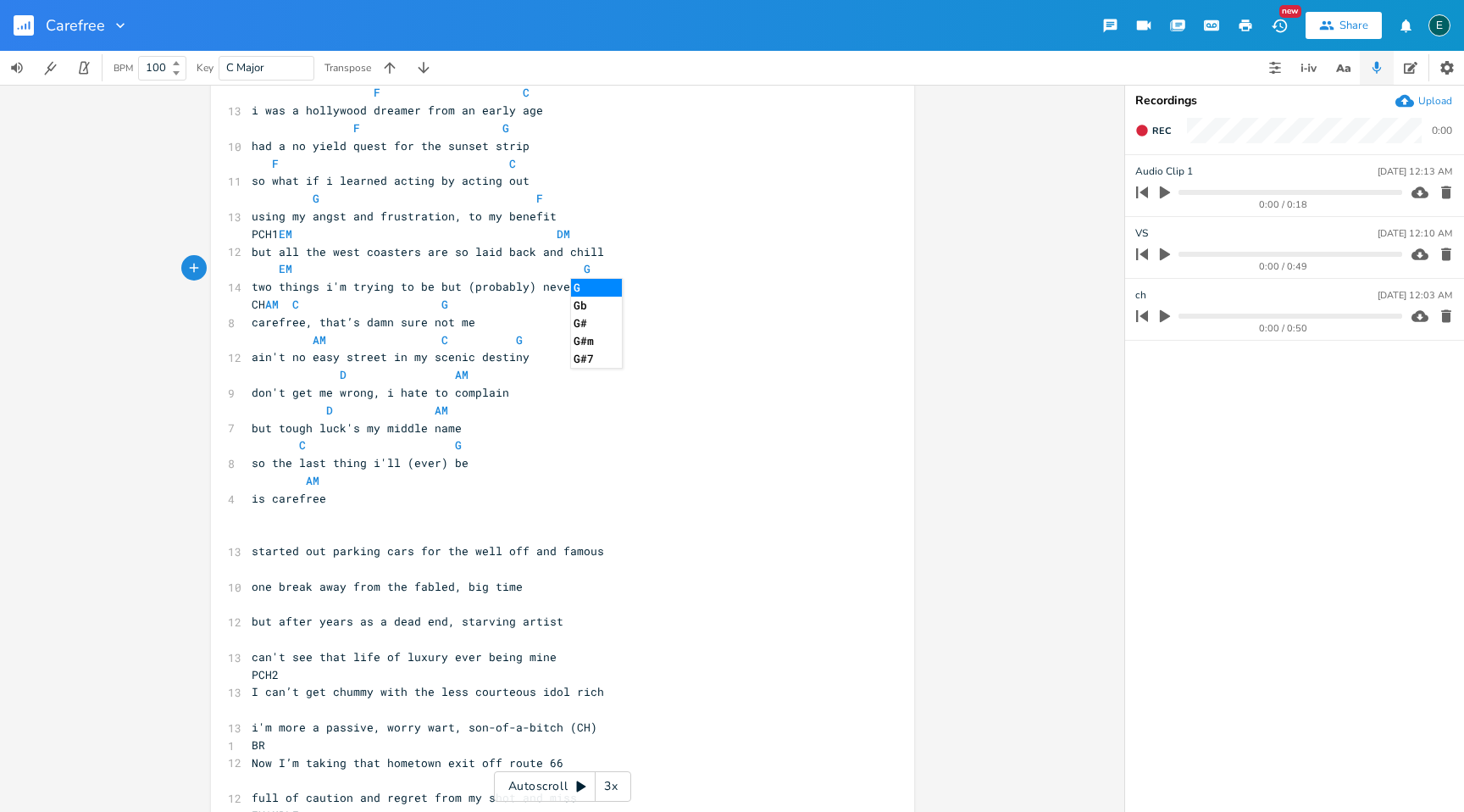
type textarea "EM G"
click at [1158, 185] on icon "button" at bounding box center [1165, 192] width 15 height 15
click at [1159, 192] on icon "button" at bounding box center [1165, 192] width 14 height 14
click at [1148, 194] on icon "button" at bounding box center [1142, 192] width 24 height 24
click at [1158, 190] on icon "button" at bounding box center [1165, 192] width 15 height 15
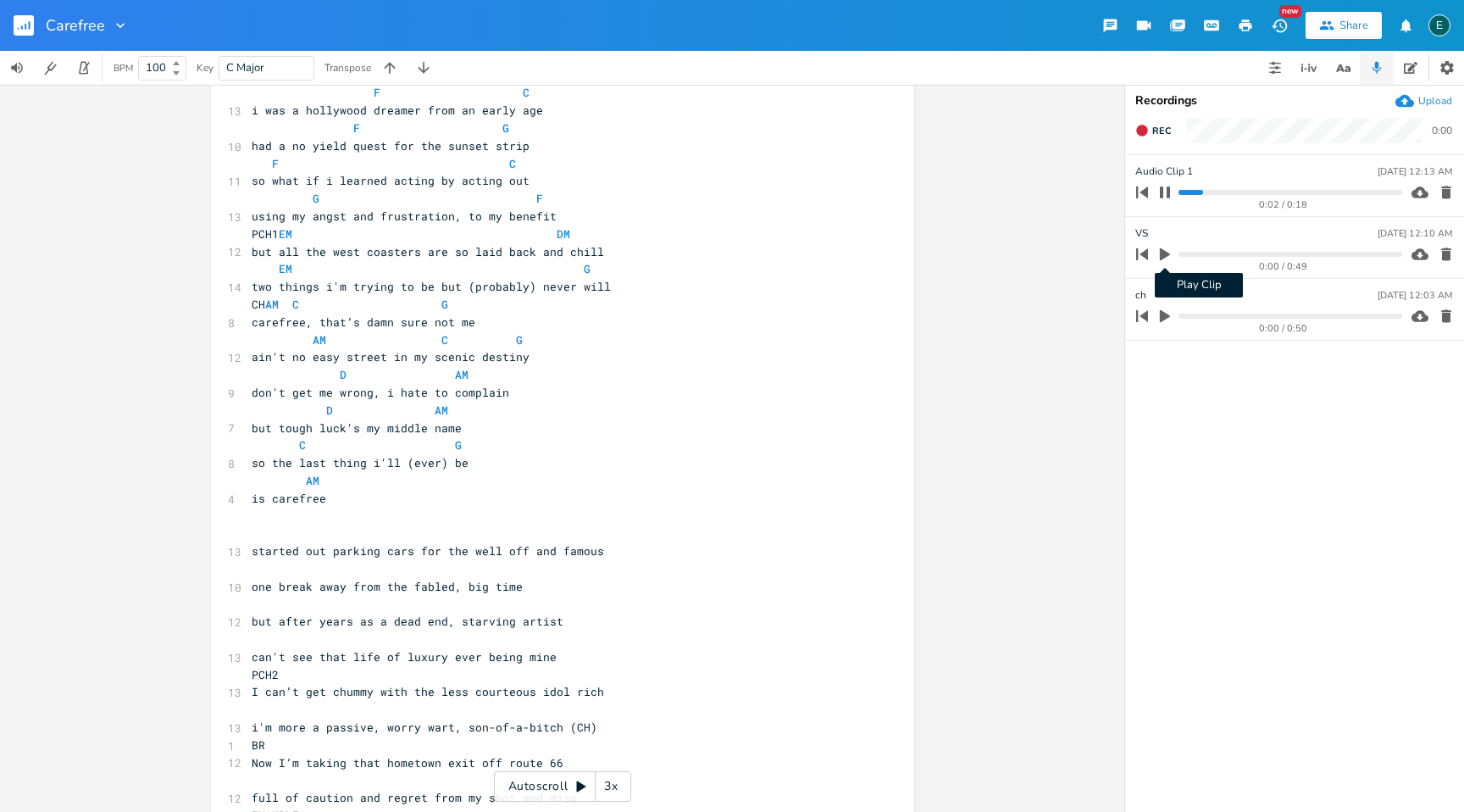
click at [1167, 251] on icon "button" at bounding box center [1165, 254] width 15 height 15
click at [1443, 189] on icon "button" at bounding box center [1446, 193] width 10 height 13
click at [1164, 193] on icon "button" at bounding box center [1165, 192] width 14 height 14
click at [1144, 131] on icon "button" at bounding box center [1142, 130] width 11 height 11
click at [1144, 131] on rect "button" at bounding box center [1143, 131] width 9 height 9
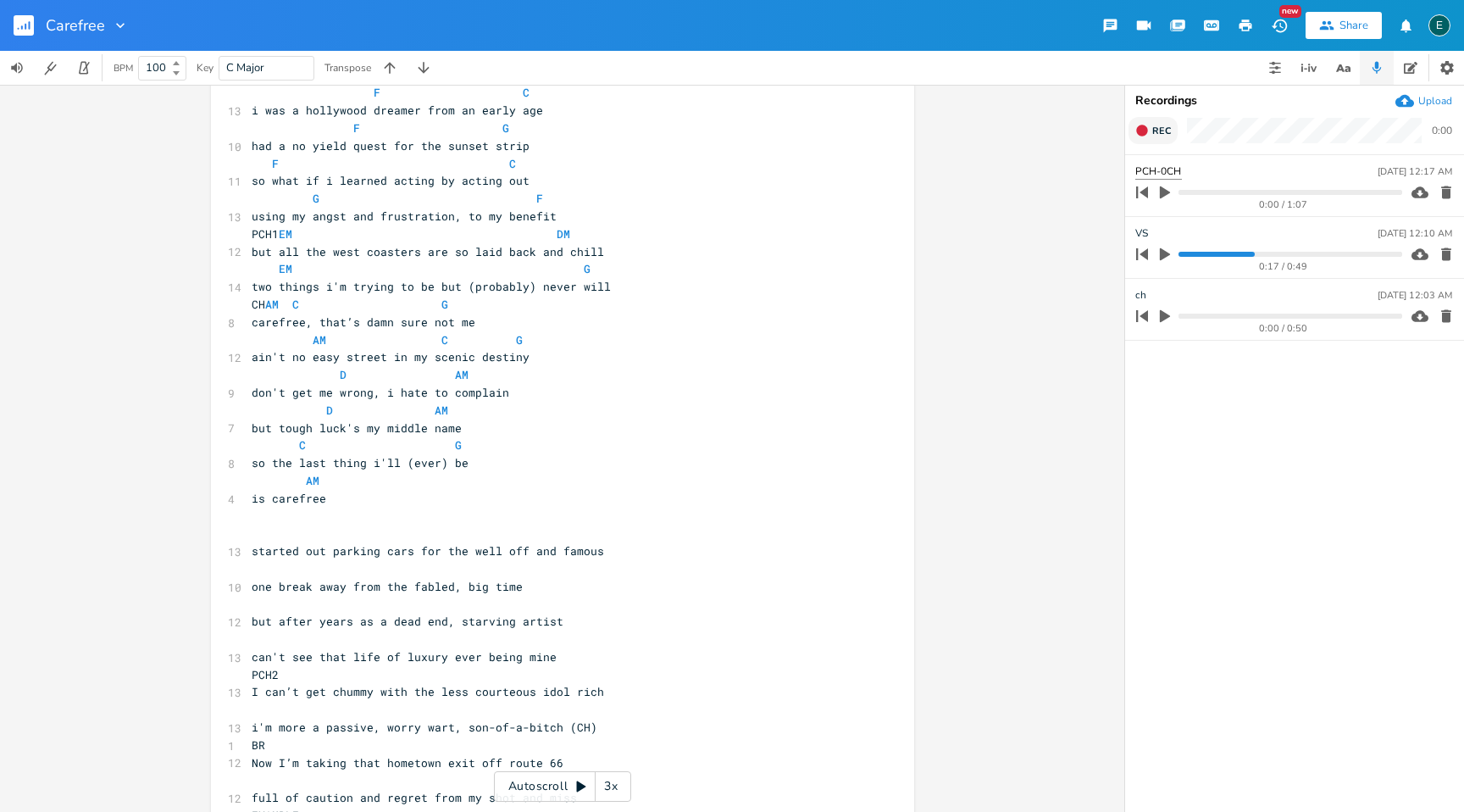
click at [1166, 172] on input "PCH-0CH" at bounding box center [1158, 172] width 46 height 16
type input "PCH-CH"
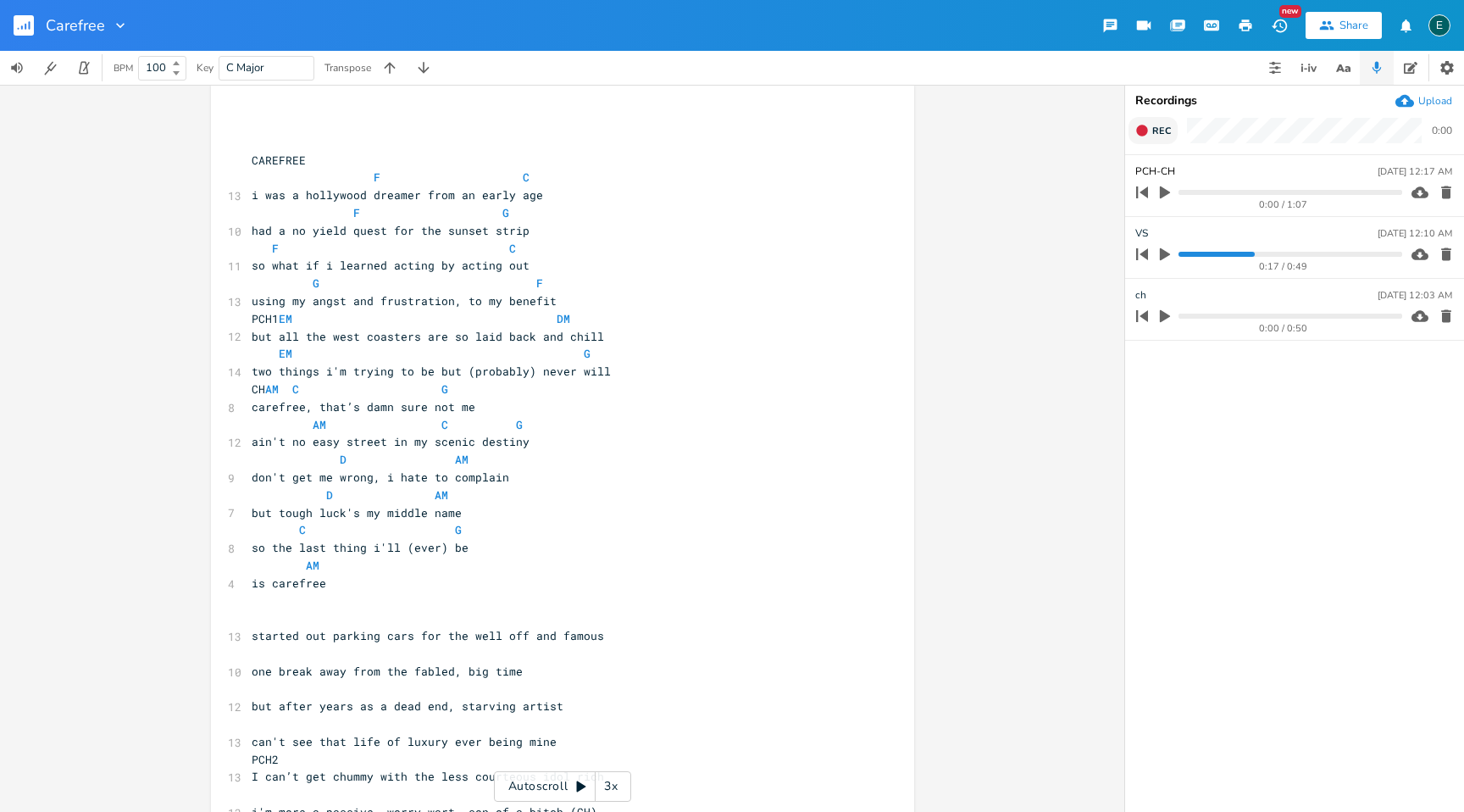
scroll to position [0, 0]
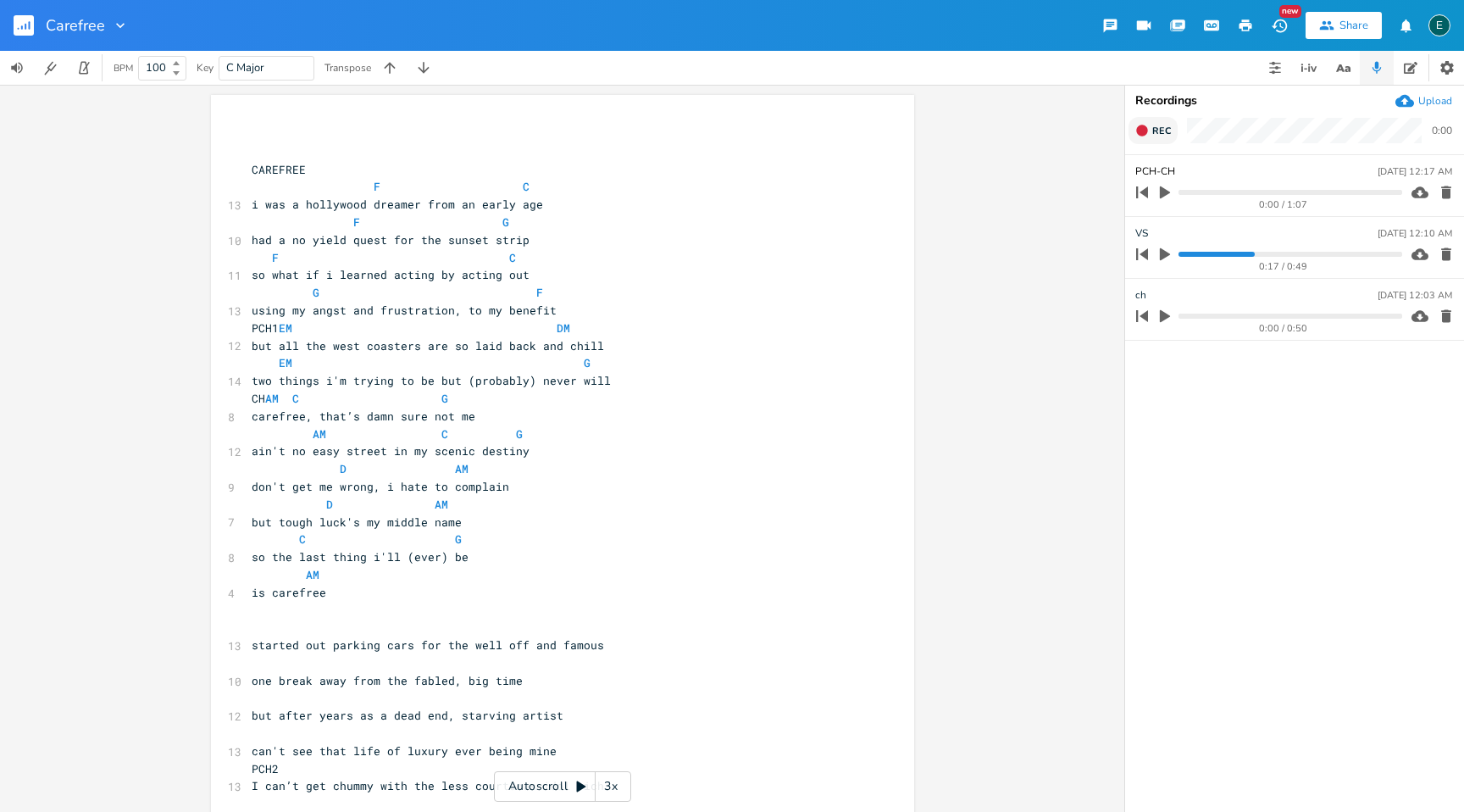
click at [556, 192] on pre "F C" at bounding box center [554, 187] width 612 height 18
type textarea "eee"
type textarea "eeeeegaa"
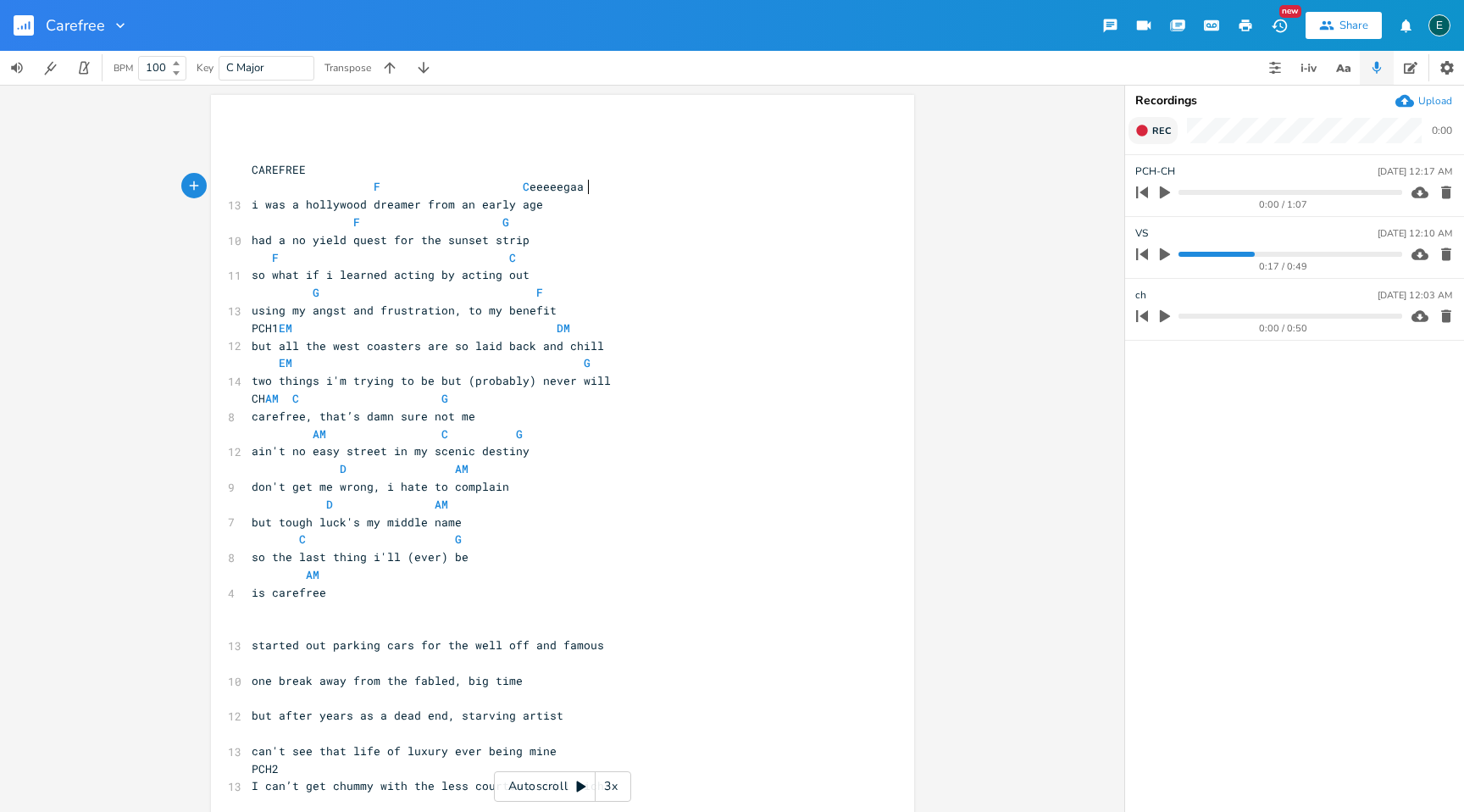
scroll to position [0, 47]
click at [526, 224] on pre "F G" at bounding box center [554, 223] width 612 height 18
click at [595, 327] on pre "PCH1 EM DM" at bounding box center [554, 328] width 612 height 18
type textarea "beeege"
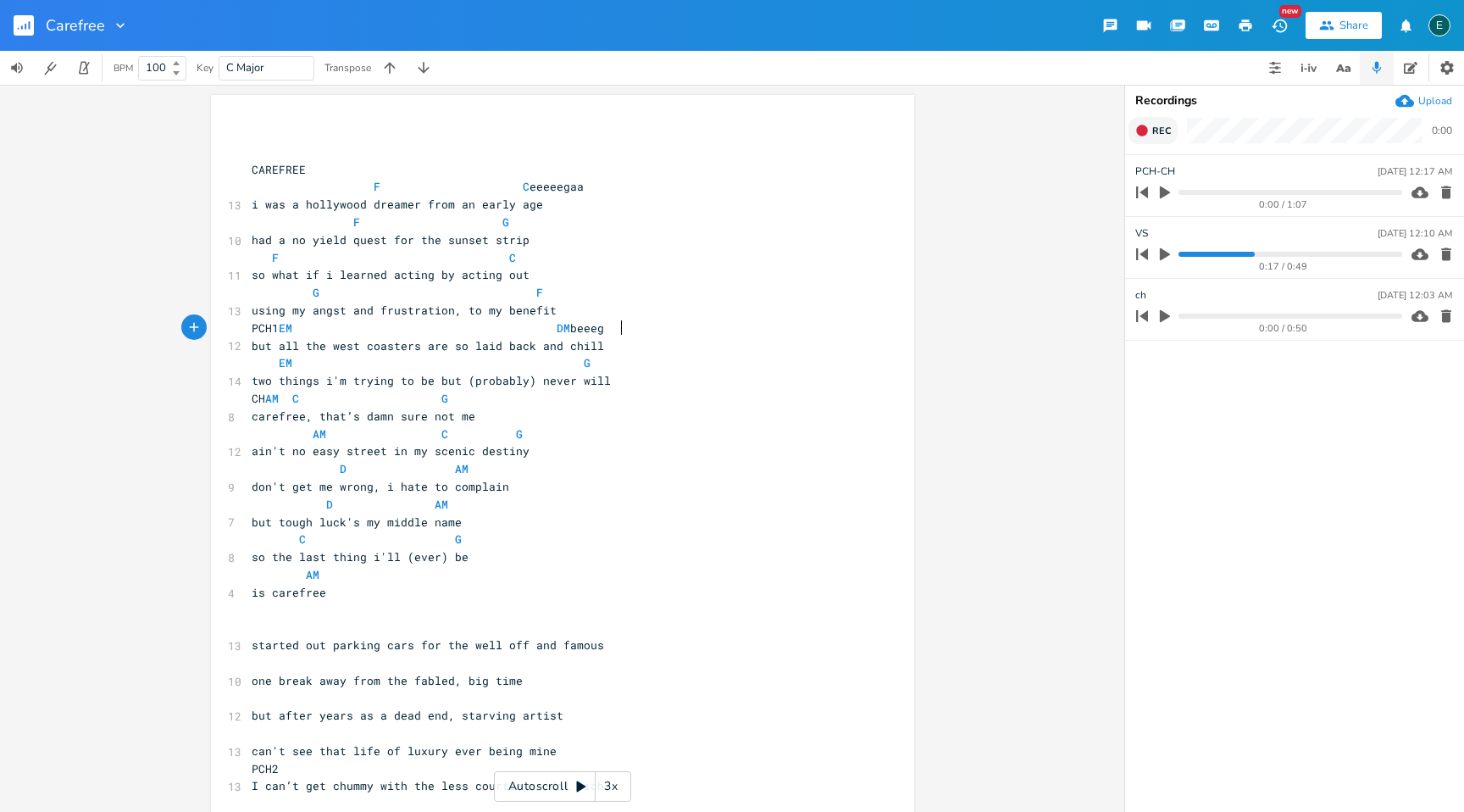
scroll to position [0, 43]
click at [481, 401] on pre "CH AM C G" at bounding box center [554, 399] width 612 height 18
type textarea "bc"
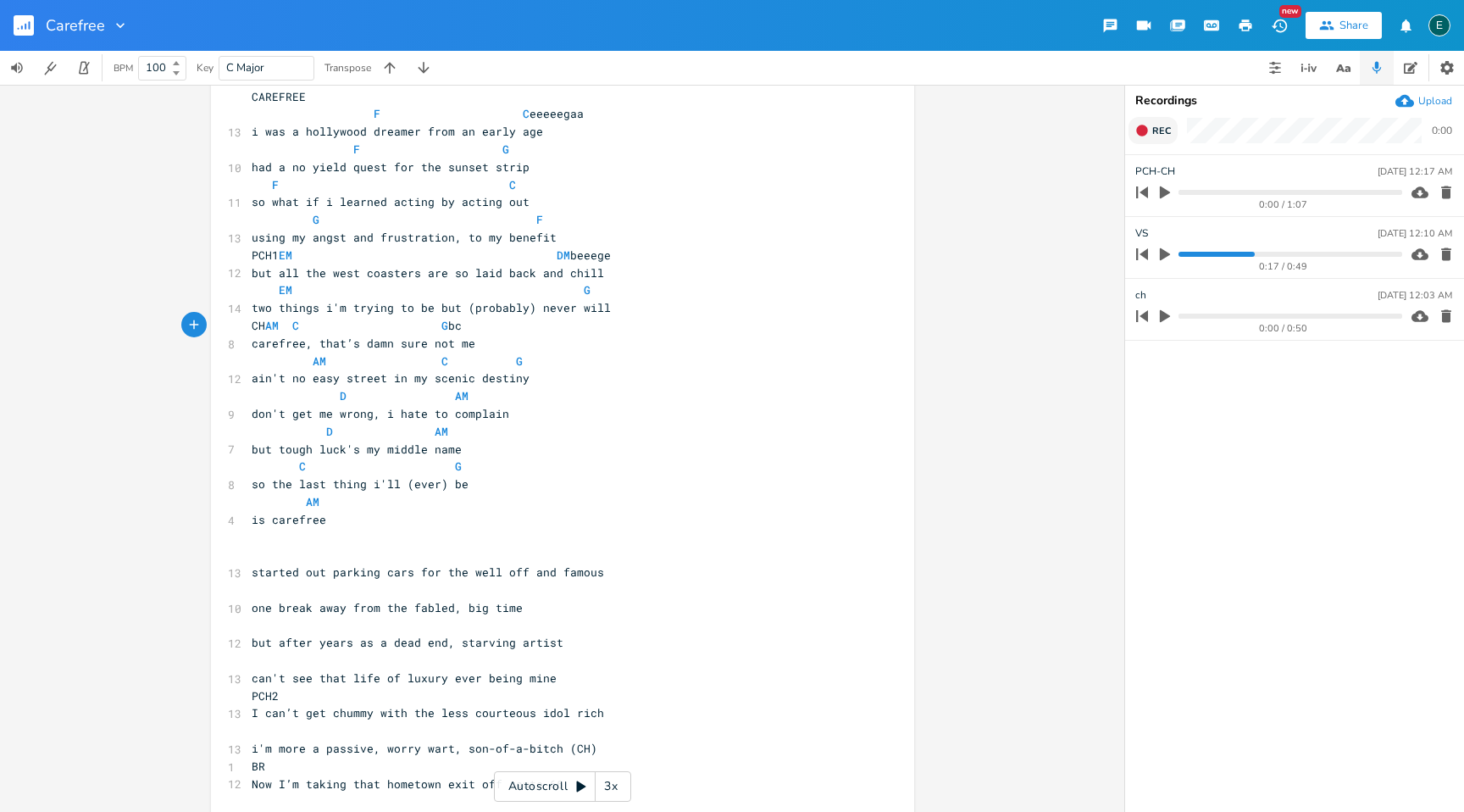
scroll to position [78, 0]
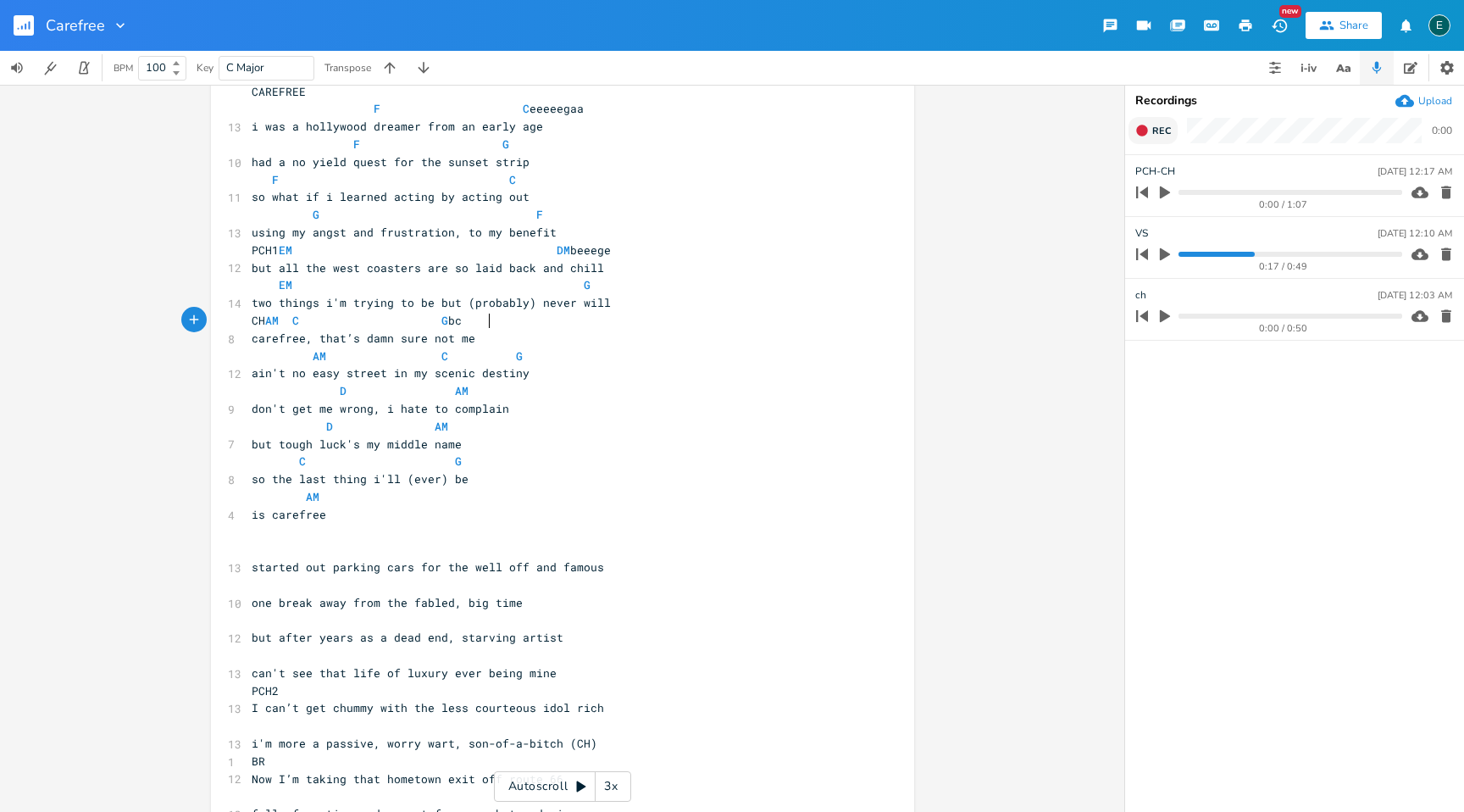
click at [366, 745] on span "i'm more a passive, worry wart, son-of-a-bitch (CH)" at bounding box center [425, 743] width 346 height 15
type textarea "sad sack"
click at [340, 395] on span "D" at bounding box center [343, 391] width 6 height 16
type textarea "m"
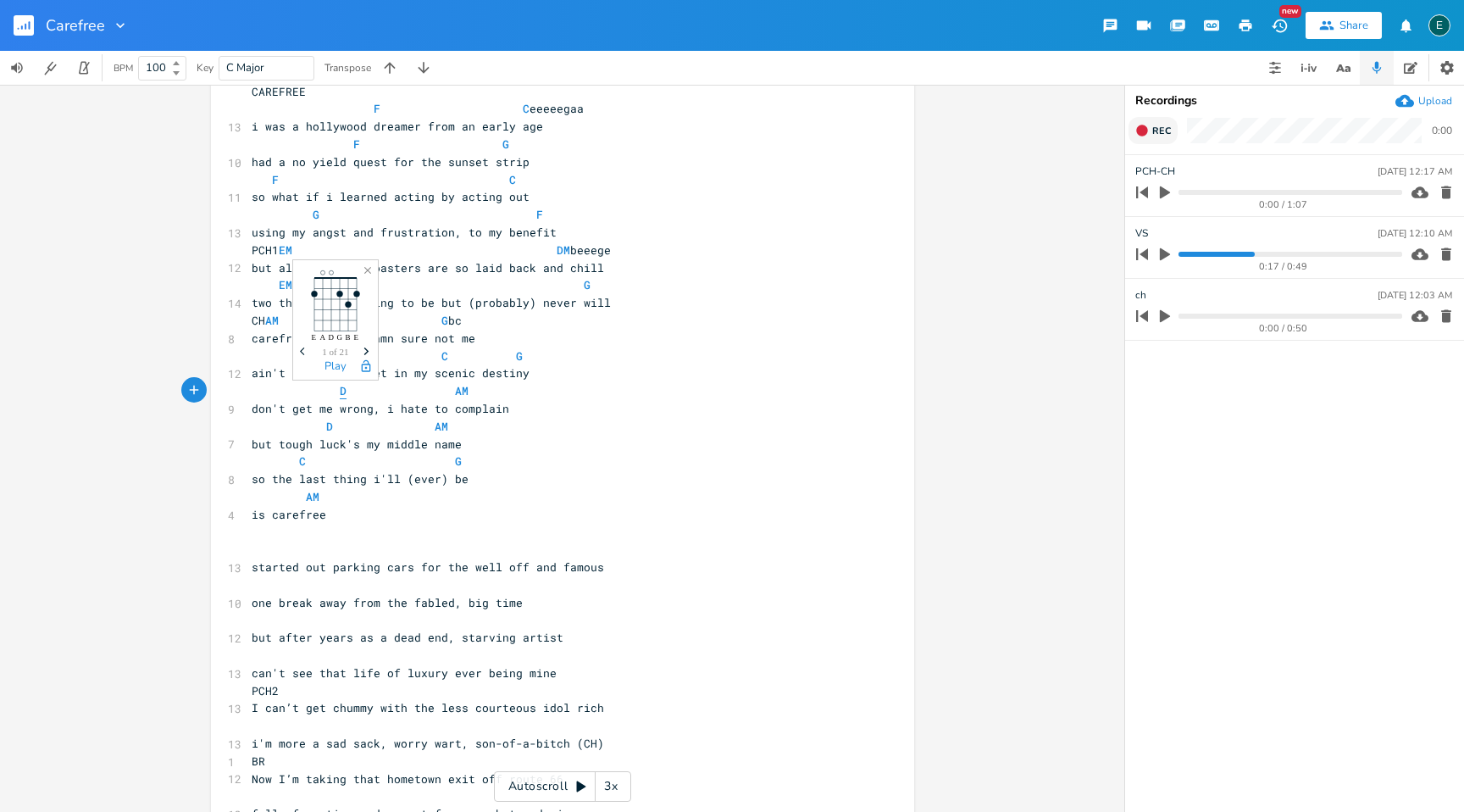
scroll to position [0, 10]
click at [326, 431] on span "D AM" at bounding box center [350, 426] width 196 height 15
type textarea "m"
click at [683, 455] on pre "C G" at bounding box center [554, 462] width 612 height 18
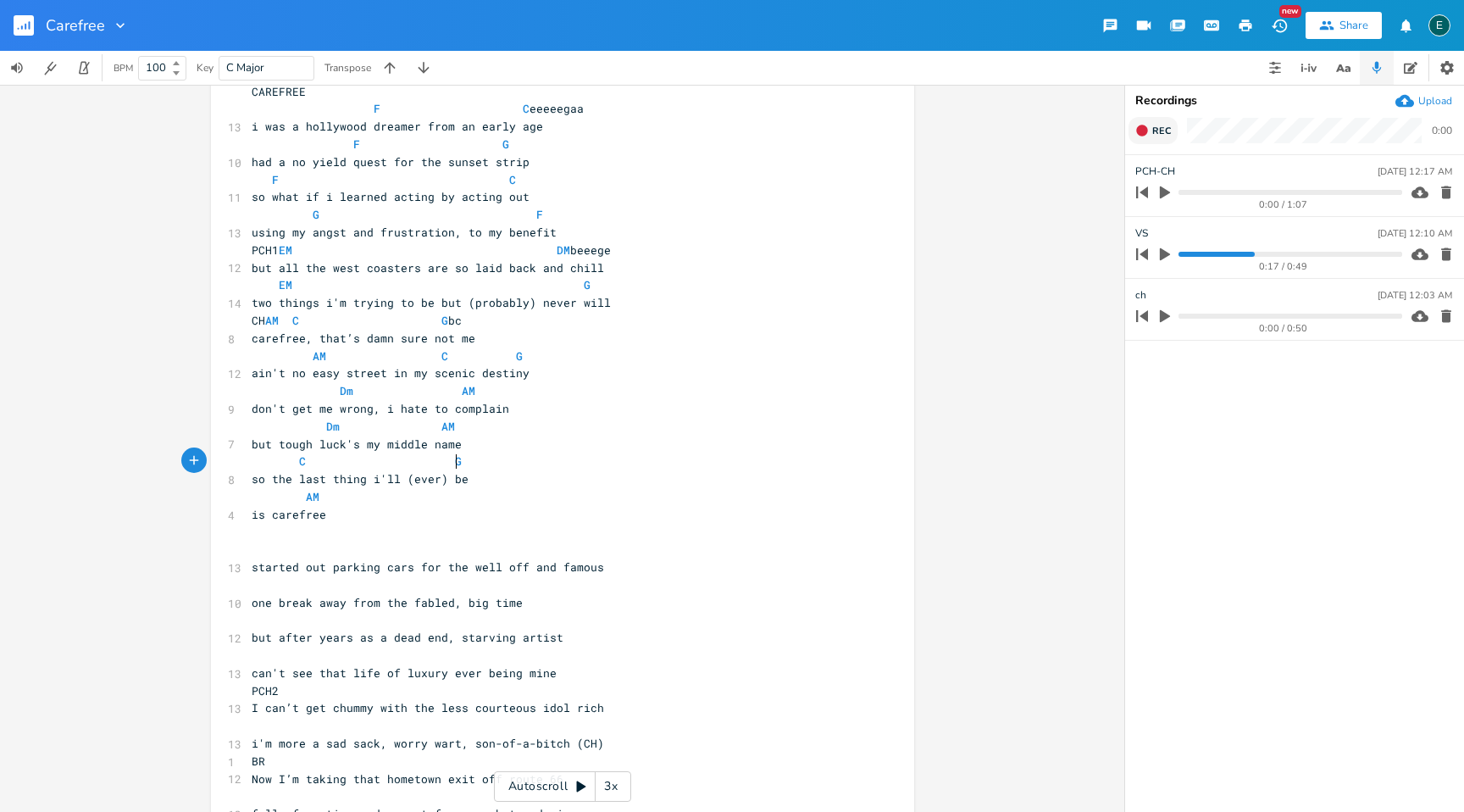
click at [442, 644] on span "but after years as a dead end, starving artist" at bounding box center [407, 637] width 312 height 15
type textarea "bit partm"
type textarea ","
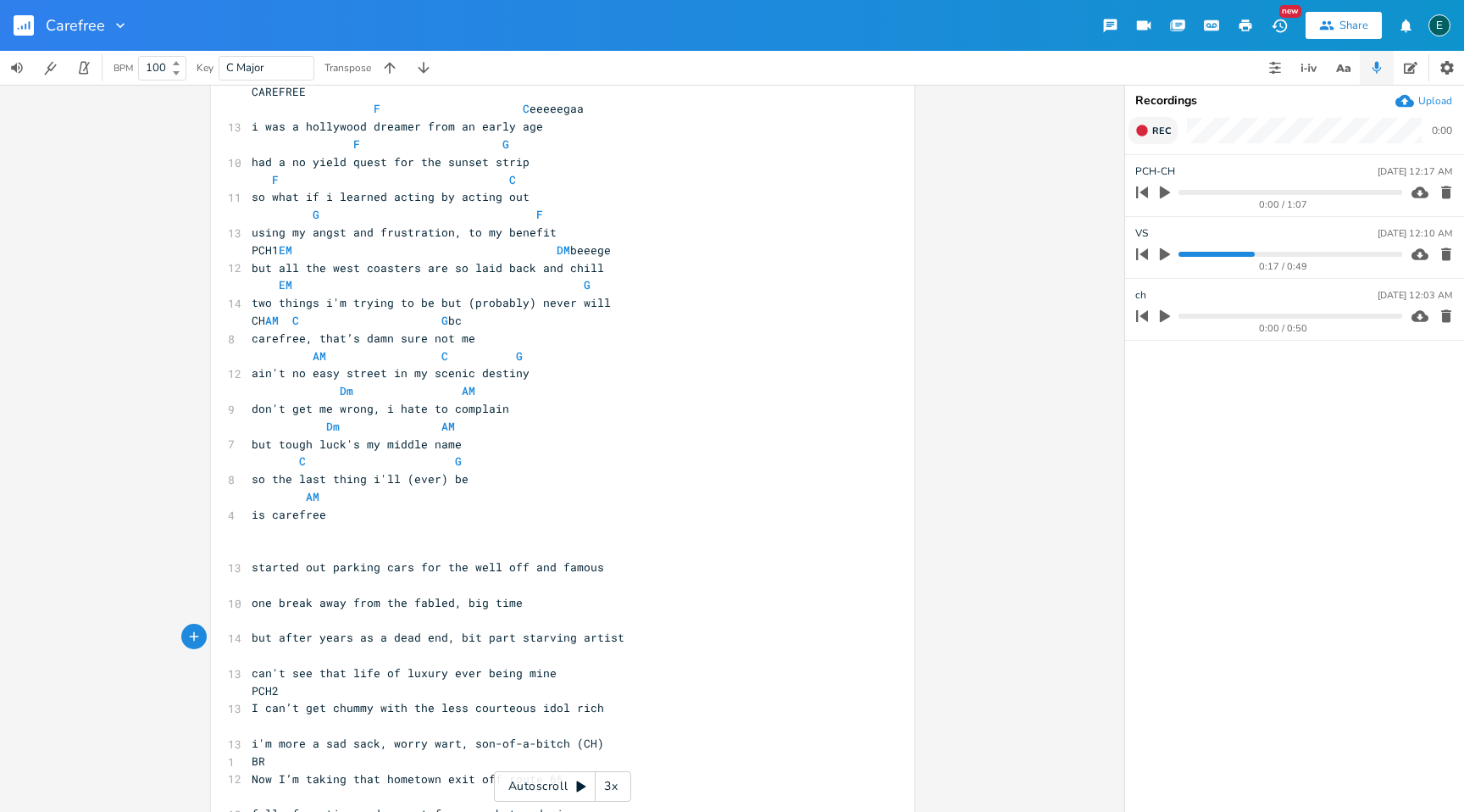
scroll to position [0, 3]
click at [453, 198] on span "so what if i learned acting by acting out" at bounding box center [391, 196] width 278 height 15
type textarea "just"
click at [252, 712] on span "I can’t get chummy with the less courteous idol rich" at bounding box center [428, 707] width 353 height 15
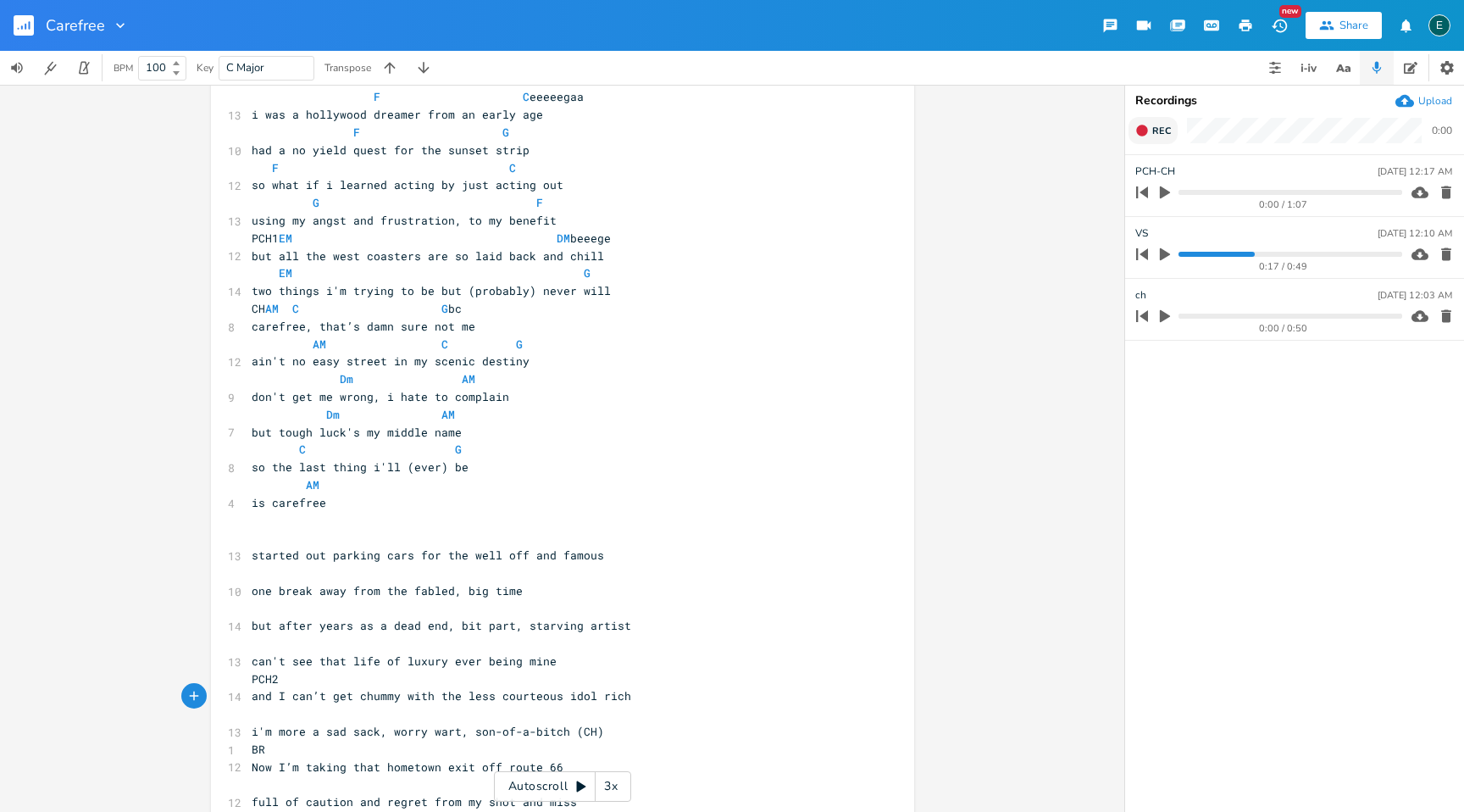
scroll to position [91, 0]
type textarea "and"
click at [1143, 128] on icon "button" at bounding box center [1142, 130] width 11 height 11
click at [1142, 128] on rect "button" at bounding box center [1143, 131] width 9 height 9
type input "br"
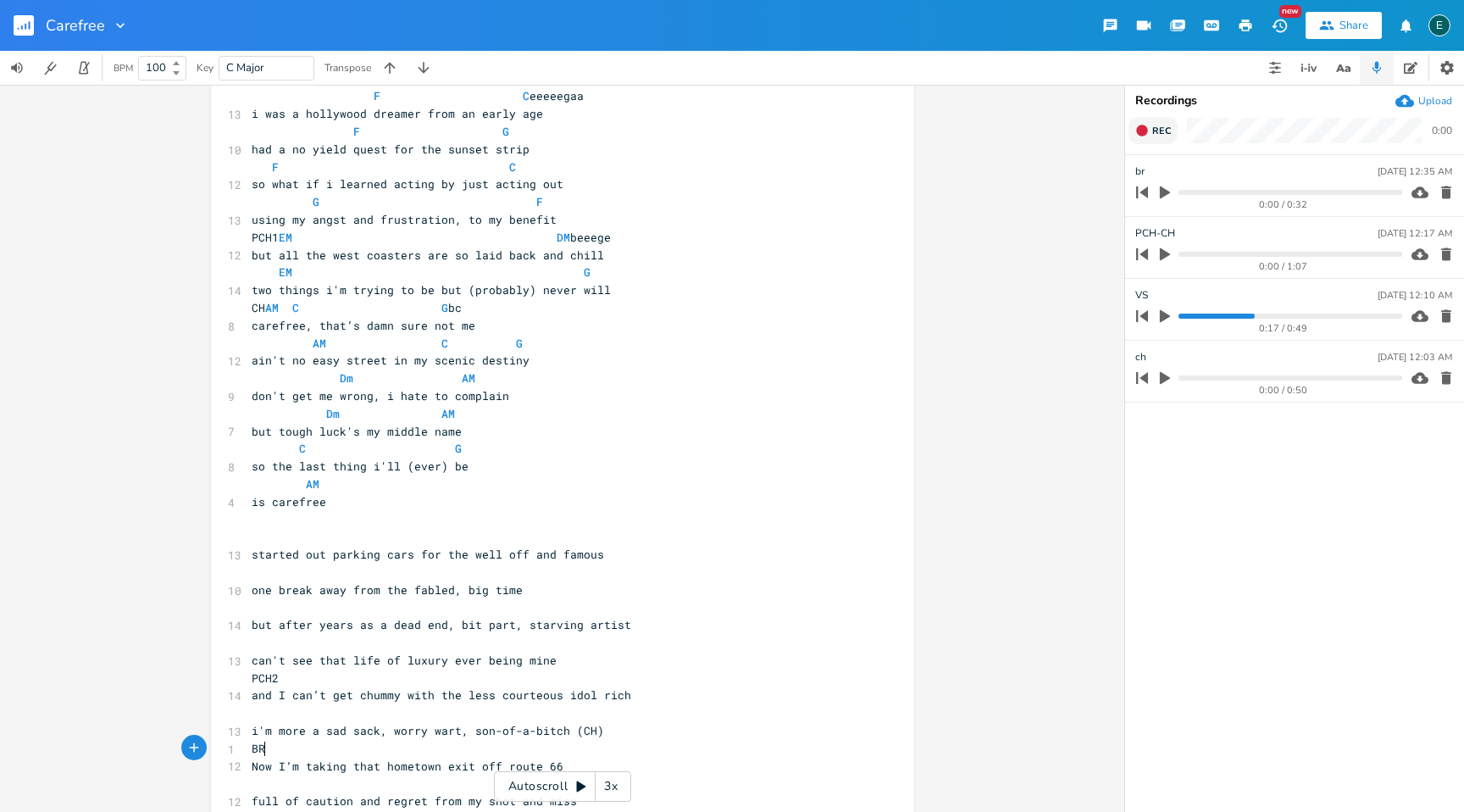
click at [287, 752] on pre "BR" at bounding box center [554, 749] width 612 height 18
type textarea "bm"
click at [315, 657] on li "Bm" at bounding box center [333, 659] width 53 height 18
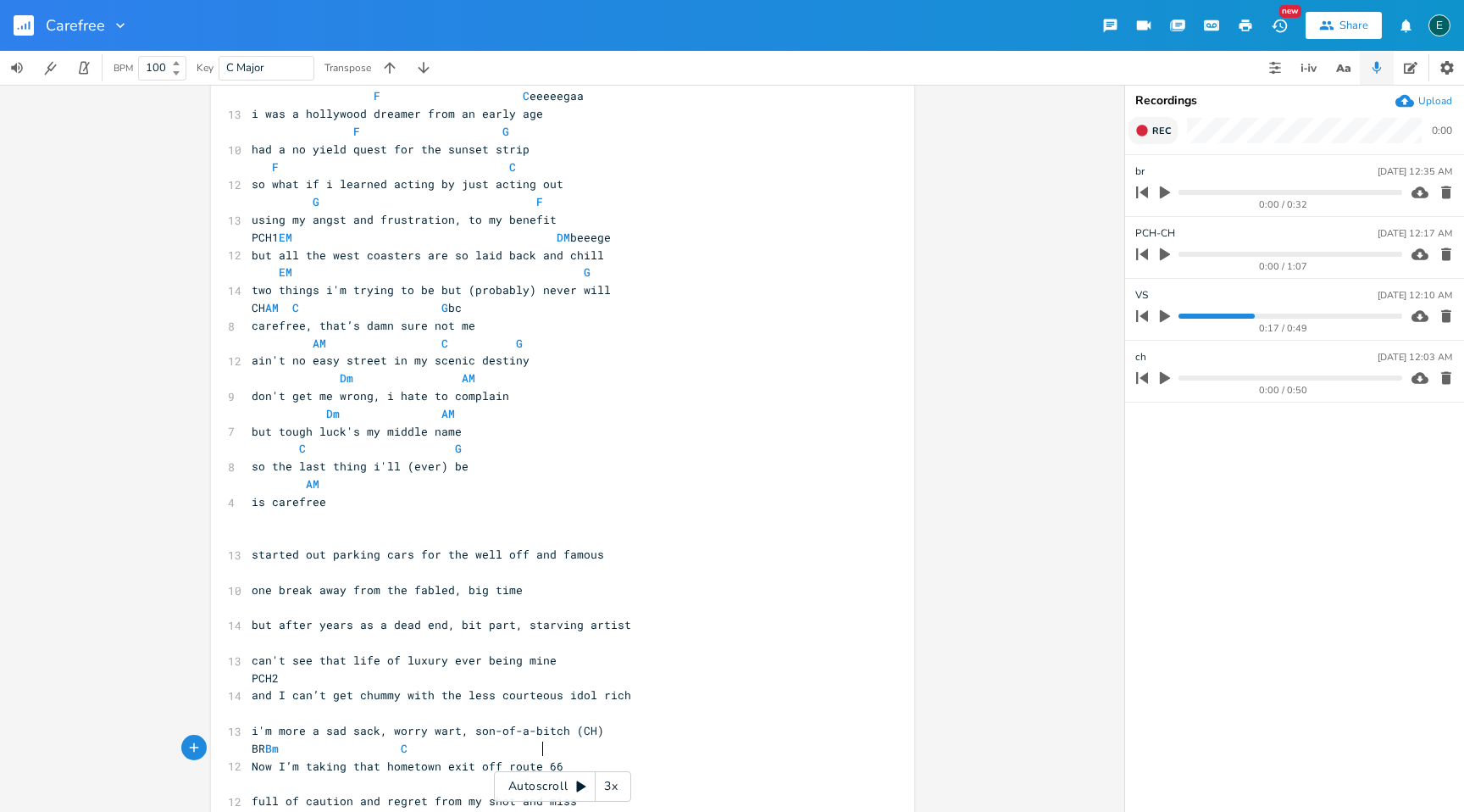
type textarea "C D"
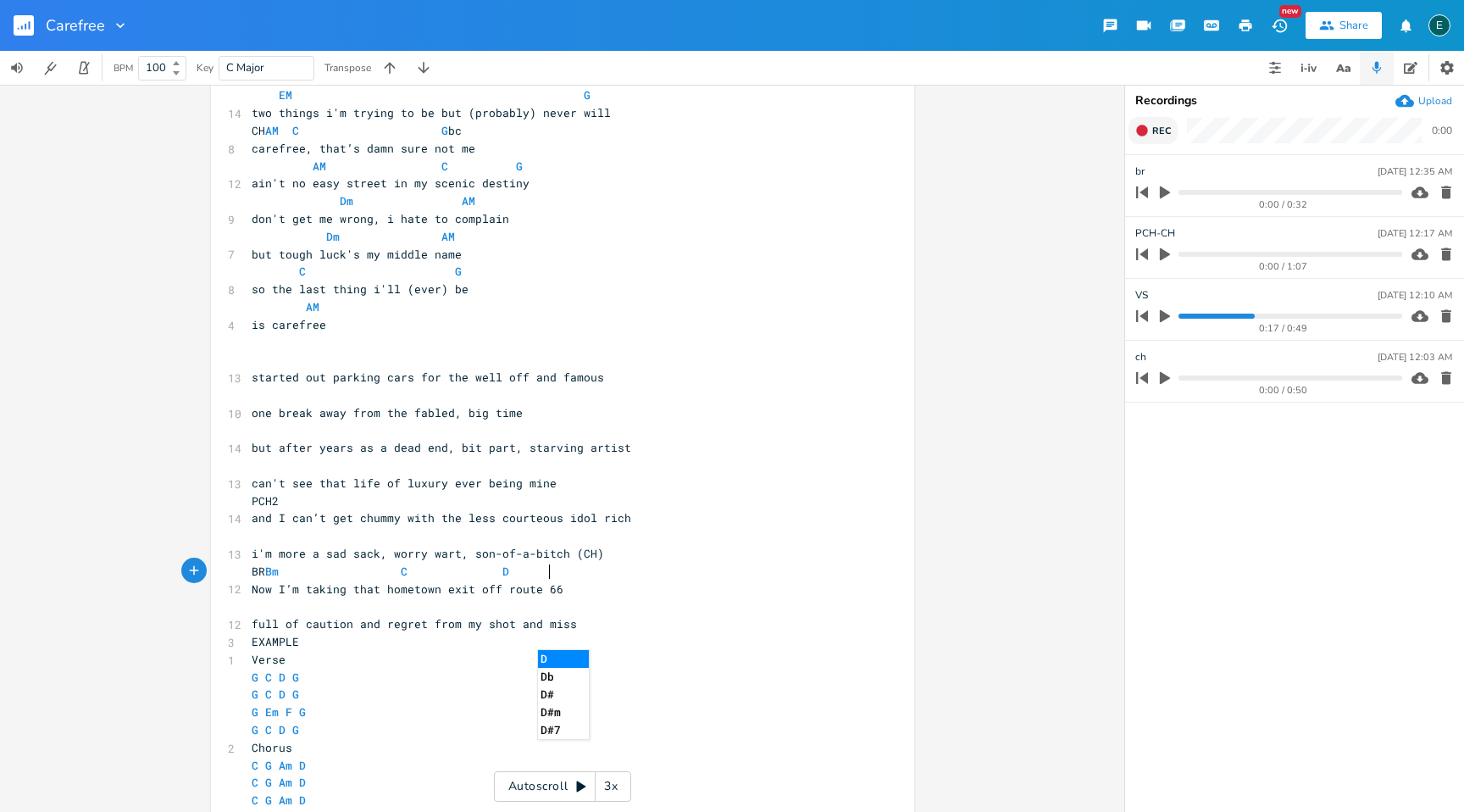
scroll to position [286, 0]
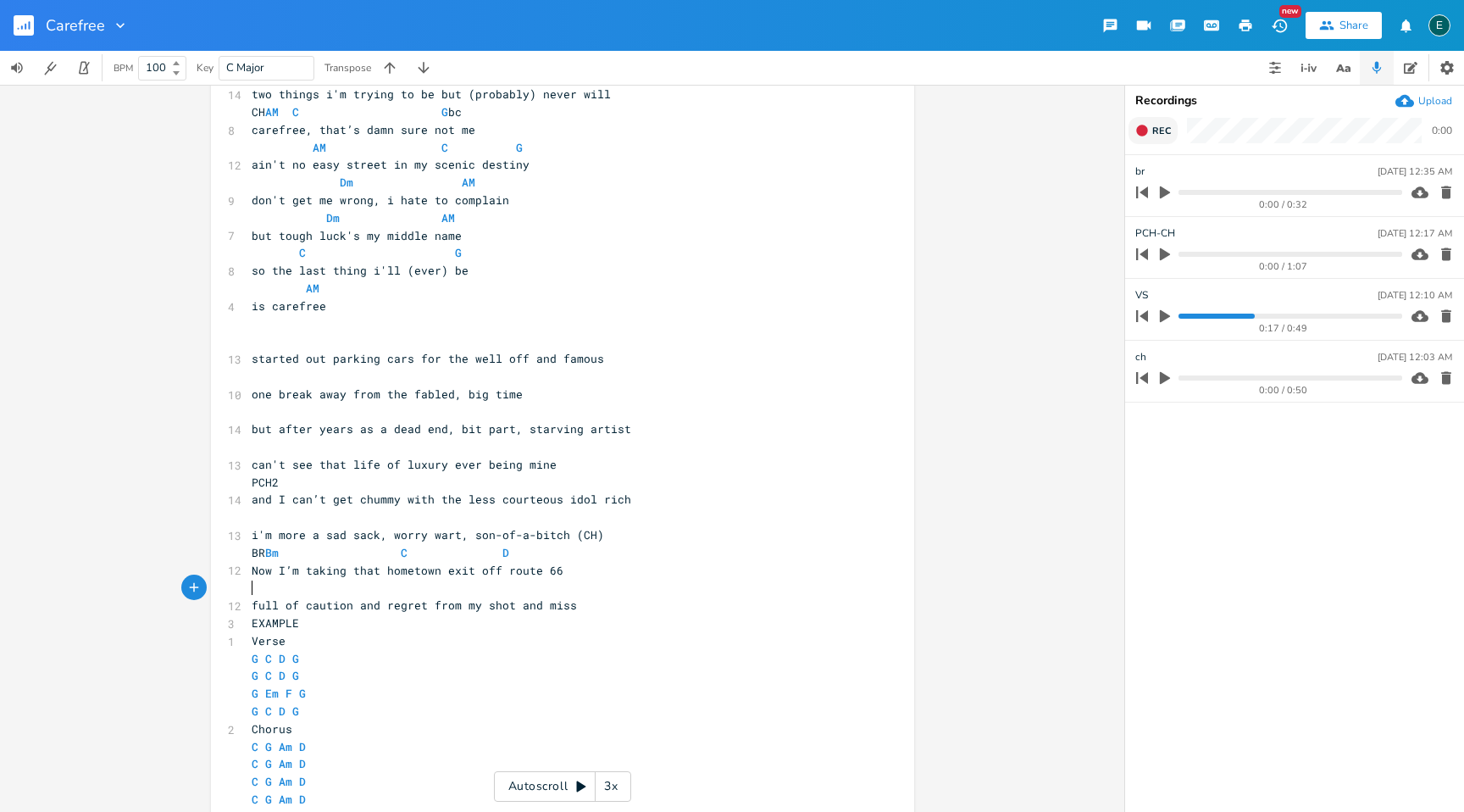
click at [256, 588] on pre "​" at bounding box center [554, 588] width 612 height 18
type textarea "BM C D"
click at [405, 274] on span "so the last thing i'll (ever) be" at bounding box center [360, 270] width 217 height 15
click at [431, 275] on span "so the last thing i'll ever) be" at bounding box center [356, 270] width 210 height 15
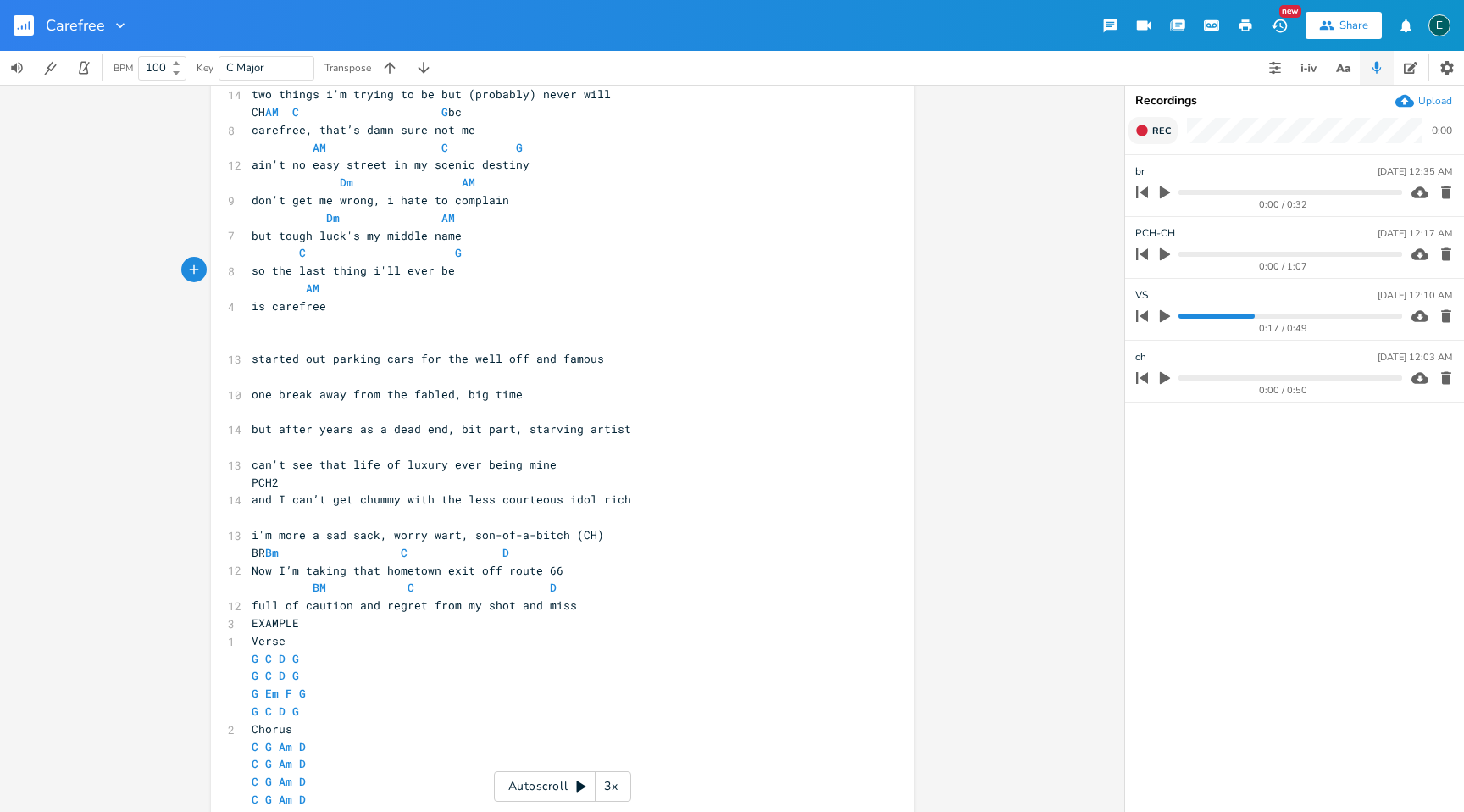
click at [275, 342] on pre "​" at bounding box center [554, 341] width 612 height 18
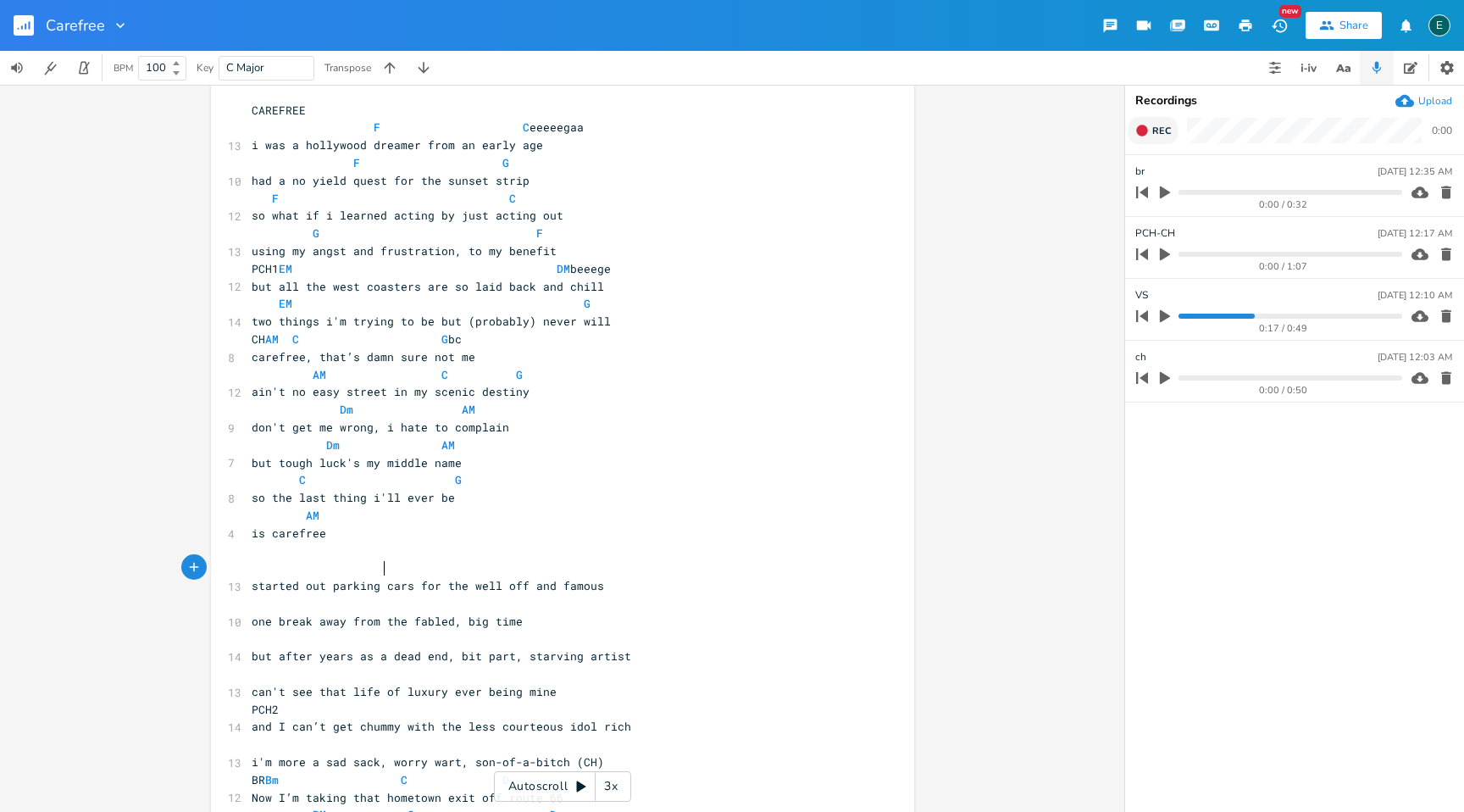
scroll to position [0, 56]
type textarea "F C"
click at [267, 606] on pre "​" at bounding box center [554, 604] width 612 height 18
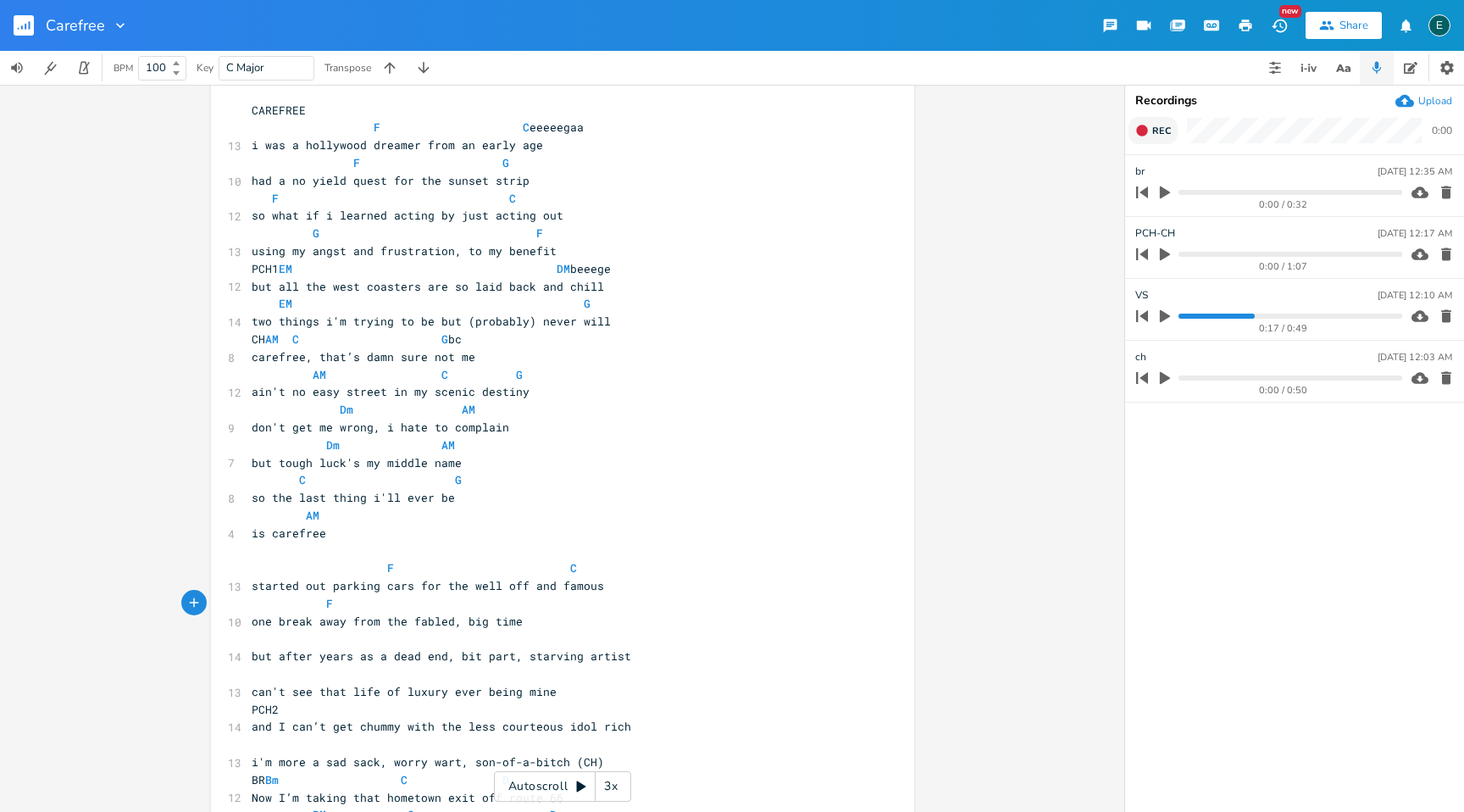
type textarea "F G"
click at [275, 641] on pre "​" at bounding box center [554, 639] width 612 height 18
type textarea "F C"
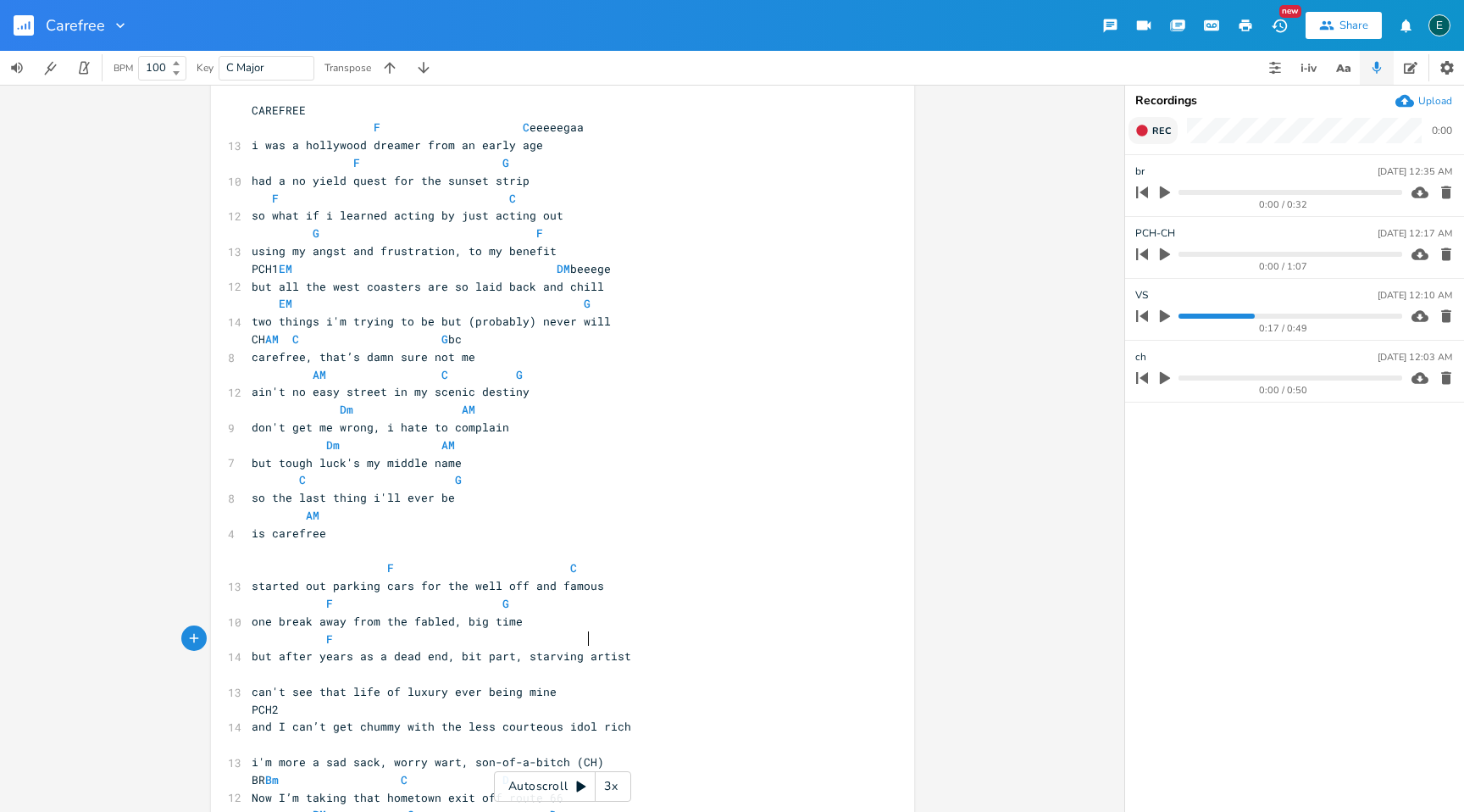
scroll to position [0, 158]
click at [266, 677] on pre "​" at bounding box center [554, 675] width 612 height 18
type textarea "G F"
click at [357, 712] on pre "PCH2" at bounding box center [554, 710] width 612 height 18
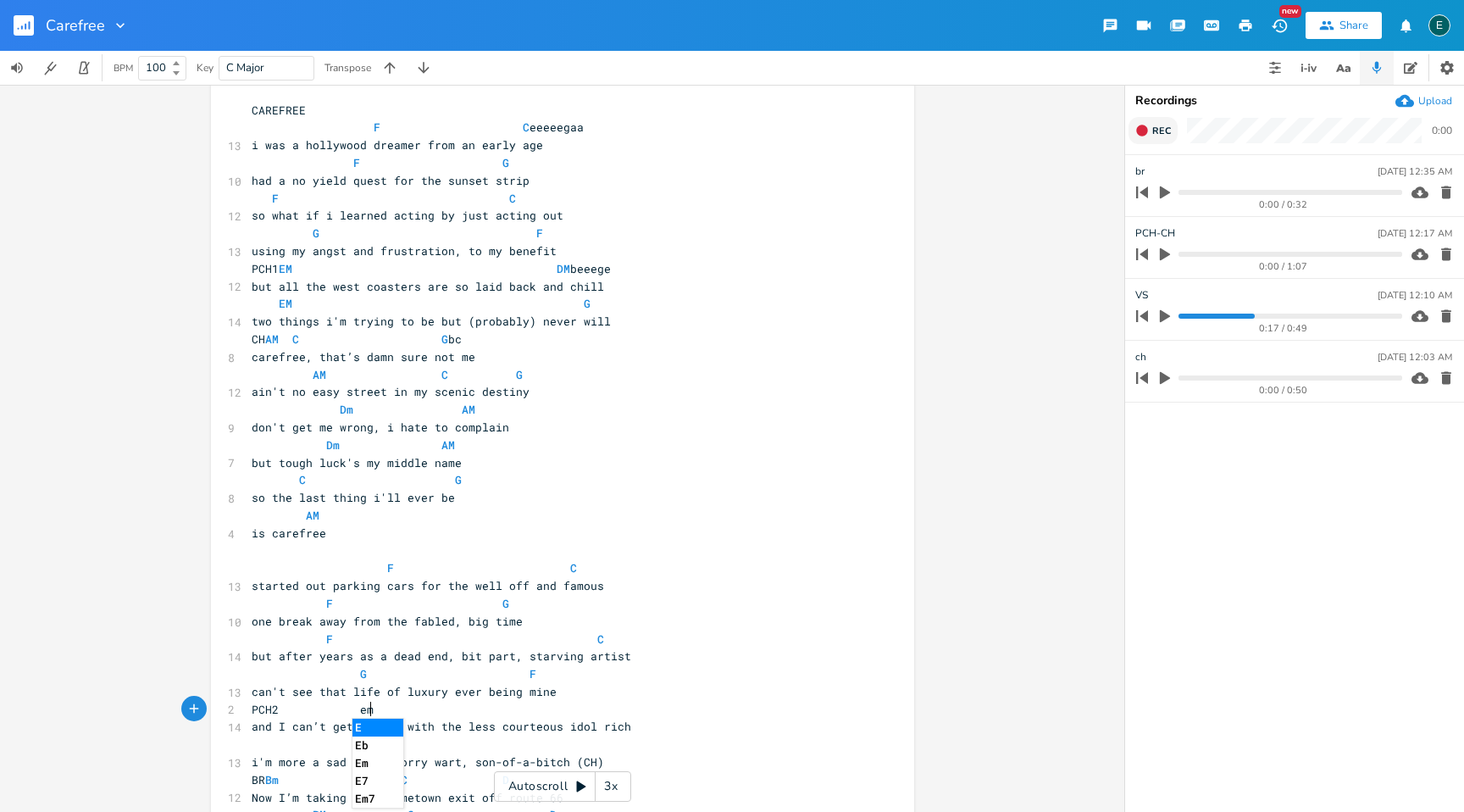
scroll to position [0, 49]
type textarea "em"
click at [355, 727] on li "Em" at bounding box center [379, 727] width 53 height 18
type textarea "EM"
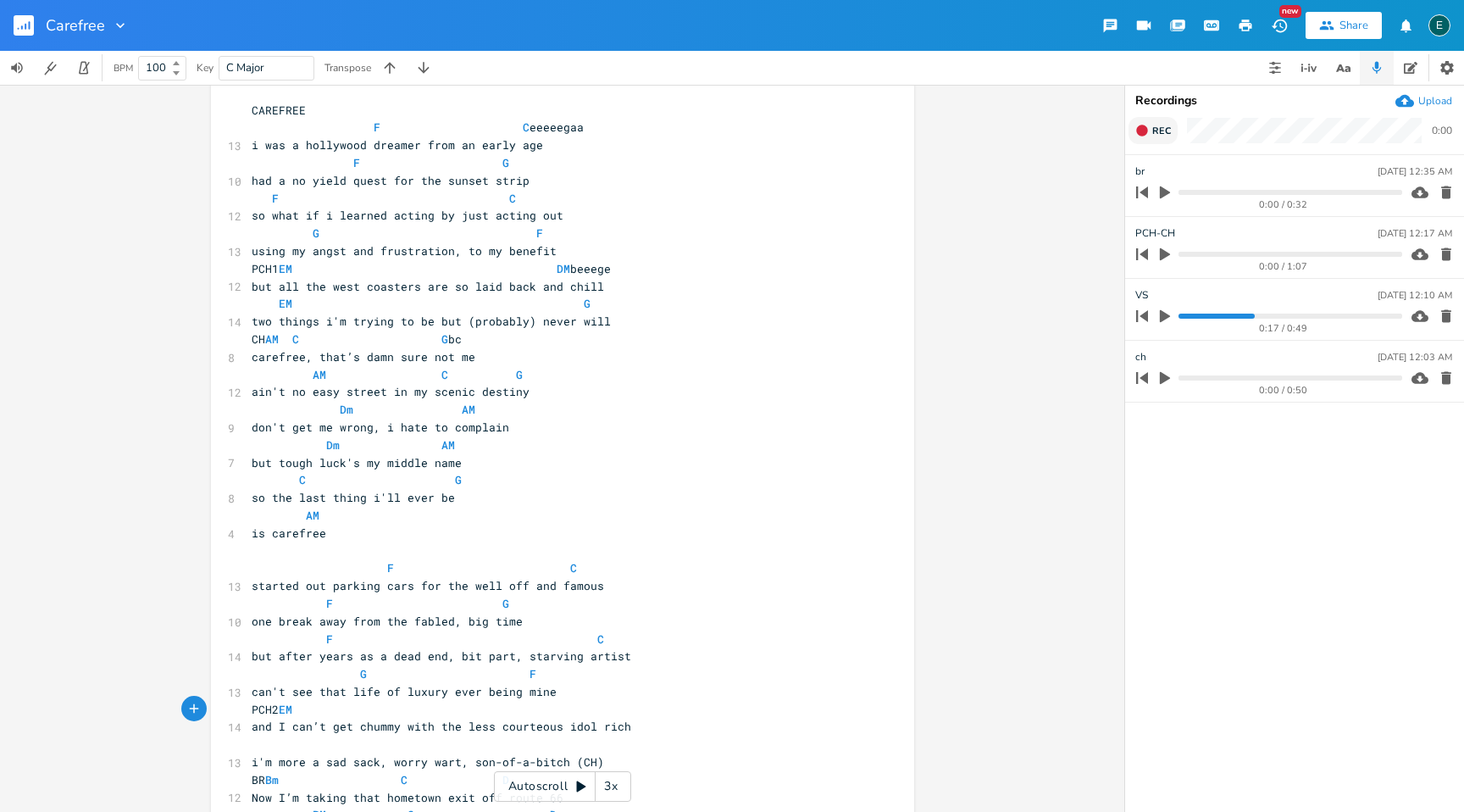
click at [484, 728] on span "and I can’t get chummy with the less courteous idol rich" at bounding box center [442, 726] width 380 height 15
type textarea "faux"
click at [480, 705] on pre "PCH2 EM" at bounding box center [554, 710] width 612 height 18
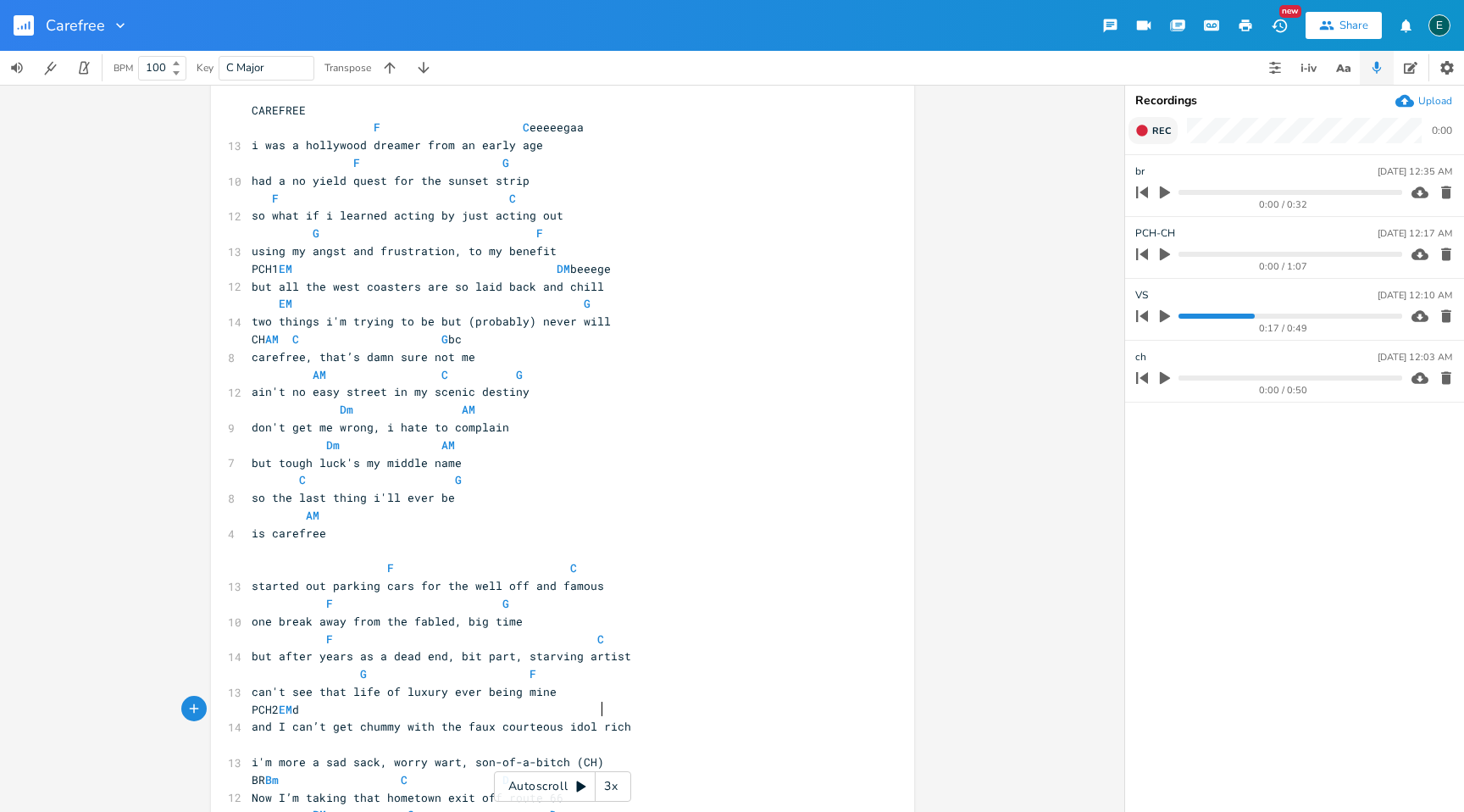
type textarea "dm"
type textarea "DM"
click at [274, 742] on pre "​" at bounding box center [554, 745] width 612 height 18
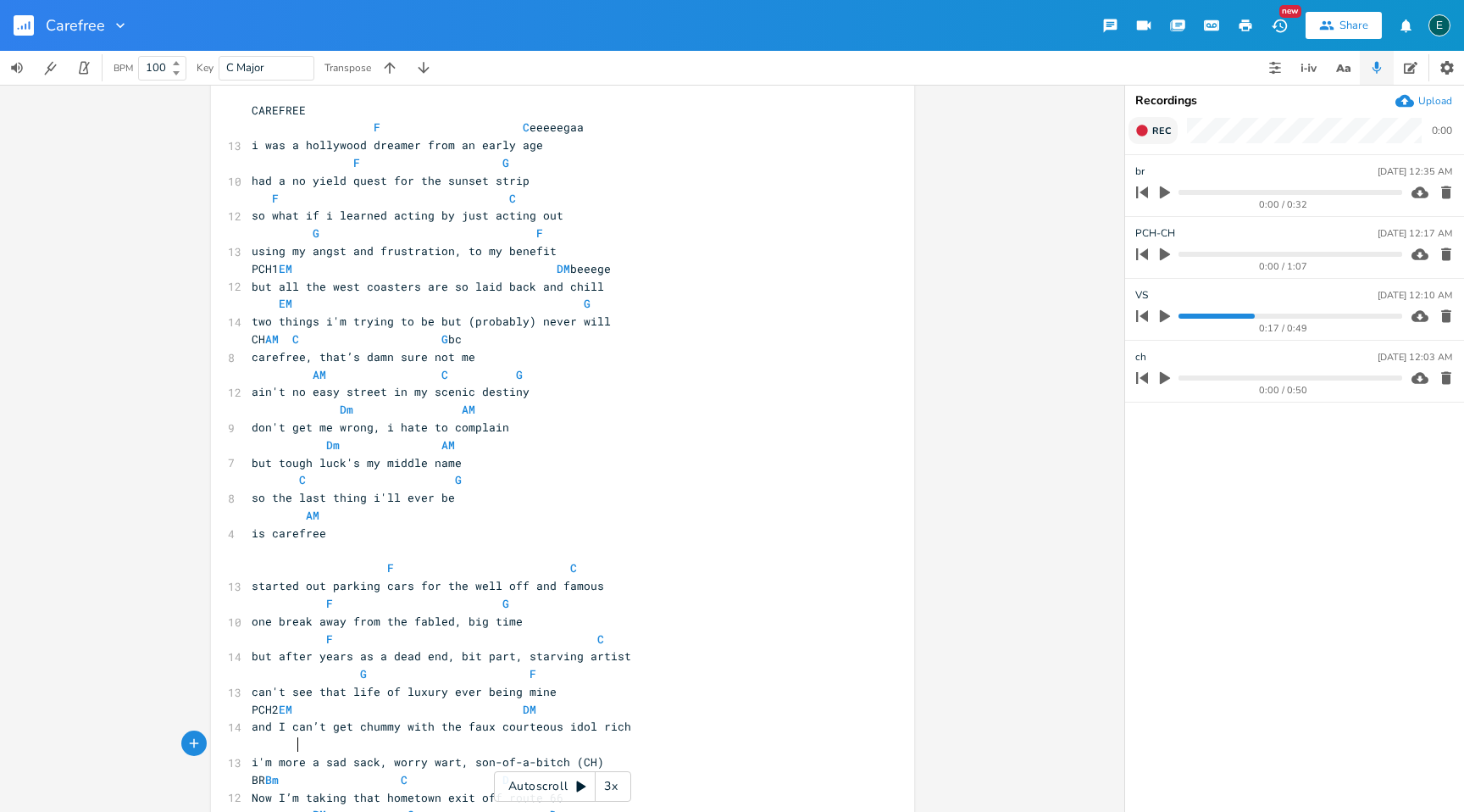
scroll to position [0, 19]
click at [248, 760] on pre "i'm more a sad sack, worry wart, son-of-a-bitch (CH)" at bounding box center [554, 762] width 612 height 18
type textarea "'cause"
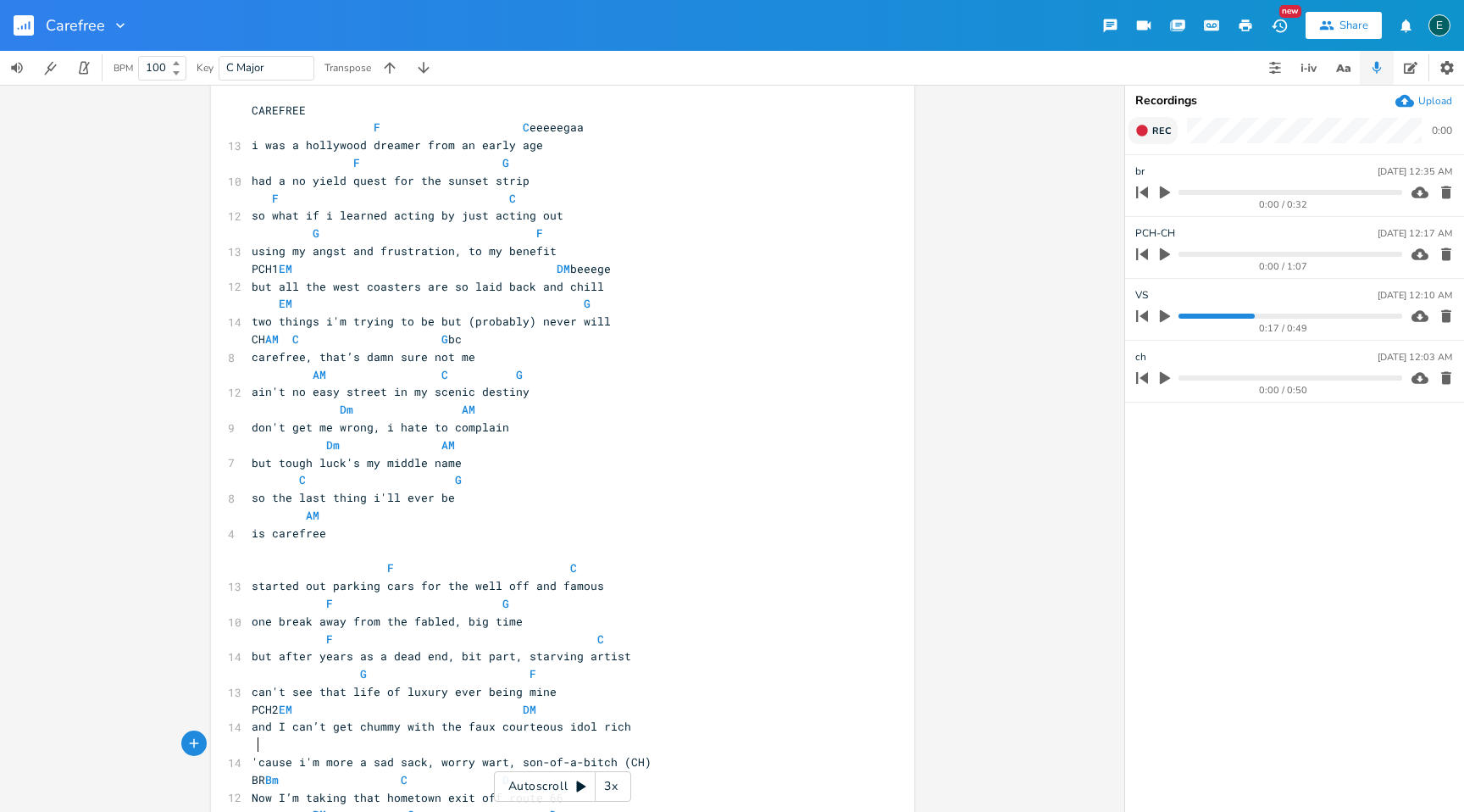
click at [256, 742] on span at bounding box center [276, 744] width 47 height 15
click at [255, 737] on span at bounding box center [276, 744] width 47 height 15
type textarea "em"
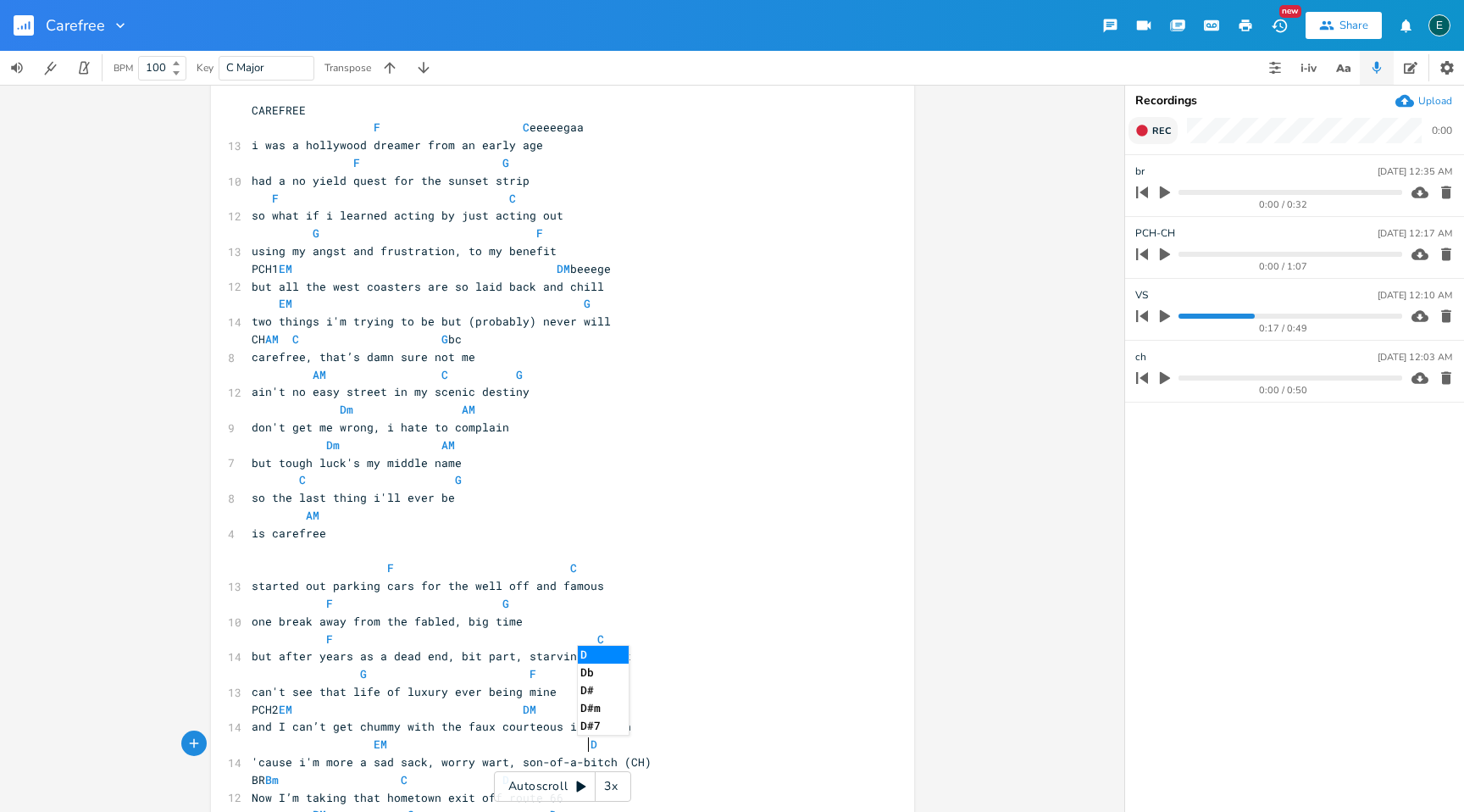
type textarea "EM DM"
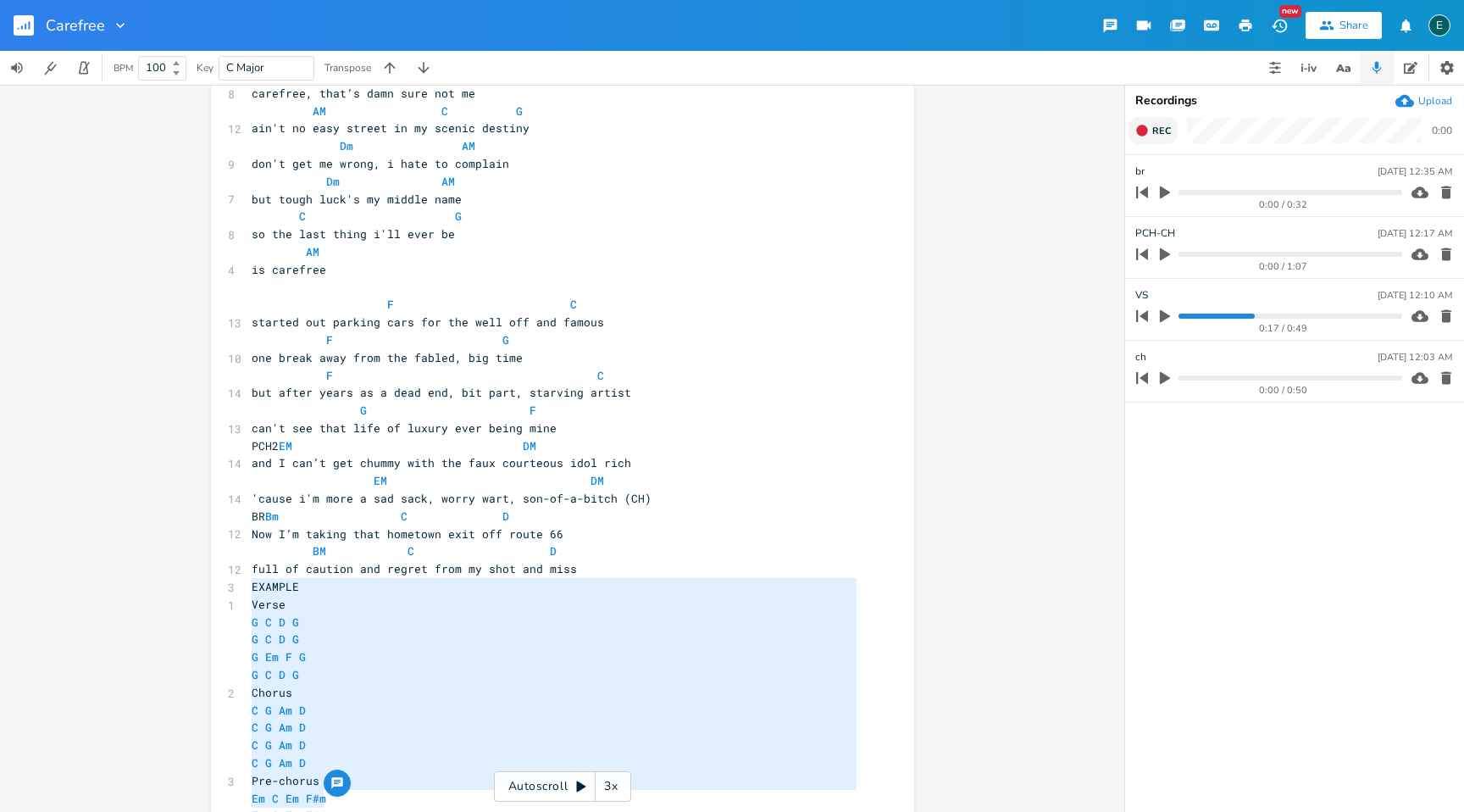
scroll to position [484, 0]
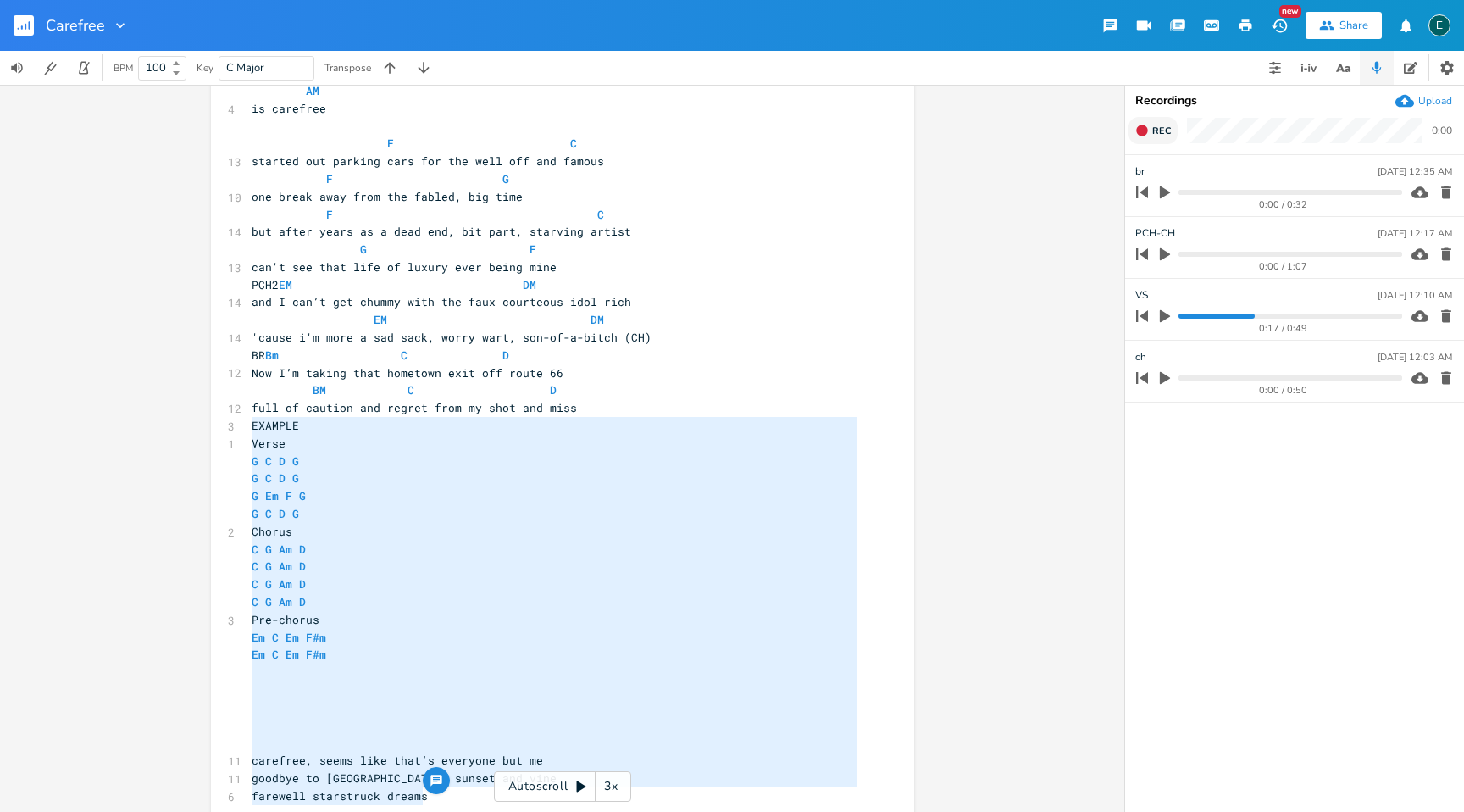
type textarea "EXAMPLE Verse G C D G G C D G G Em F G G C D G Chorus C G Am D C G Am D C G Am …"
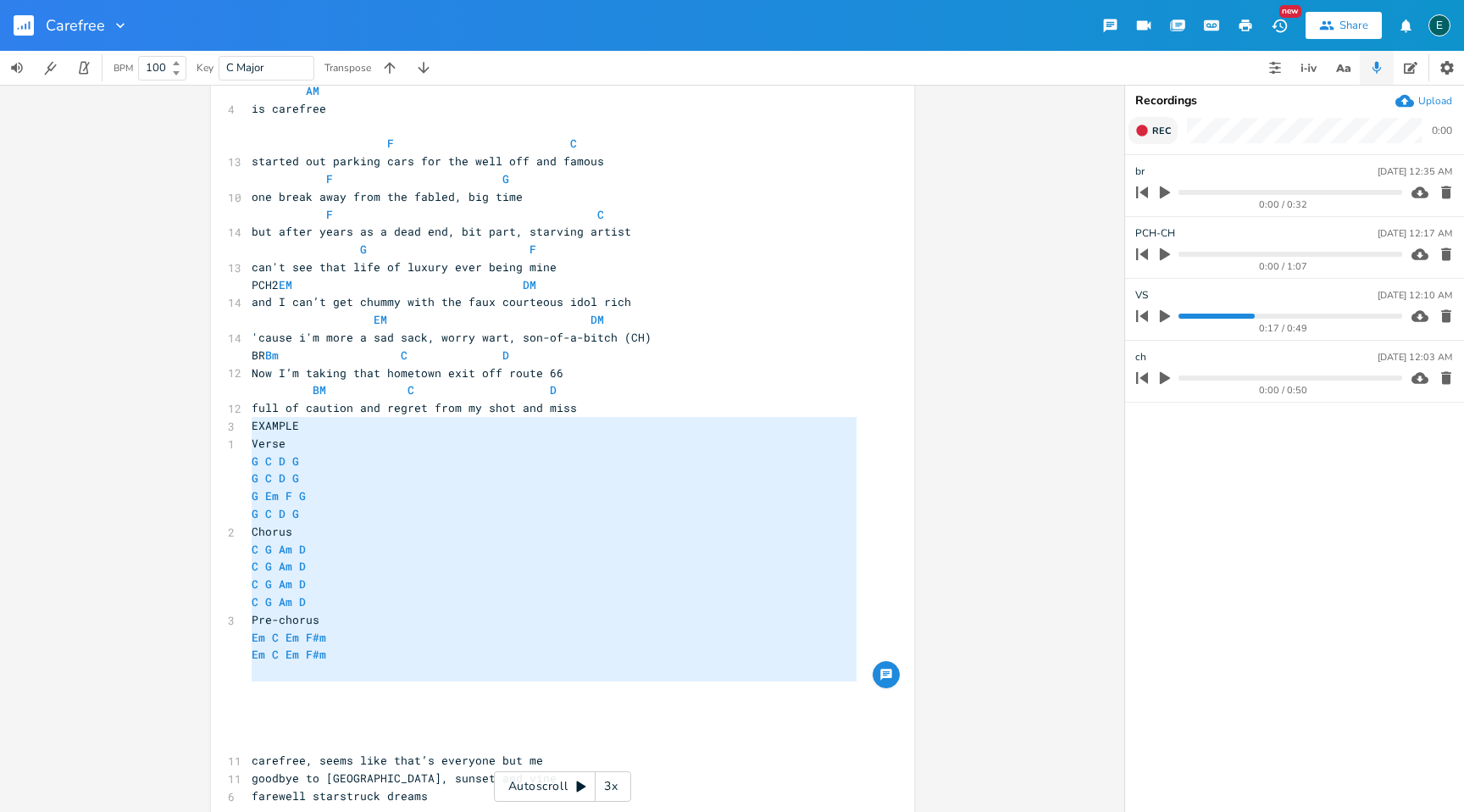
drag, startPoint x: 247, startPoint y: 586, endPoint x: 326, endPoint y: 691, distance: 131.4
click at [326, 691] on div "​ ​ CAREFREE F C eeeeegaa 13 i was a hollywood dreamer from an early age F G 10…" at bounding box center [554, 224] width 612 height 1164
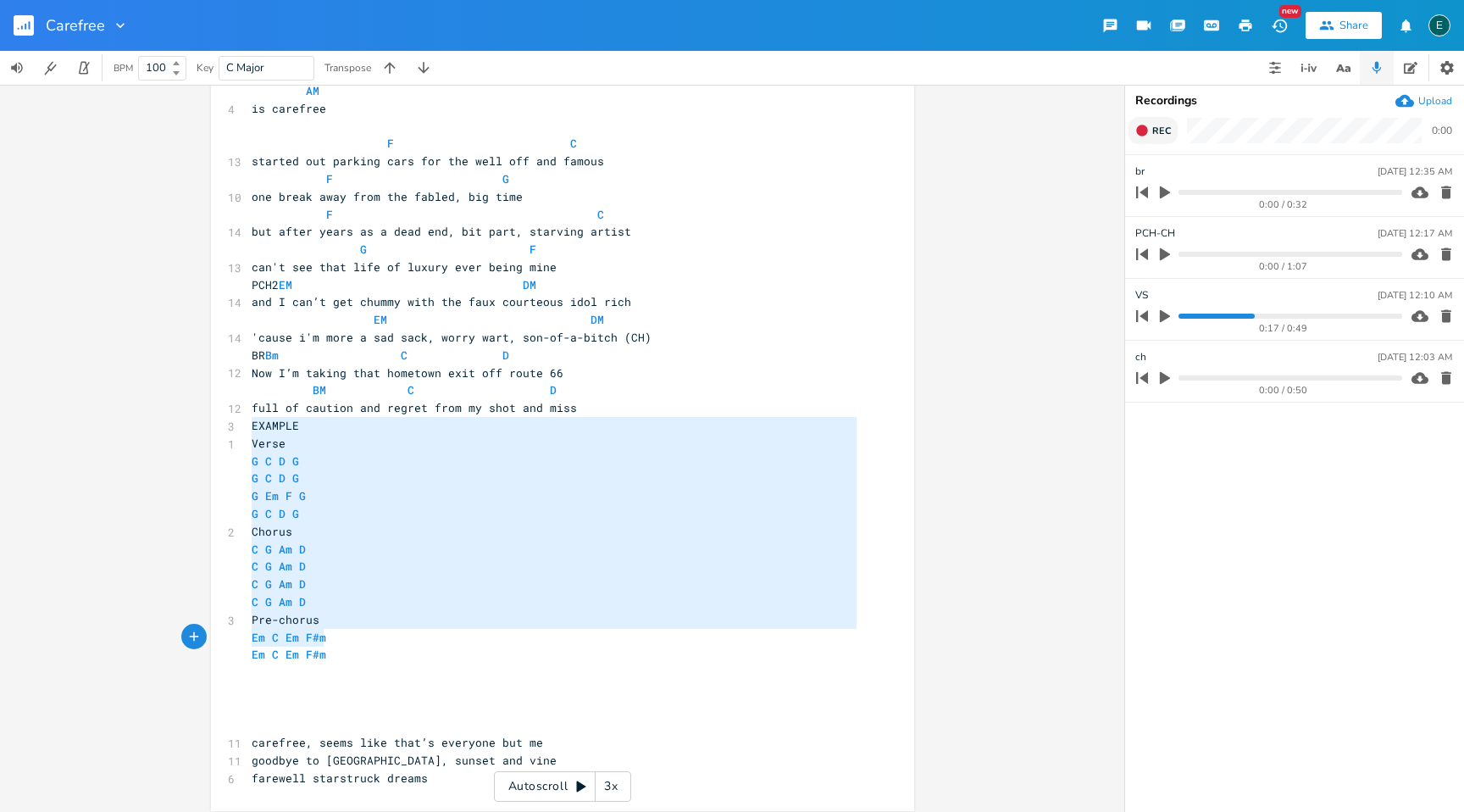
type textarea "EXAMPLE Verse G C D G G C D G G Em F G G C D G Chorus C G Am D C G Am D C G Am …"
drag, startPoint x: 245, startPoint y: 424, endPoint x: 334, endPoint y: 664, distance: 256.0
click at [334, 664] on div "​ ​ CAREFREE F C eeeeegaa 13 i was a hollywood dreamer from an early age F G 10…" at bounding box center [554, 215] width 612 height 1146
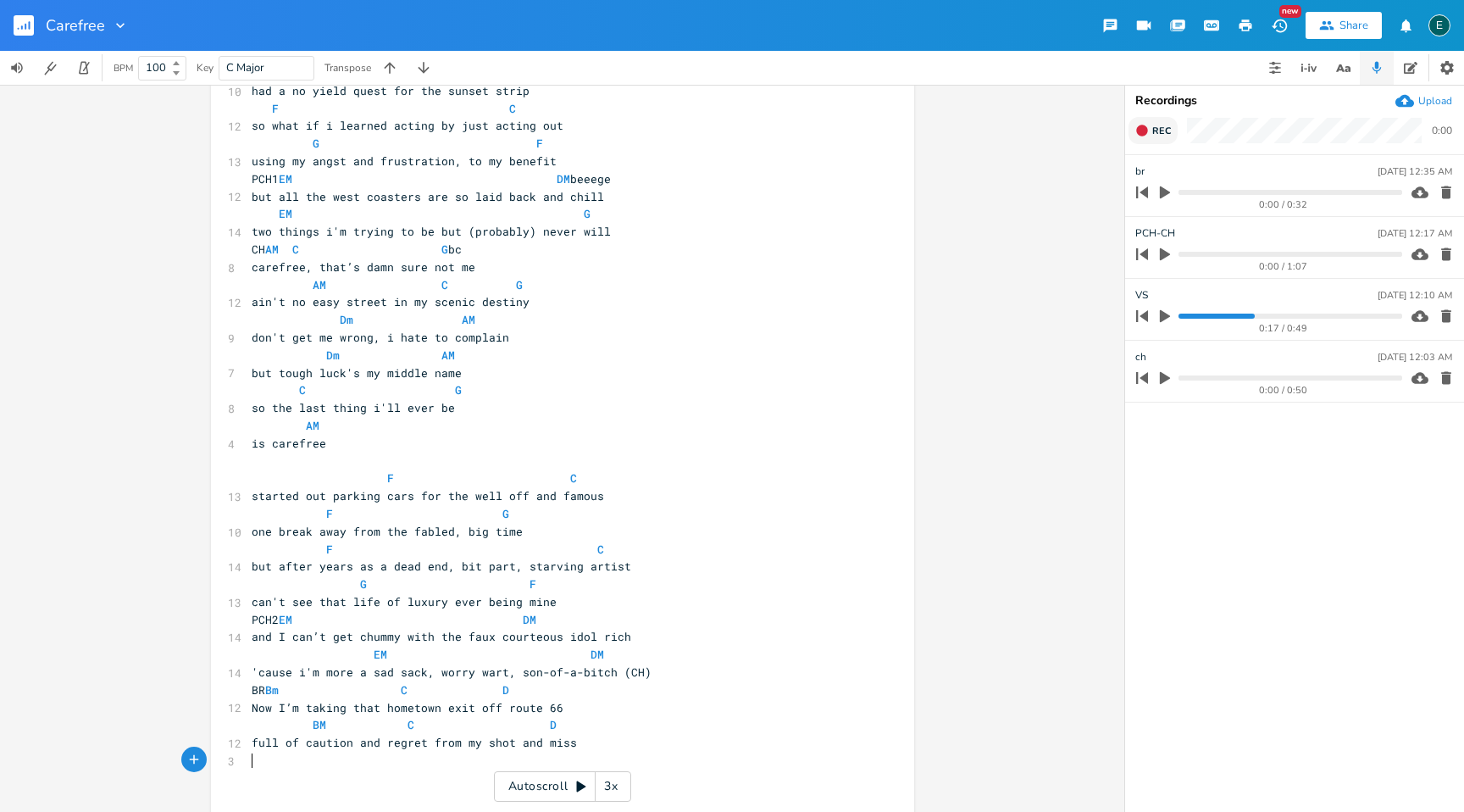
scroll to position [0, 0]
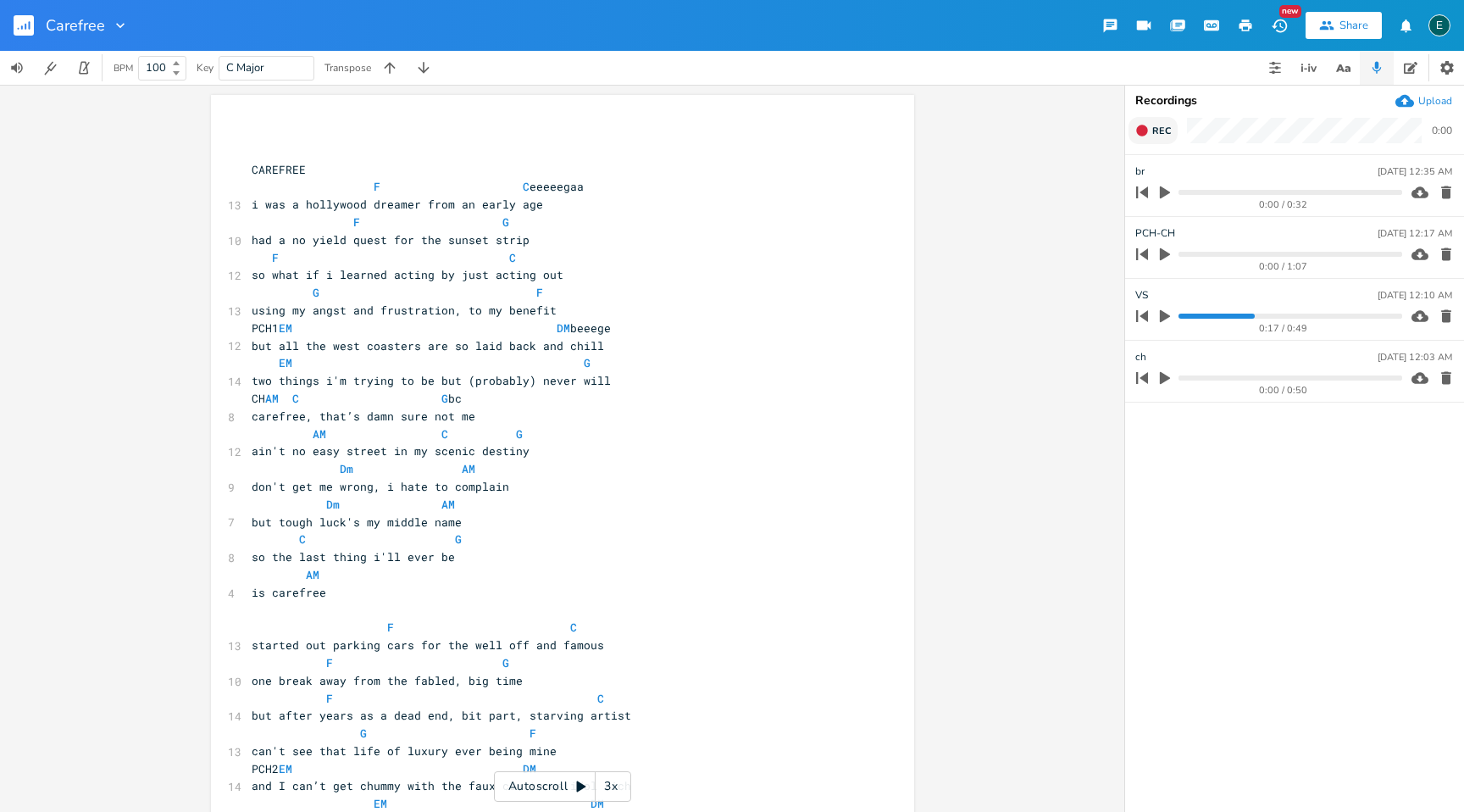
click at [552, 310] on pre "using my angst and frustration, to my benefit" at bounding box center [554, 311] width 612 height 18
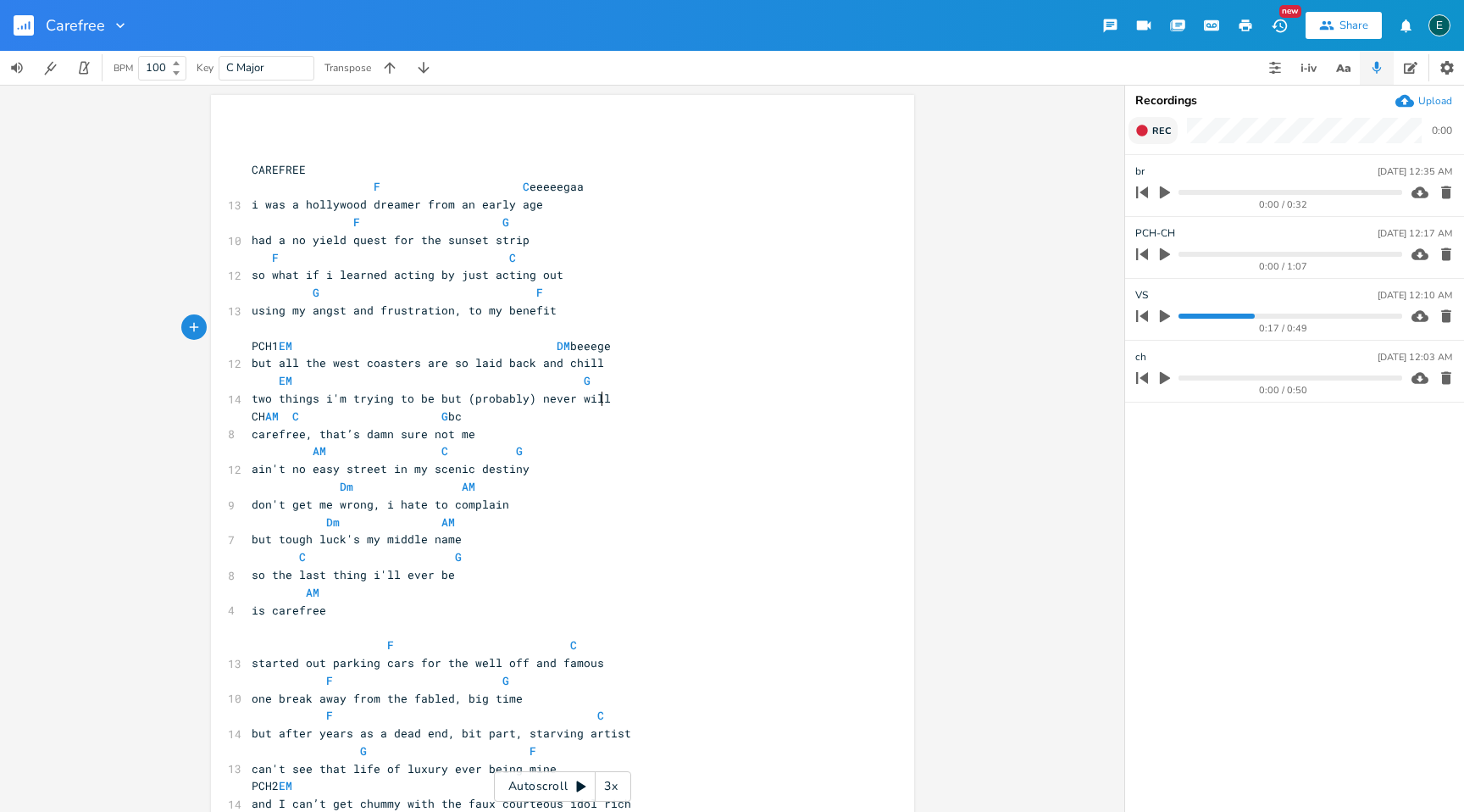
click at [610, 400] on pre "two things i'm trying to be but (probably) never will" at bounding box center [554, 399] width 612 height 18
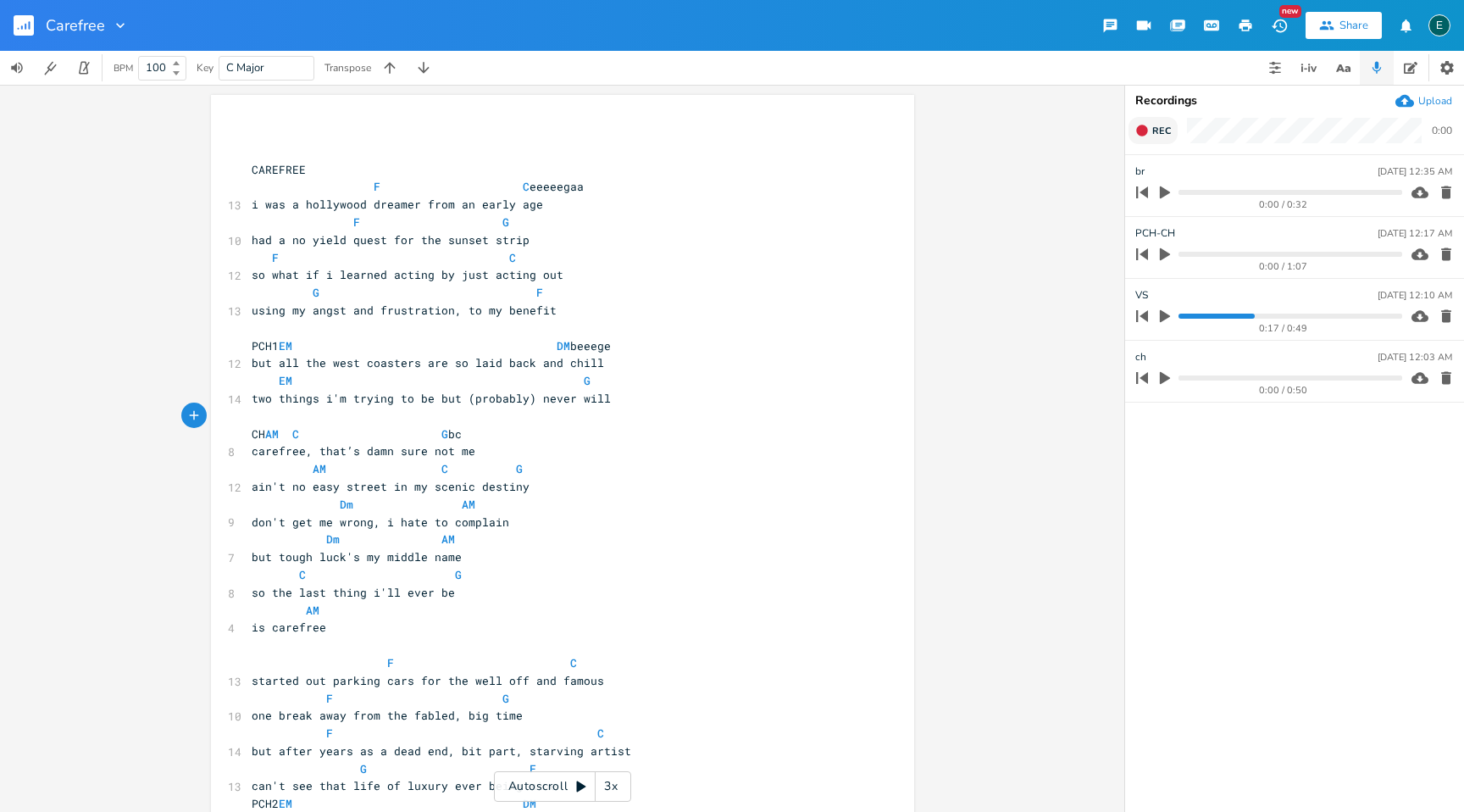
click at [461, 399] on span "two things i'm trying to be but (probably) never will" at bounding box center [431, 398] width 359 height 15
click at [467, 399] on span "two things i'm trying to be but (probably) never will" at bounding box center [431, 398] width 359 height 15
click at [466, 398] on span "two things i'm trying to be but (probably) never will" at bounding box center [431, 398] width 359 height 15
click at [516, 396] on span "two things i'm trying to be but probably) never will" at bounding box center [428, 398] width 353 height 15
click at [628, 471] on pre "AM C G" at bounding box center [554, 469] width 612 height 18
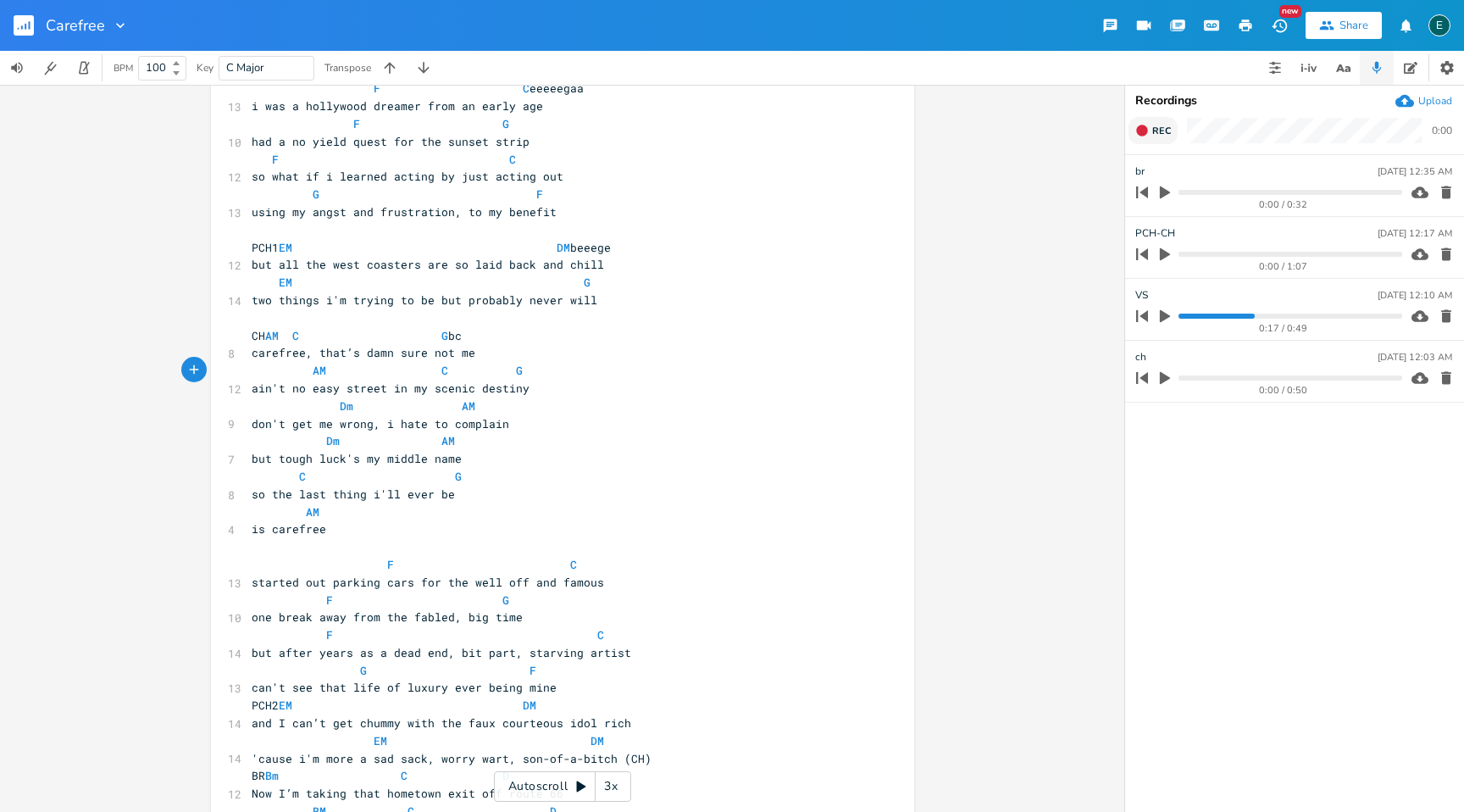
scroll to position [112, 0]
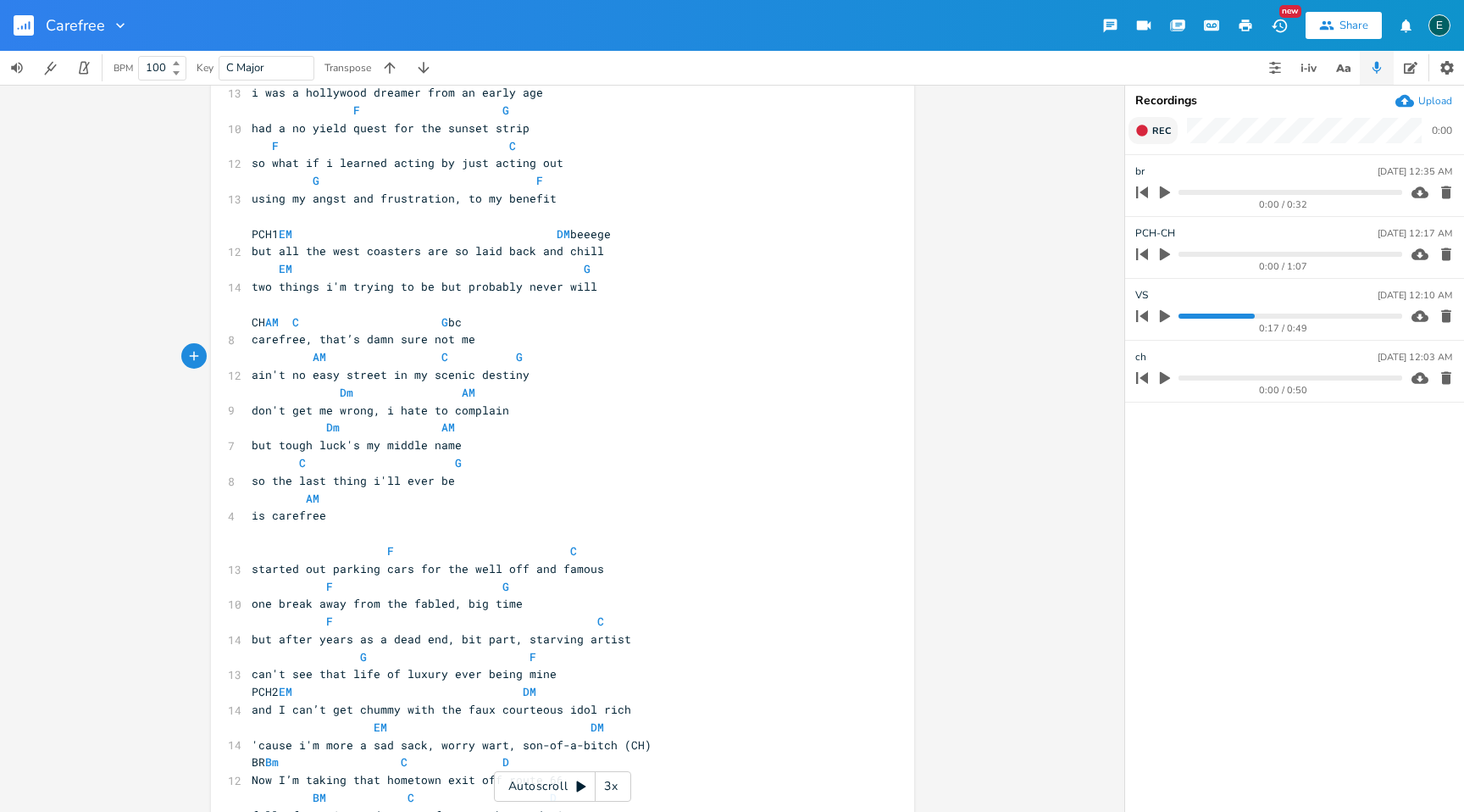
click at [554, 678] on pre "can't see that life of luxury ever being mine" at bounding box center [554, 675] width 612 height 18
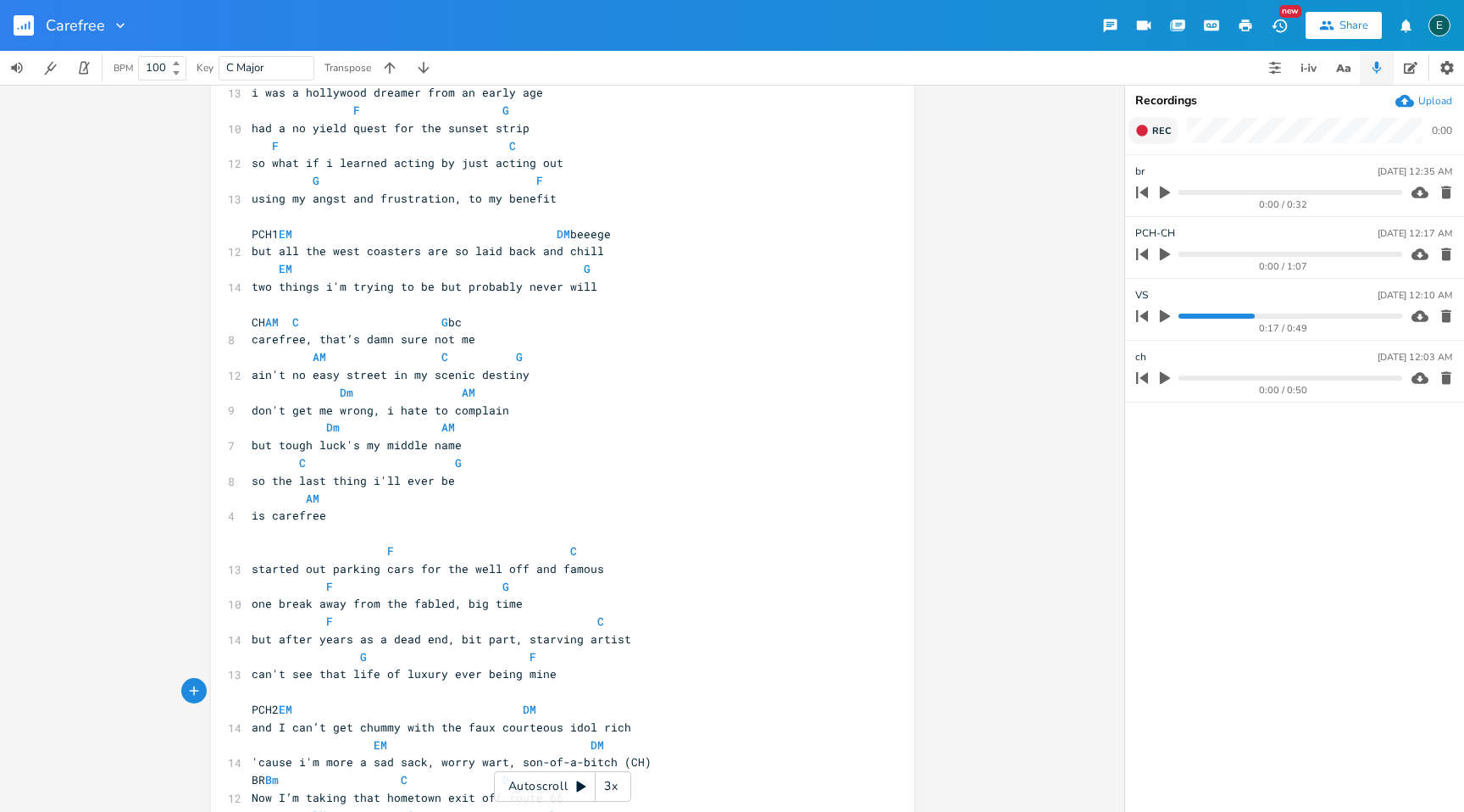
click at [348, 765] on span "'cause i'm more a sad sack, worry wart, son-of-a-bitch (CH)" at bounding box center [452, 761] width 400 height 15
click at [320, 733] on span "and I can’t get chummy with the faux courteous idol rich" at bounding box center [442, 727] width 380 height 15
type textarea "I'LL"
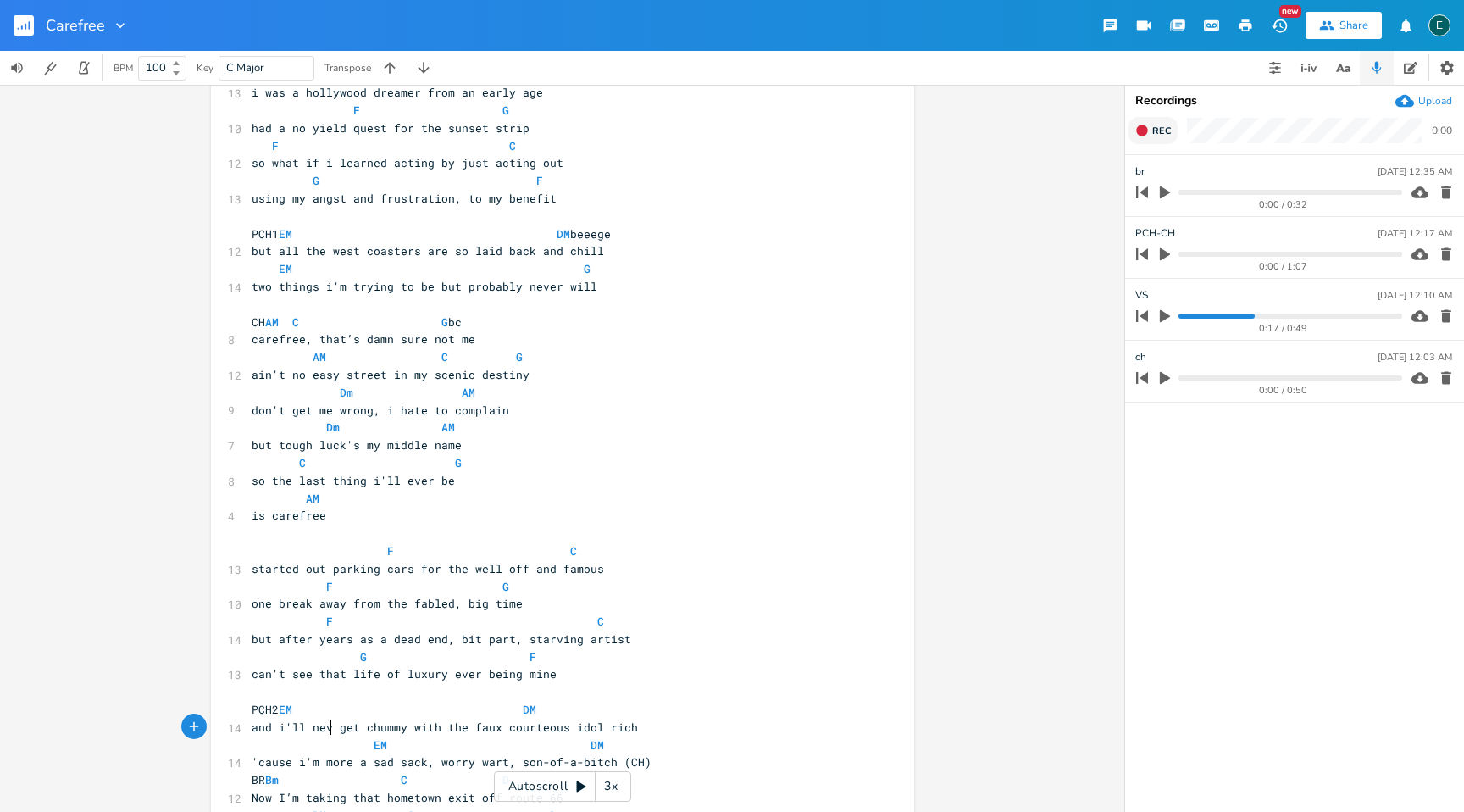
type textarea "i'll never"
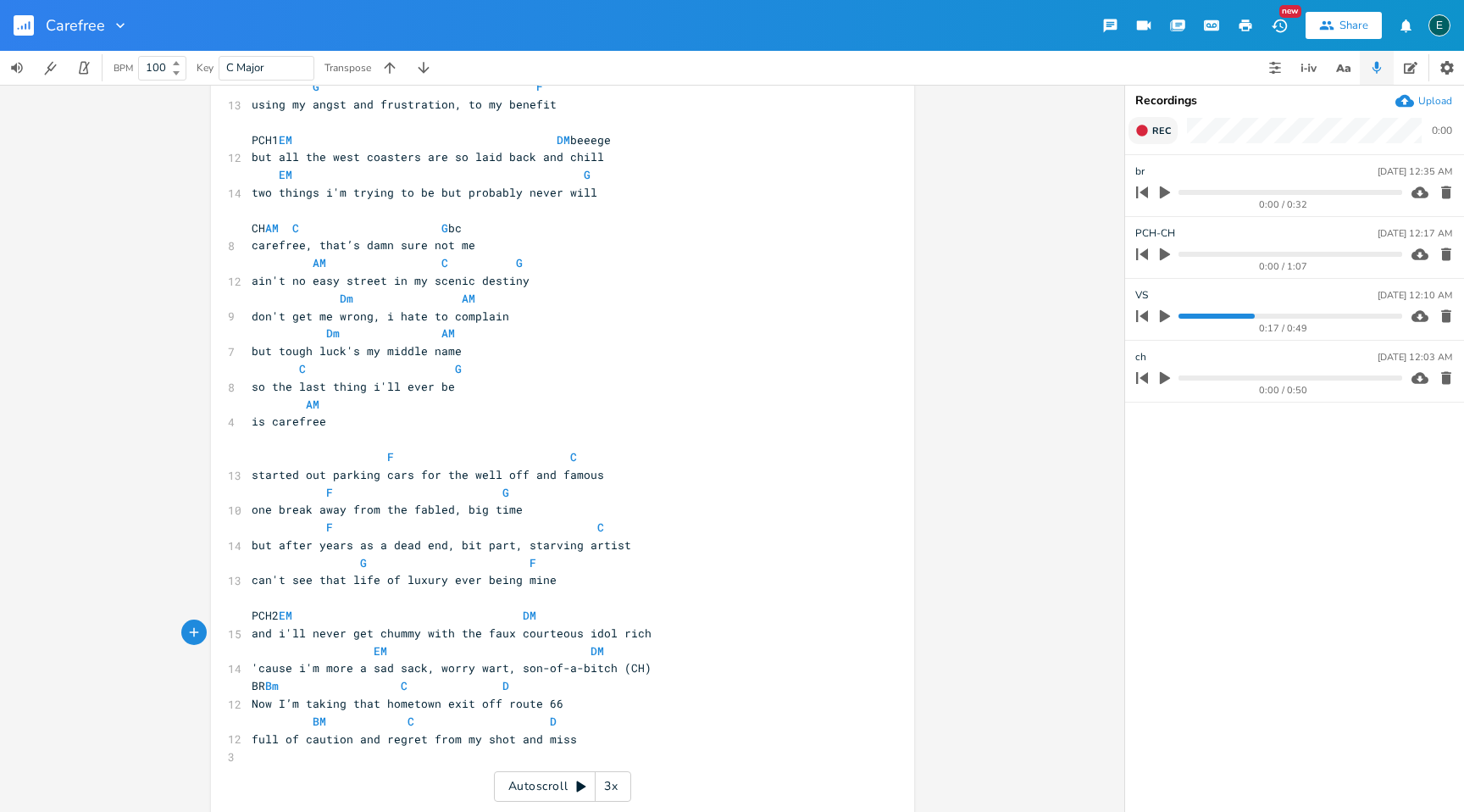
scroll to position [207, 0]
click at [646, 671] on pre "'cause i'm more a sad sack, worry wart, son-of-a-bitch (CH)" at bounding box center [554, 667] width 612 height 18
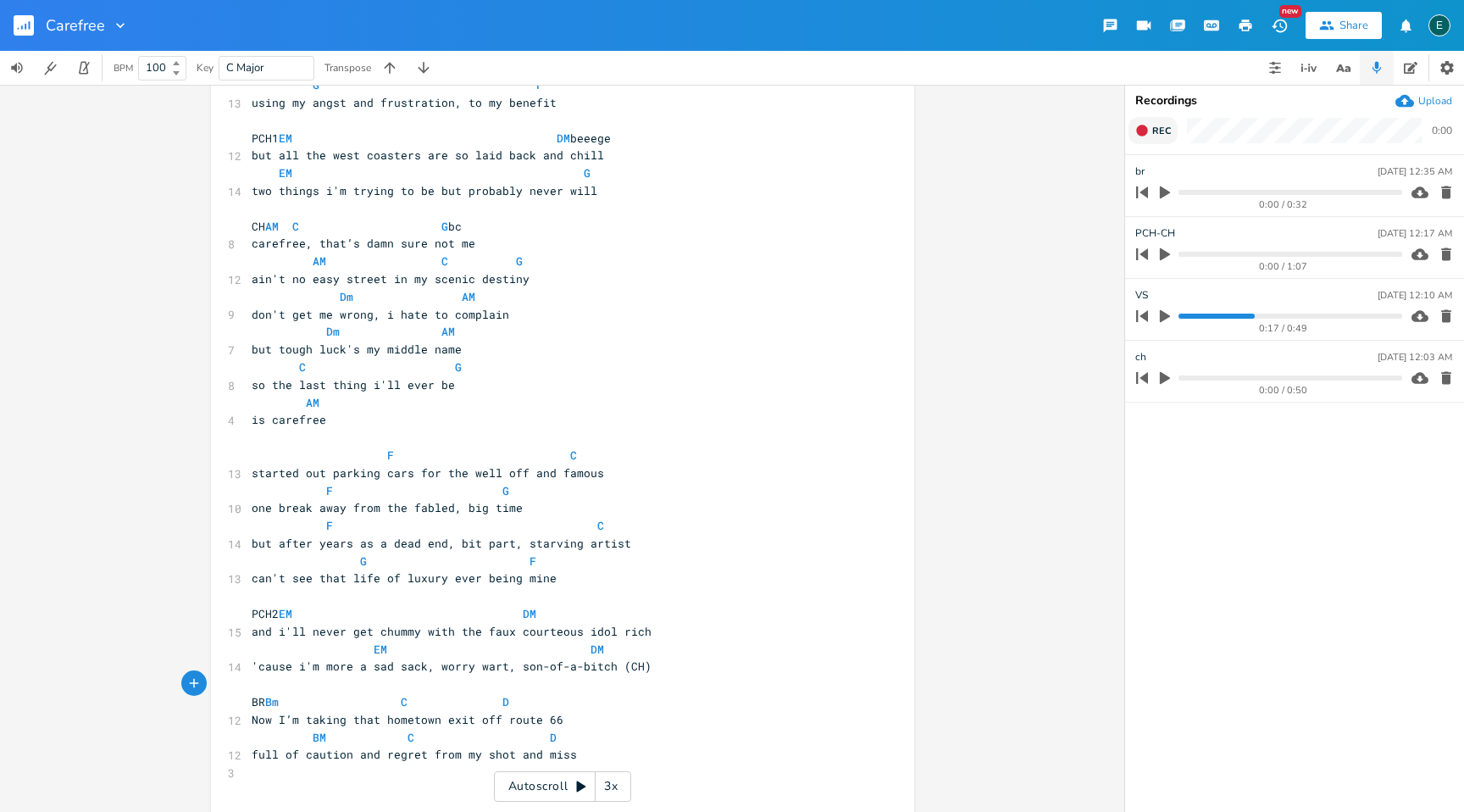
click at [607, 753] on pre "full of caution and regret from my shot and miss" at bounding box center [554, 755] width 612 height 18
type textarea "(Ch"
type textarea "H)"
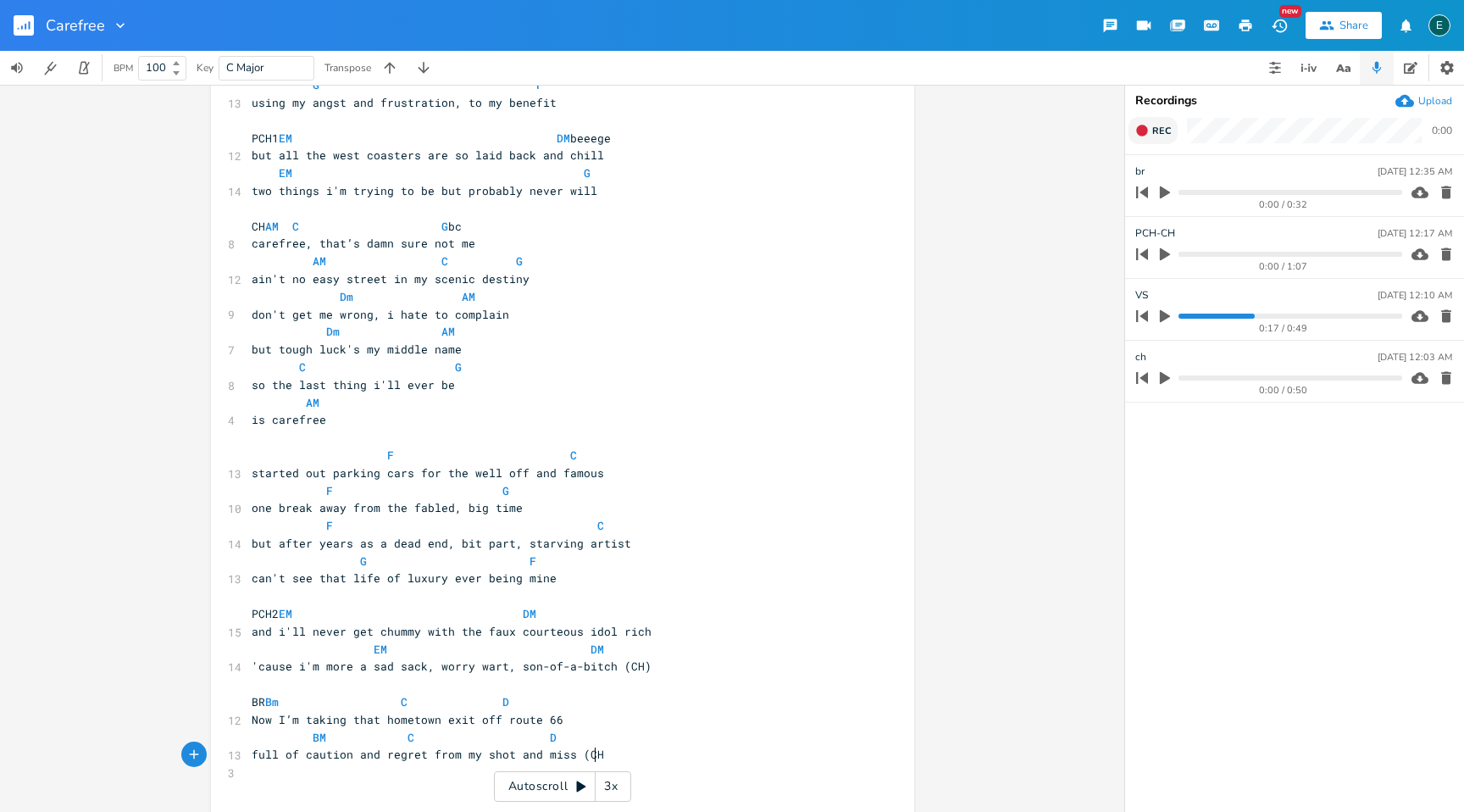
scroll to position [0, 11]
click at [504, 637] on span "and i'll never get chummy with the faux courteous idol rich" at bounding box center [452, 631] width 400 height 15
type textarea "less than"
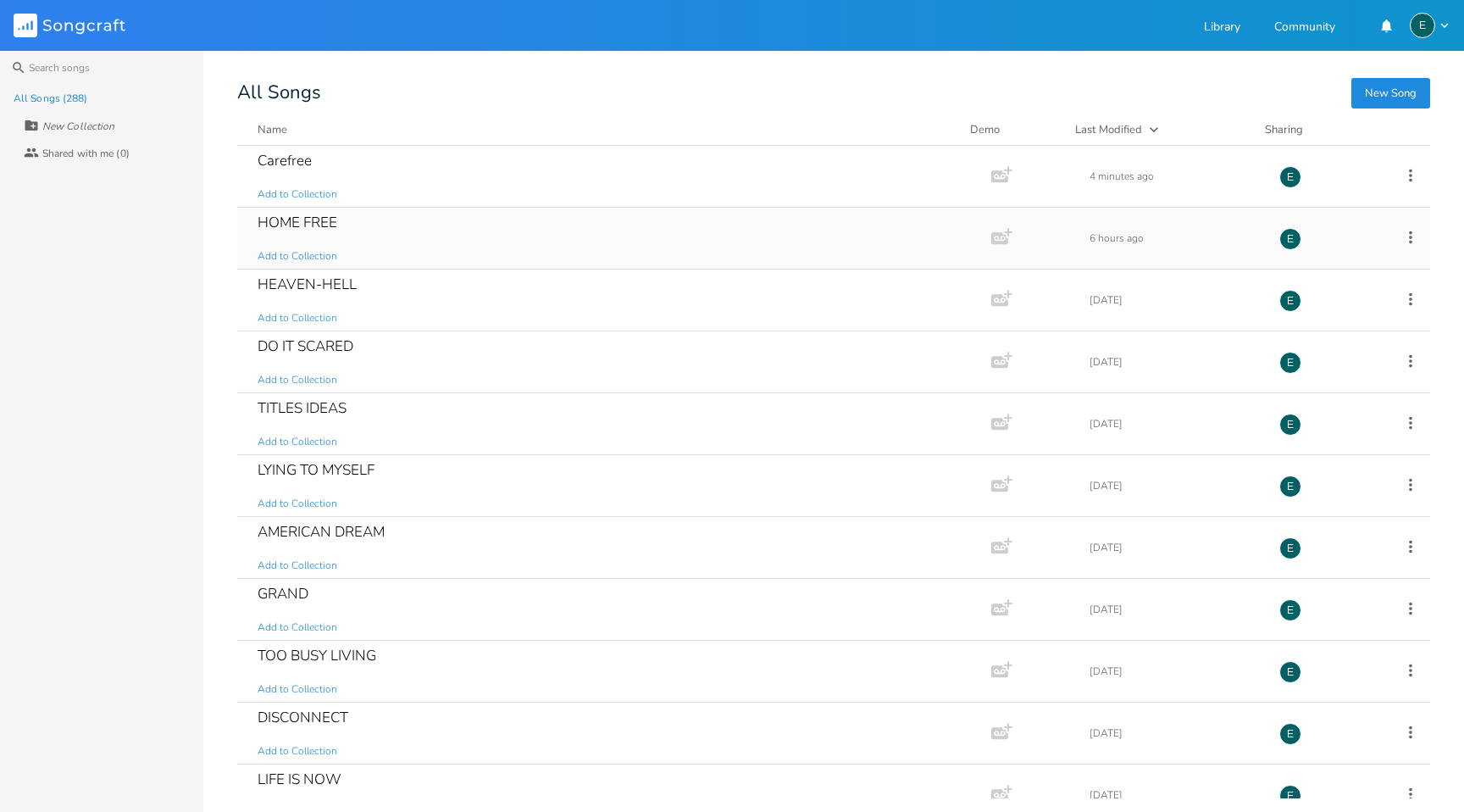
click at [309, 217] on div "HOME FREE" at bounding box center [297, 223] width 80 height 15
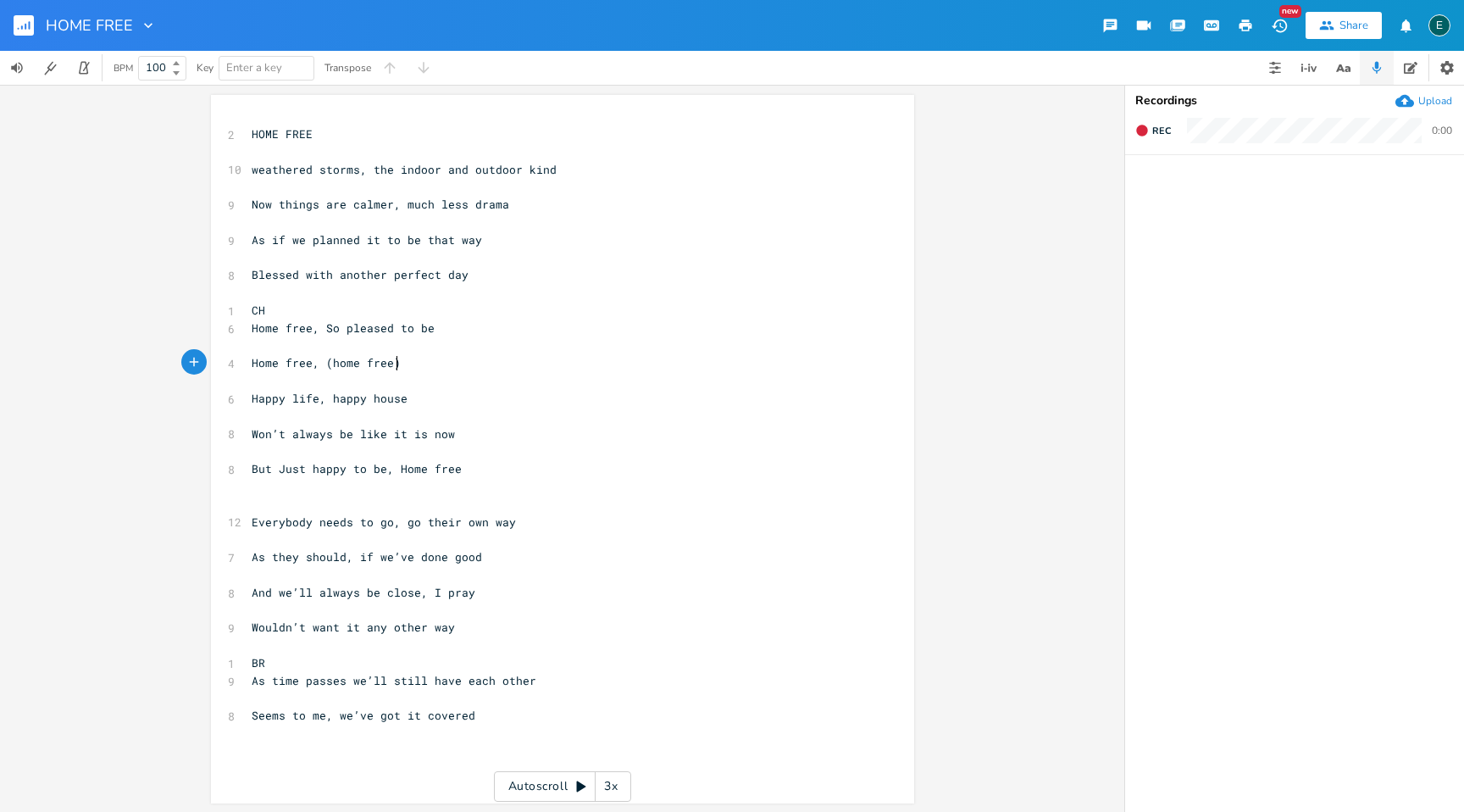
click at [416, 371] on pre "Home free, (home free)" at bounding box center [554, 364] width 612 height 18
click at [417, 367] on pre "Home free, (home free)" at bounding box center [554, 364] width 612 height 18
type textarea "so peacefully"
drag, startPoint x: 266, startPoint y: 470, endPoint x: 246, endPoint y: 470, distance: 20.0
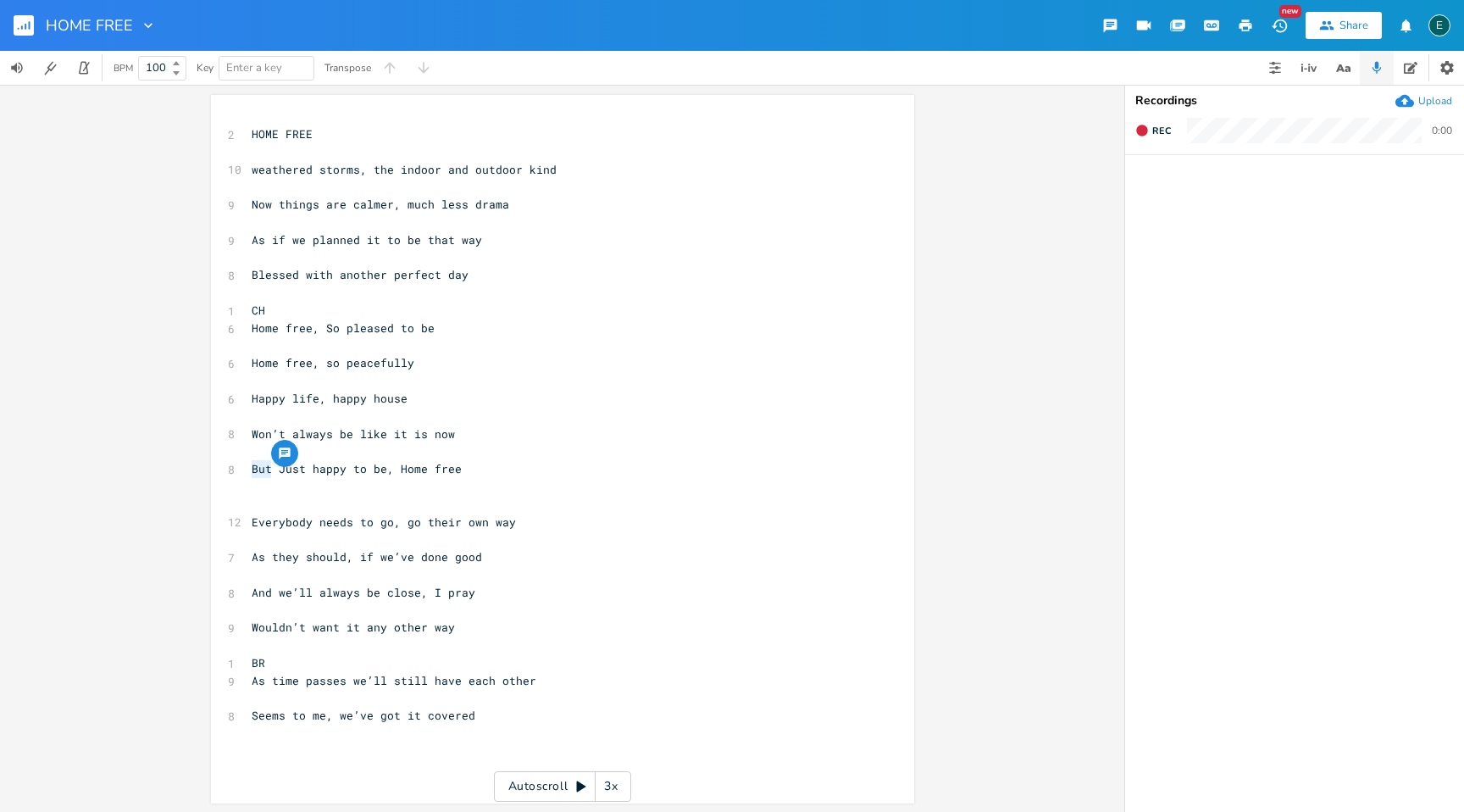
click at [252, 470] on span "But Just happy to be, Home free" at bounding box center [356, 468] width 210 height 15
type textarea "so"
click at [506, 487] on pre "​" at bounding box center [554, 487] width 612 height 18
click at [279, 438] on span "Won’t always be like it is now" at bounding box center [354, 434] width 204 height 15
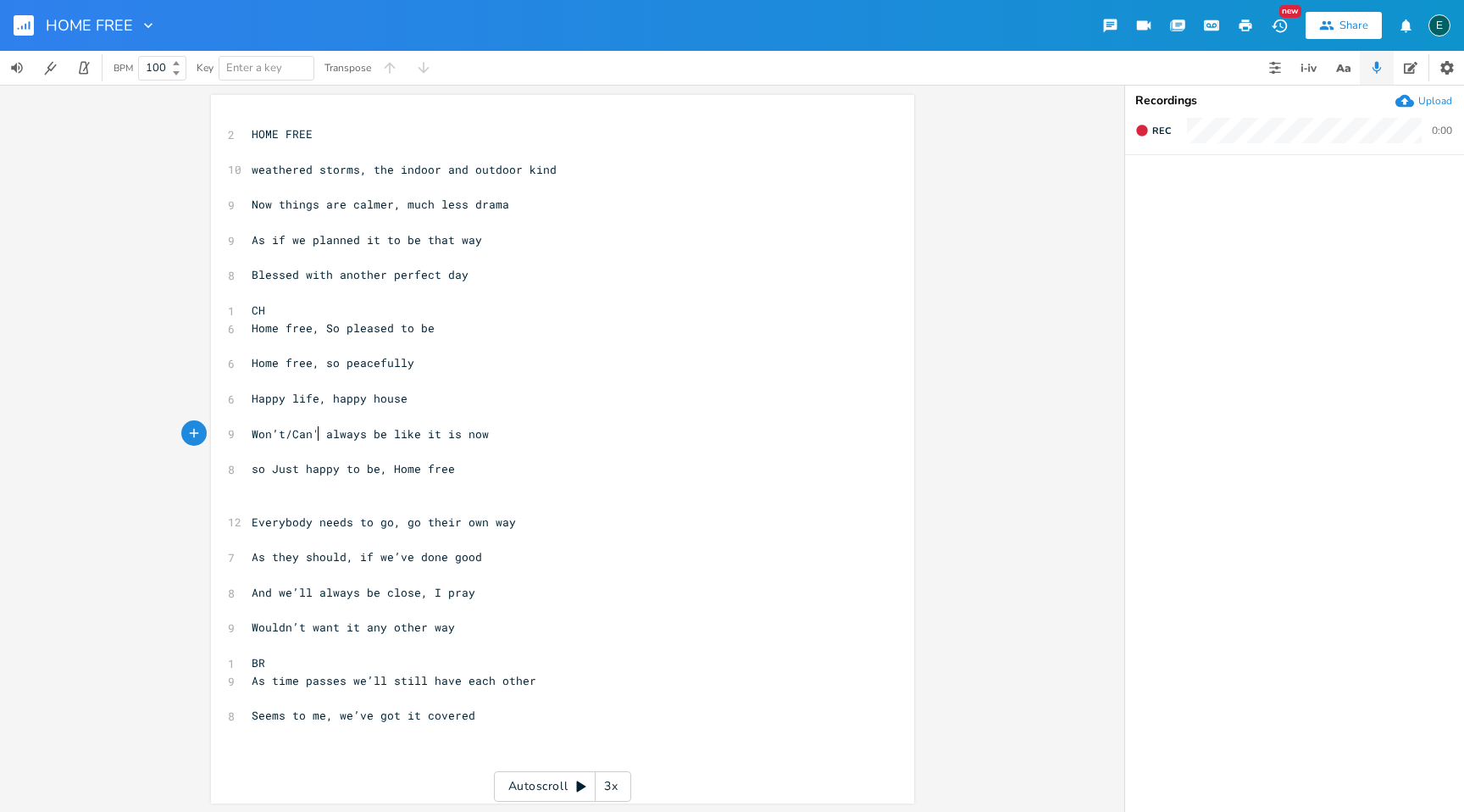
type textarea "/Can't"
click at [385, 437] on span "Won’t/Can't always be like it is now" at bounding box center [374, 434] width 244 height 15
type textarea "stay"
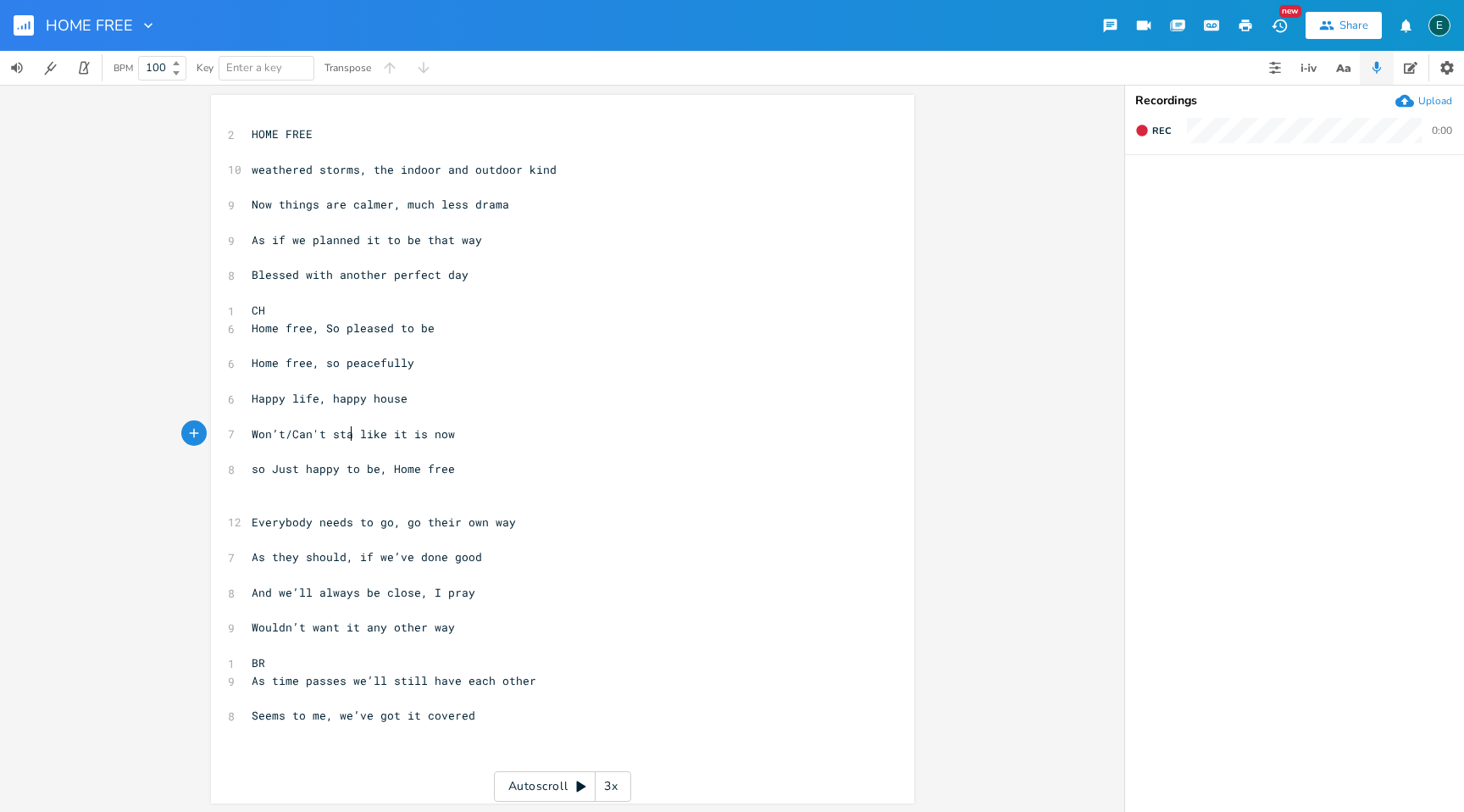
scroll to position [0, 19]
drag, startPoint x: 319, startPoint y: 435, endPoint x: 241, endPoint y: 434, distance: 78.0
click at [241, 434] on div "Won’t/Can't x 2 HOME FREE ​ 10 weathered storms, the indoor and outdoor kind ​ …" at bounding box center [562, 448] width 703 height 708
type textarea "if it could only"
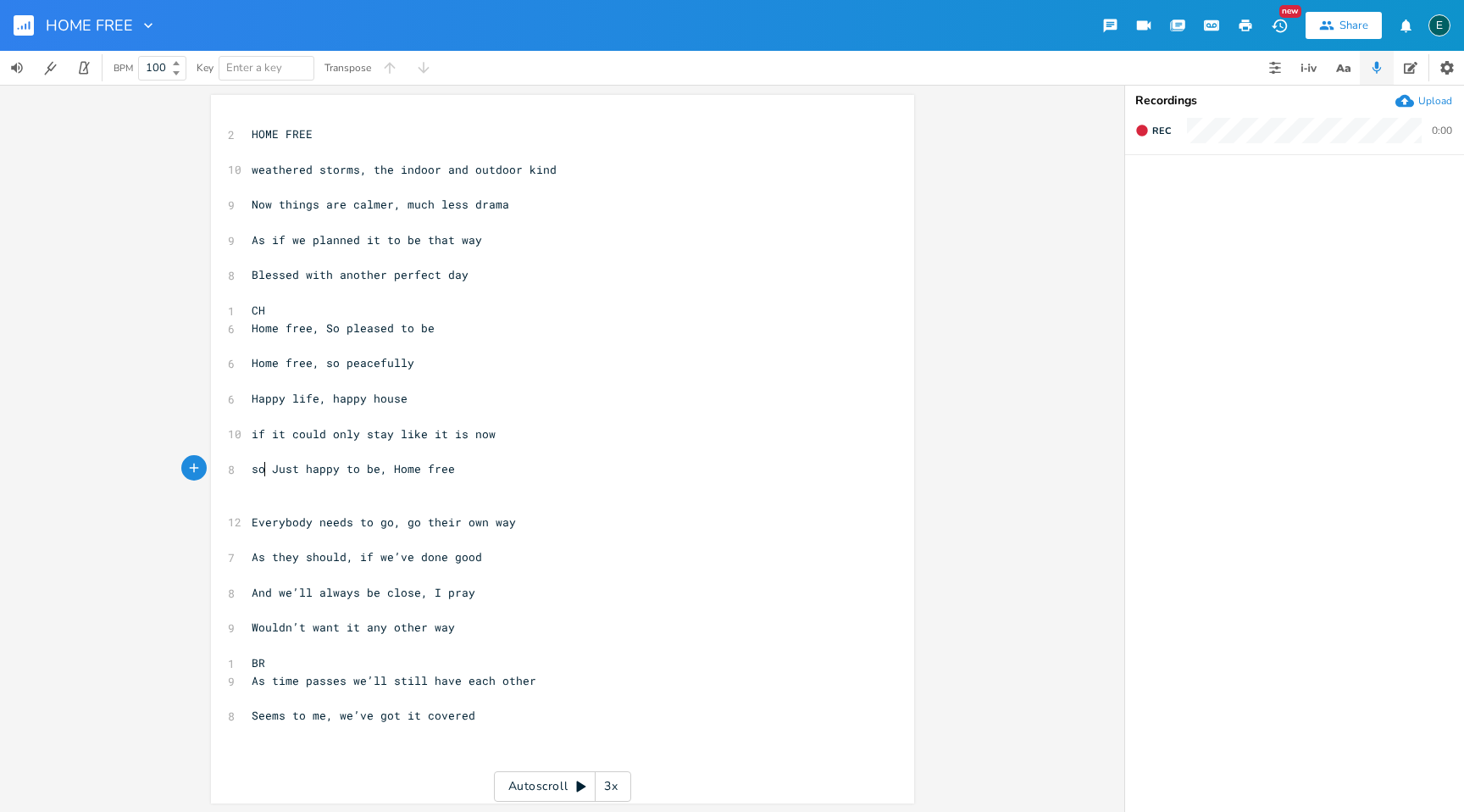
click at [259, 473] on span "so Just happy to be, Home free" at bounding box center [354, 468] width 204 height 15
type textarea "but"
click at [423, 686] on span "As time passes we’ll still have each other" at bounding box center [394, 680] width 285 height 15
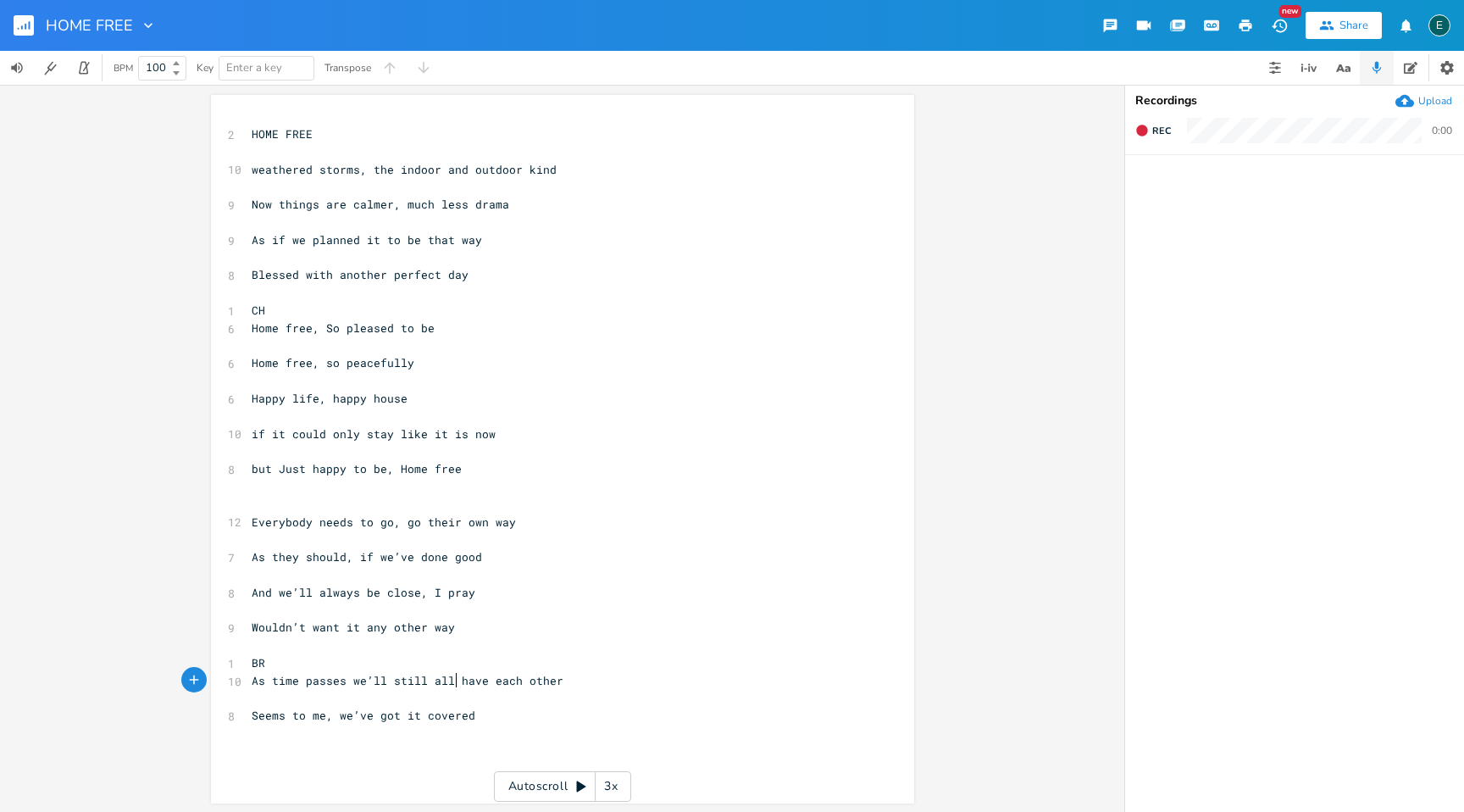
type textarea "all"
